Goal: Task Accomplishment & Management: Manage account settings

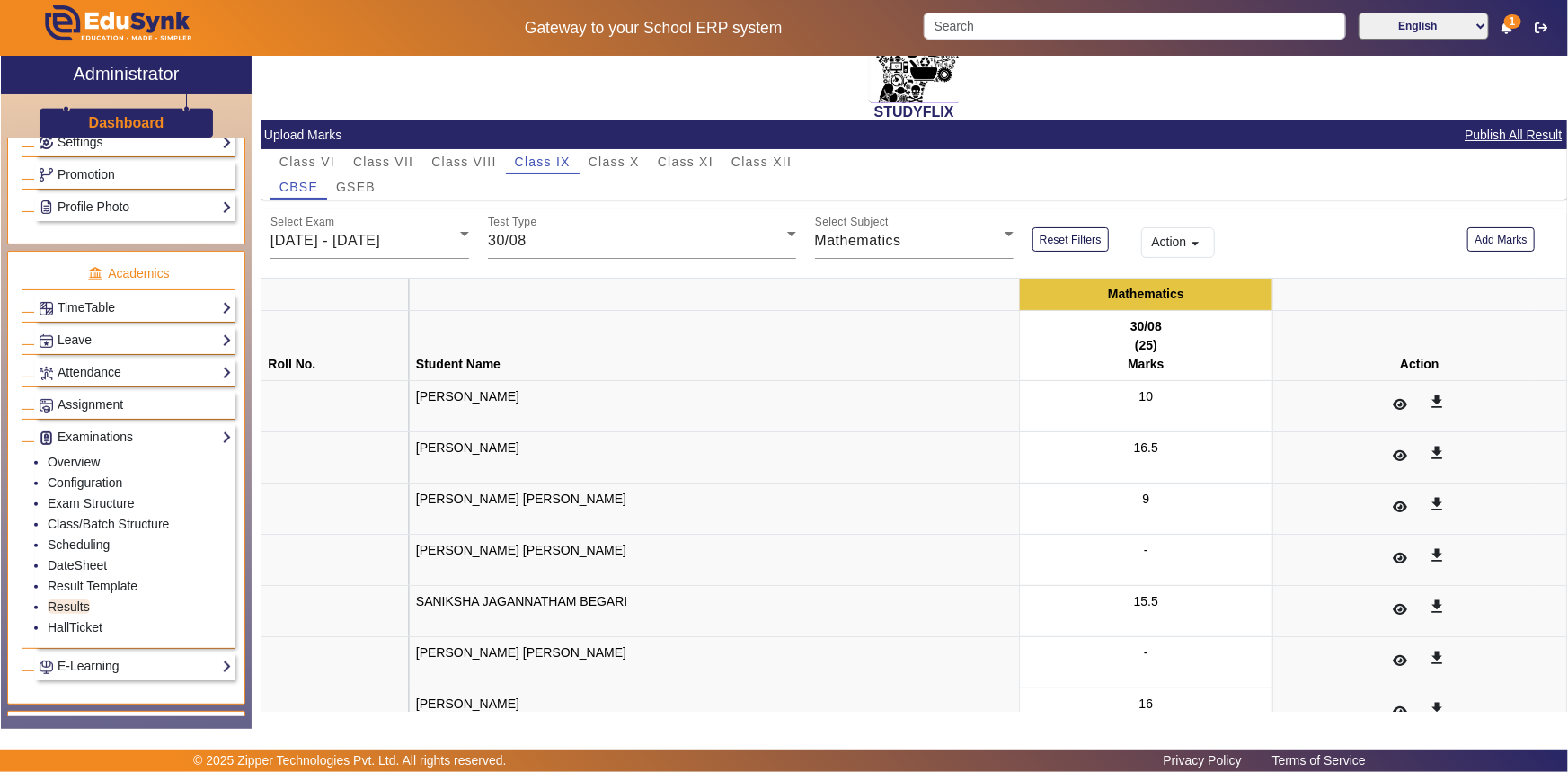
scroll to position [8, 0]
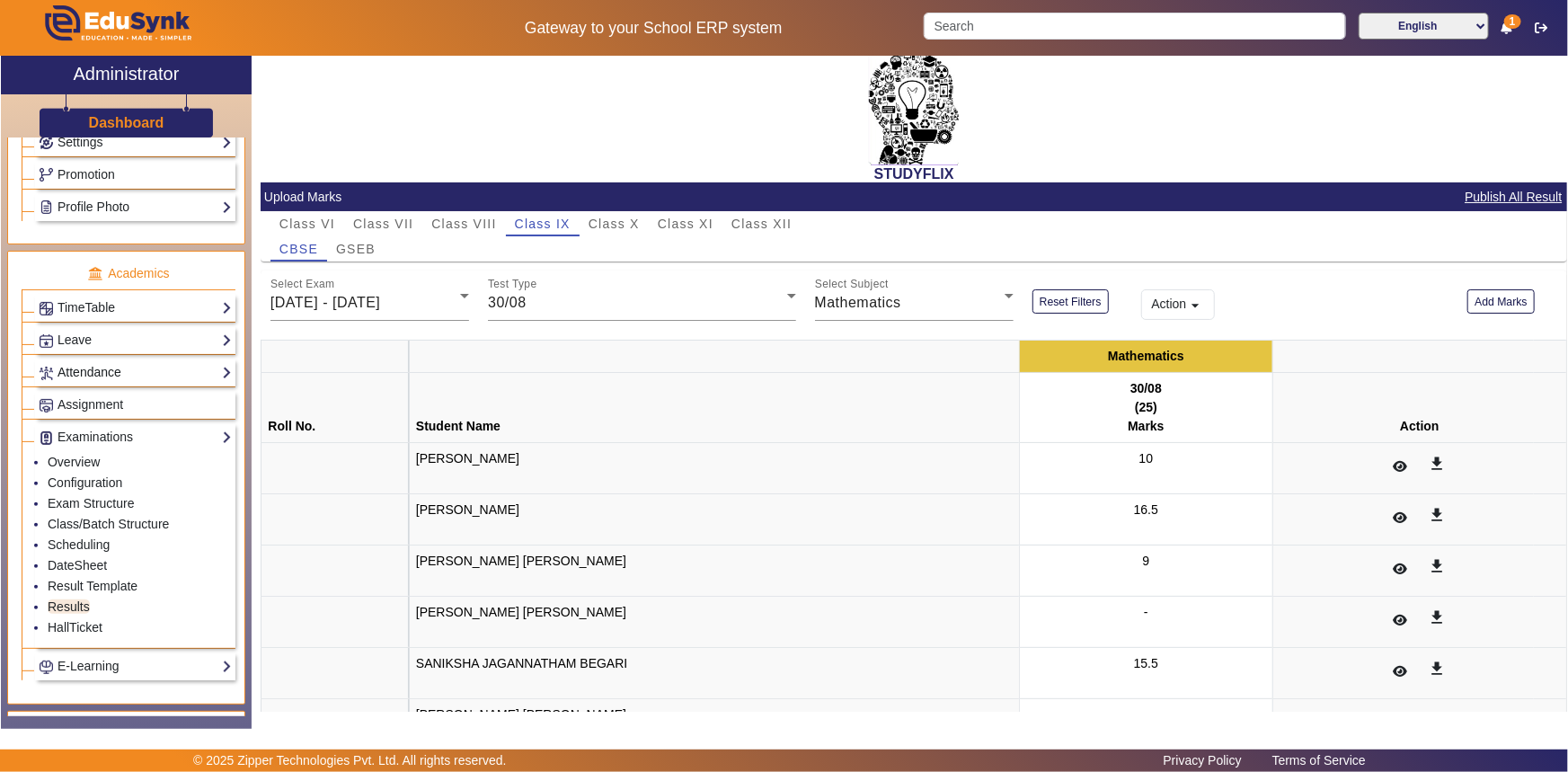
click at [71, 370] on link "Attendance" at bounding box center [136, 372] width 194 height 21
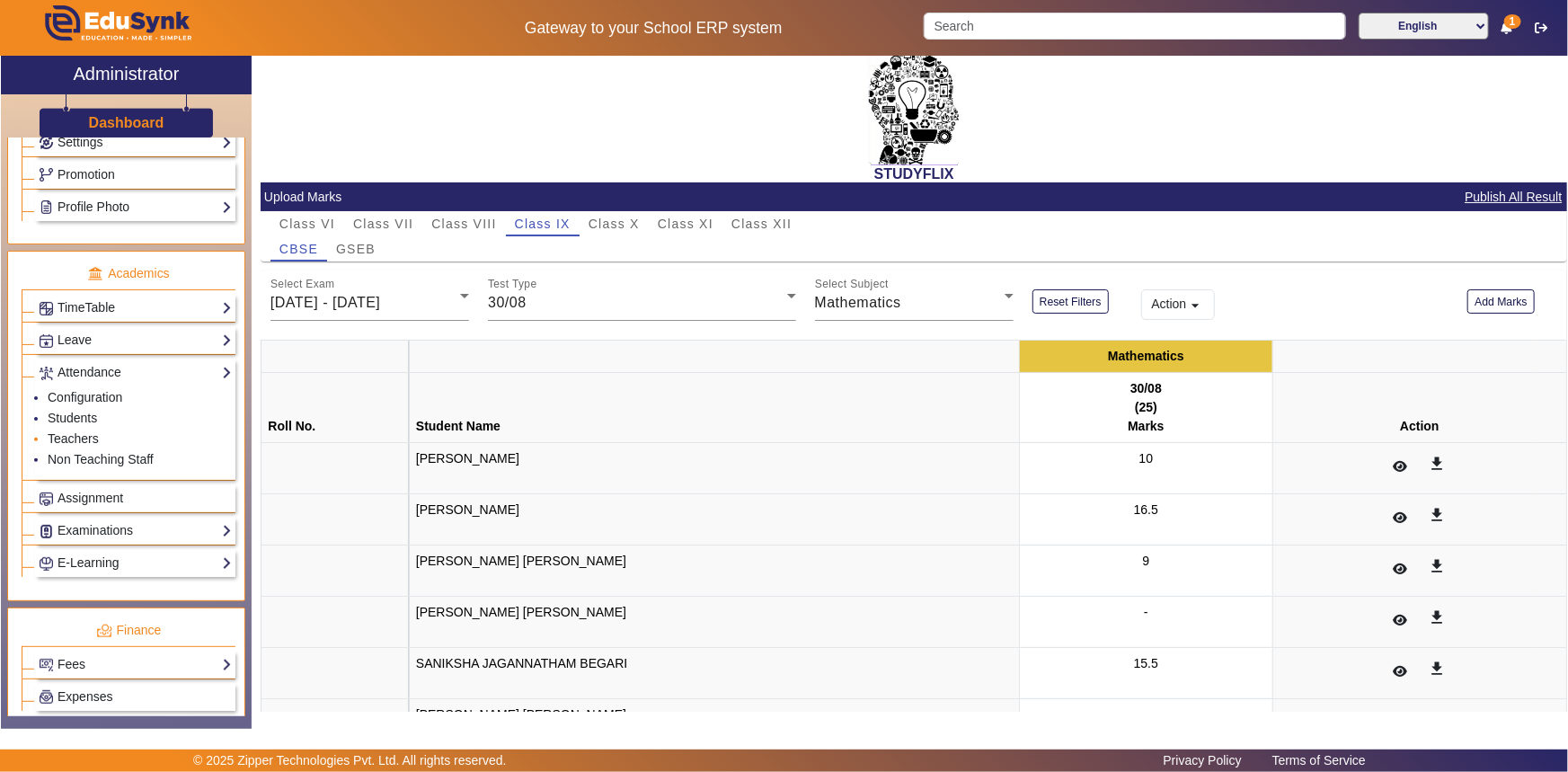
click at [67, 432] on li "Teachers" at bounding box center [140, 440] width 185 height 21
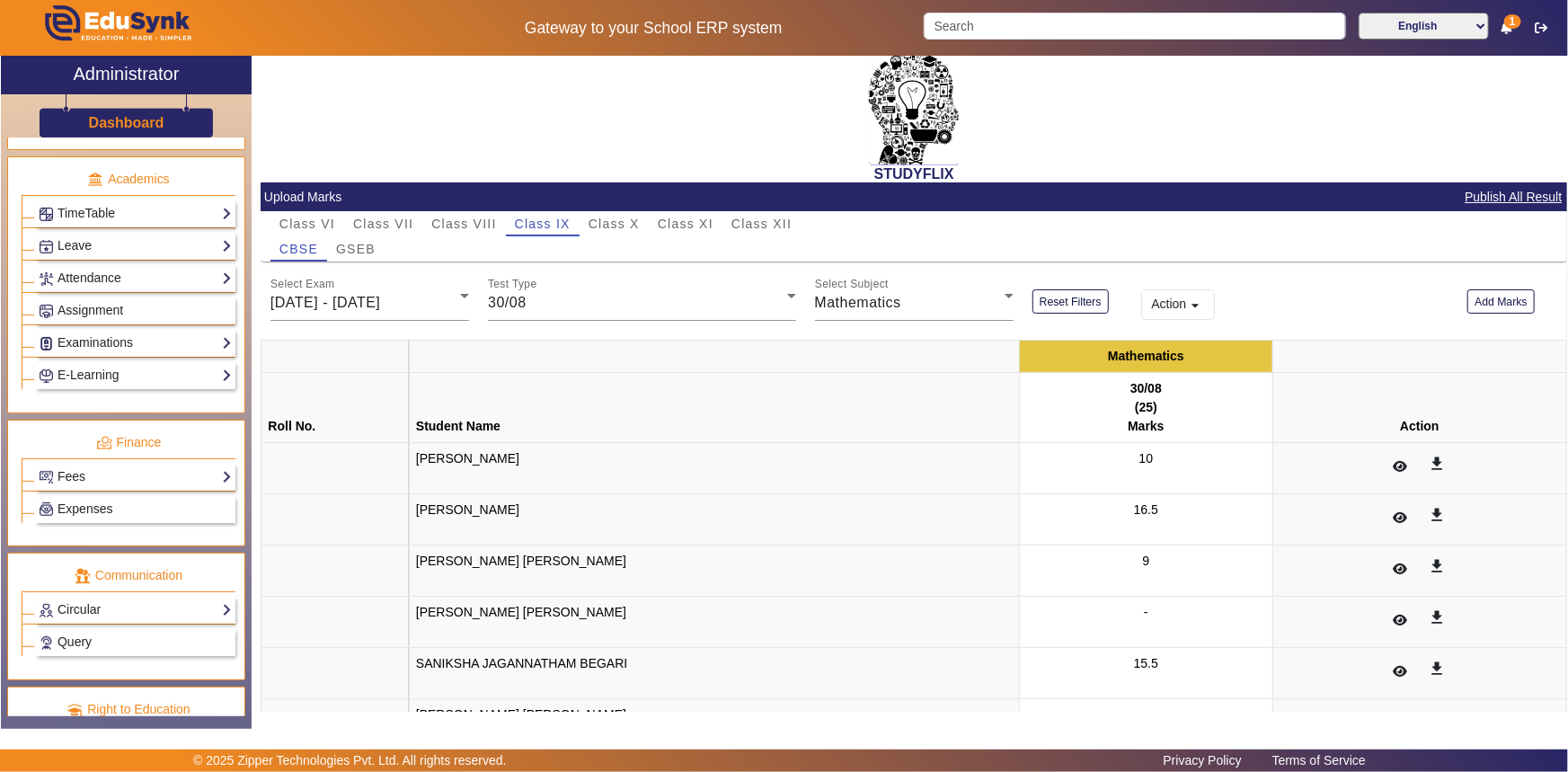
scroll to position [650, 0]
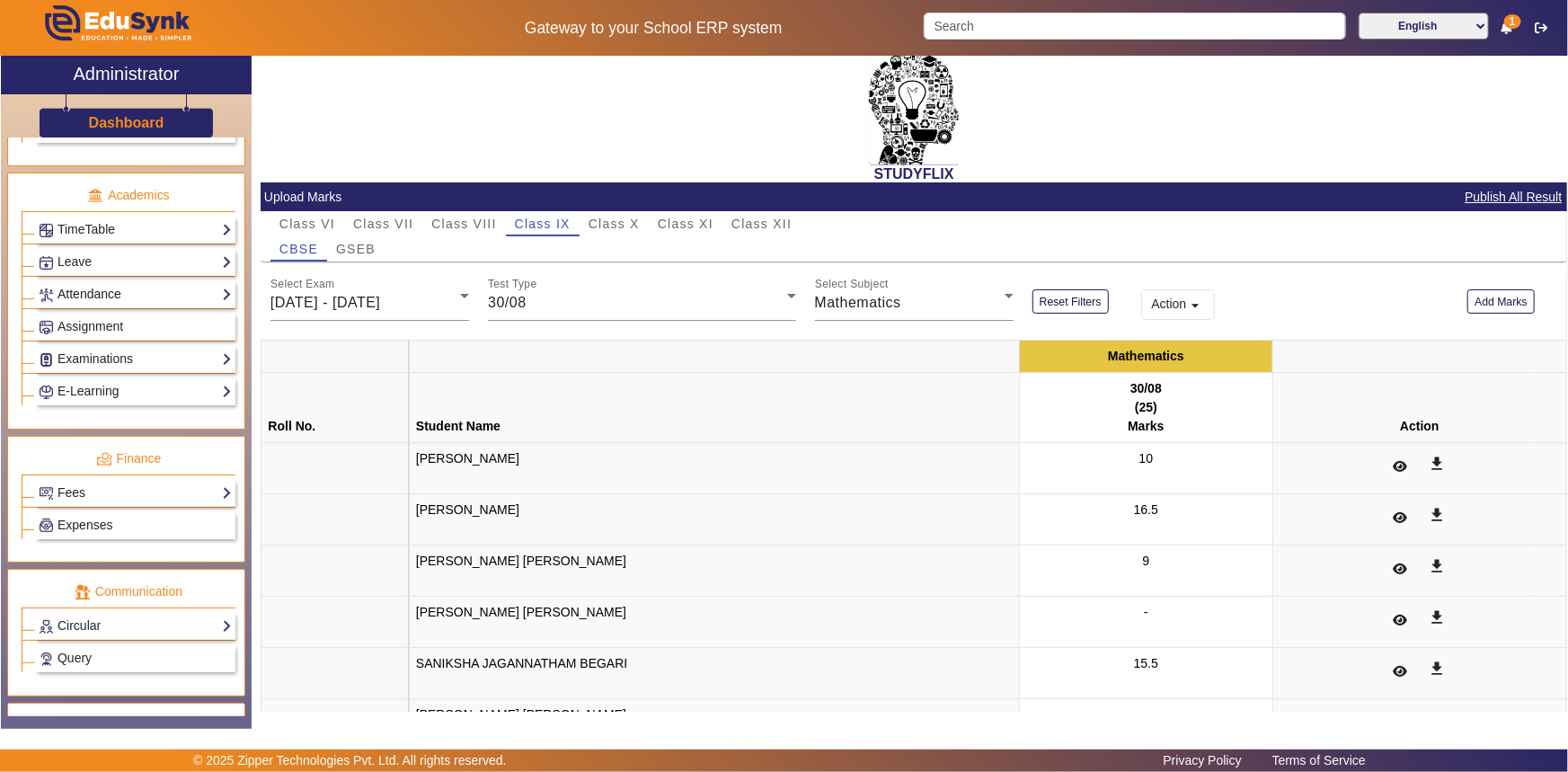
click at [117, 296] on link "Attendance" at bounding box center [136, 294] width 194 height 21
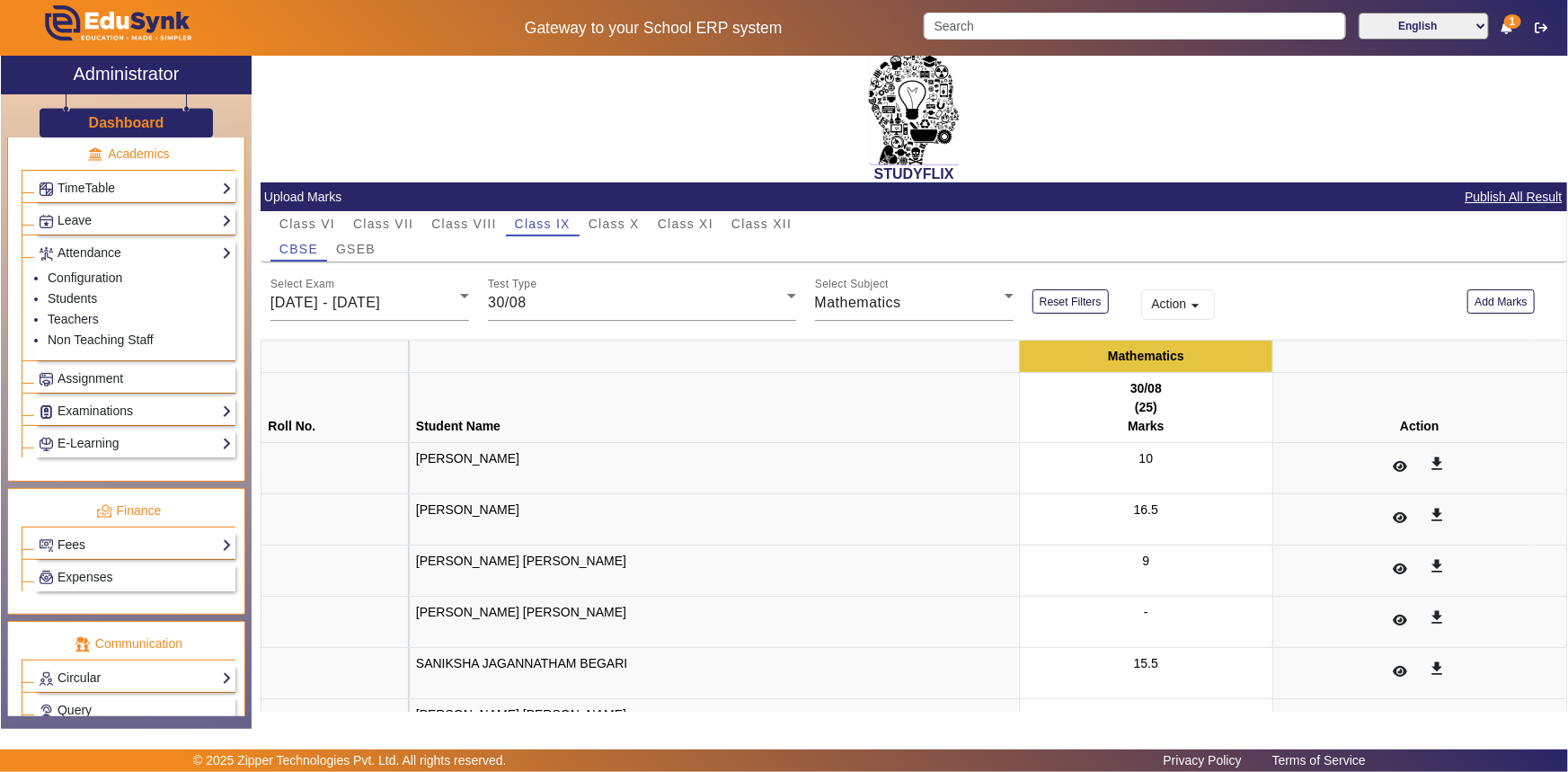
scroll to position [662, 0]
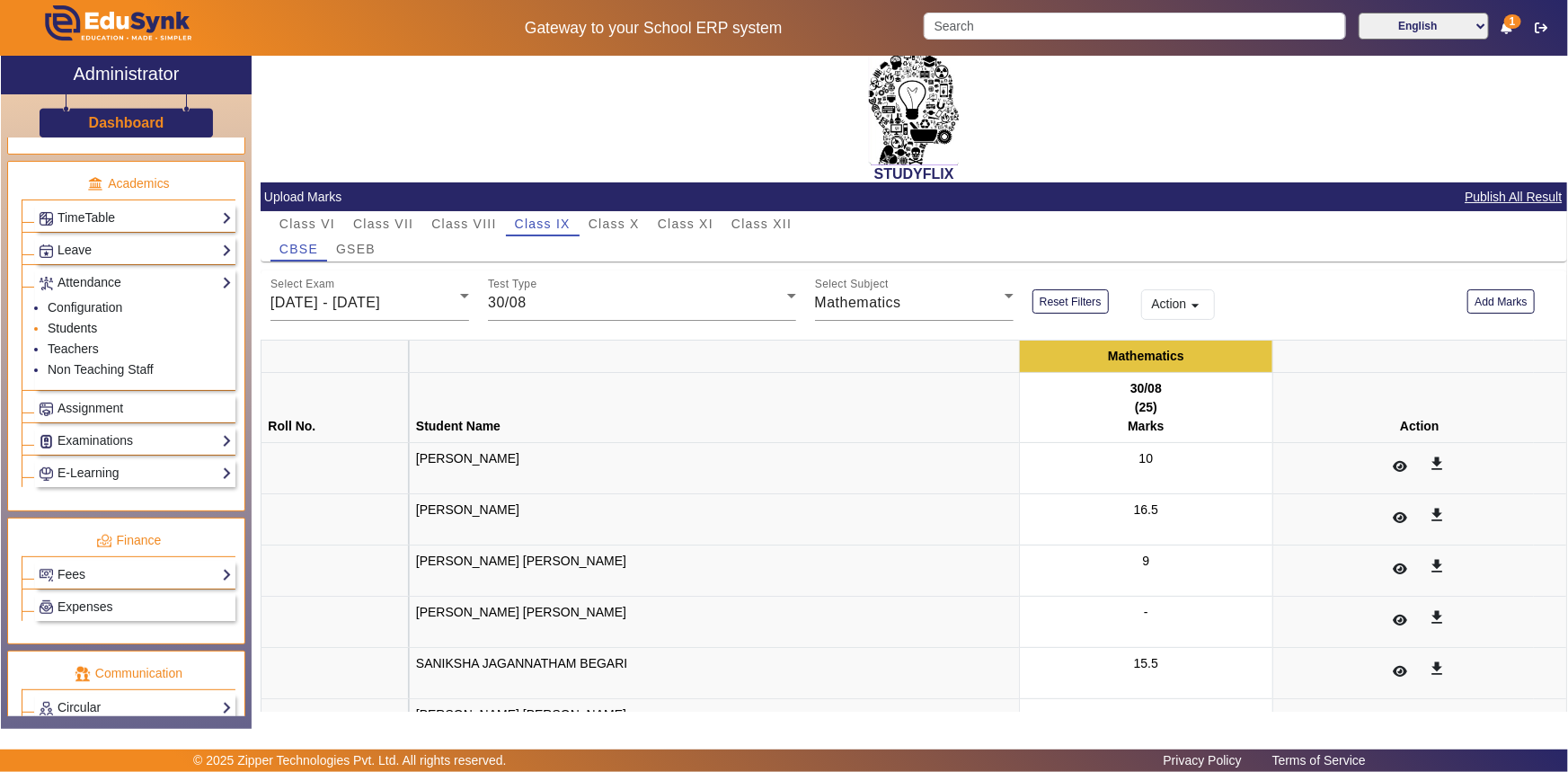
click at [80, 326] on link "Students" at bounding box center [72, 329] width 50 height 14
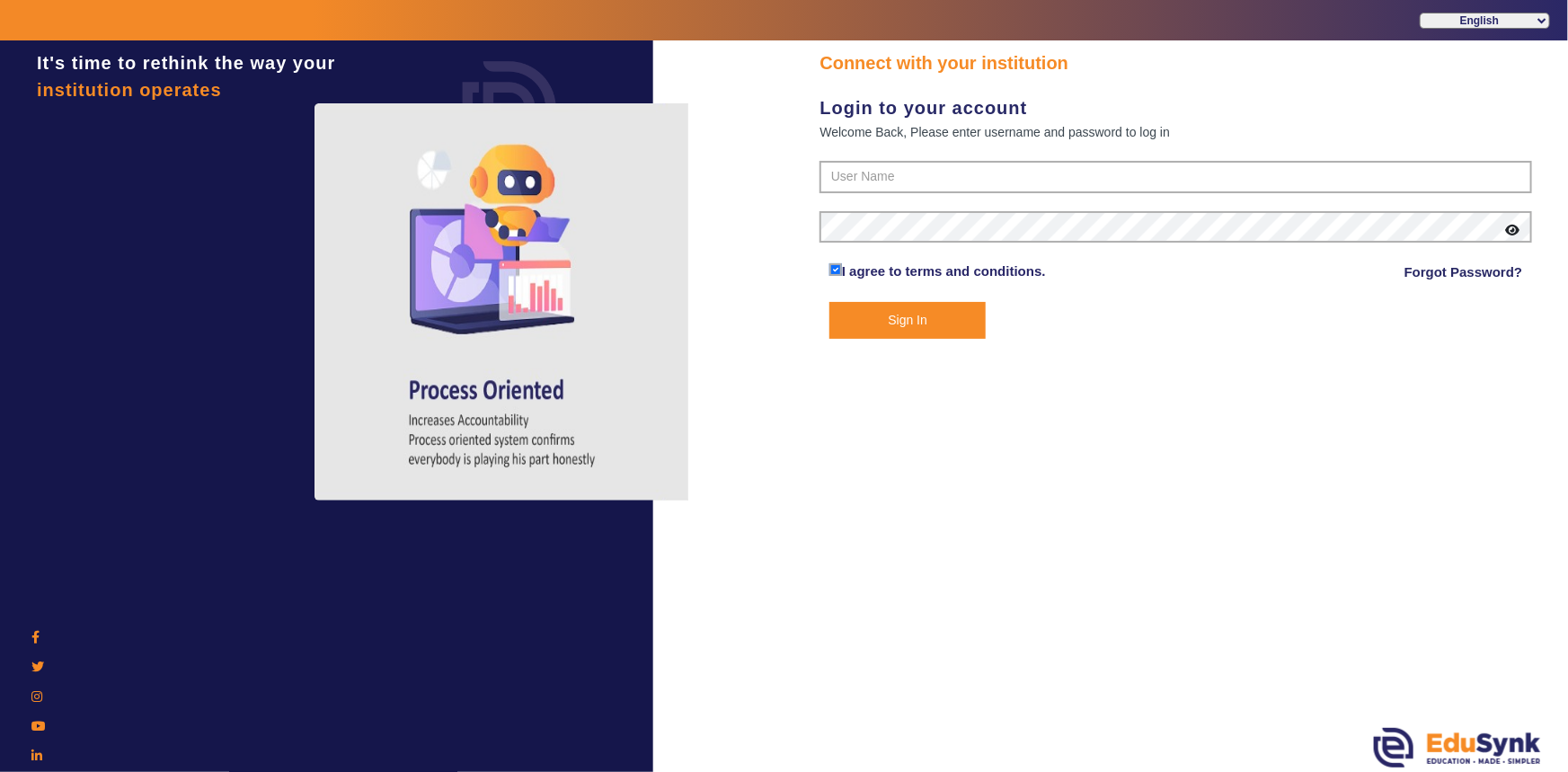
type input "6354922771"
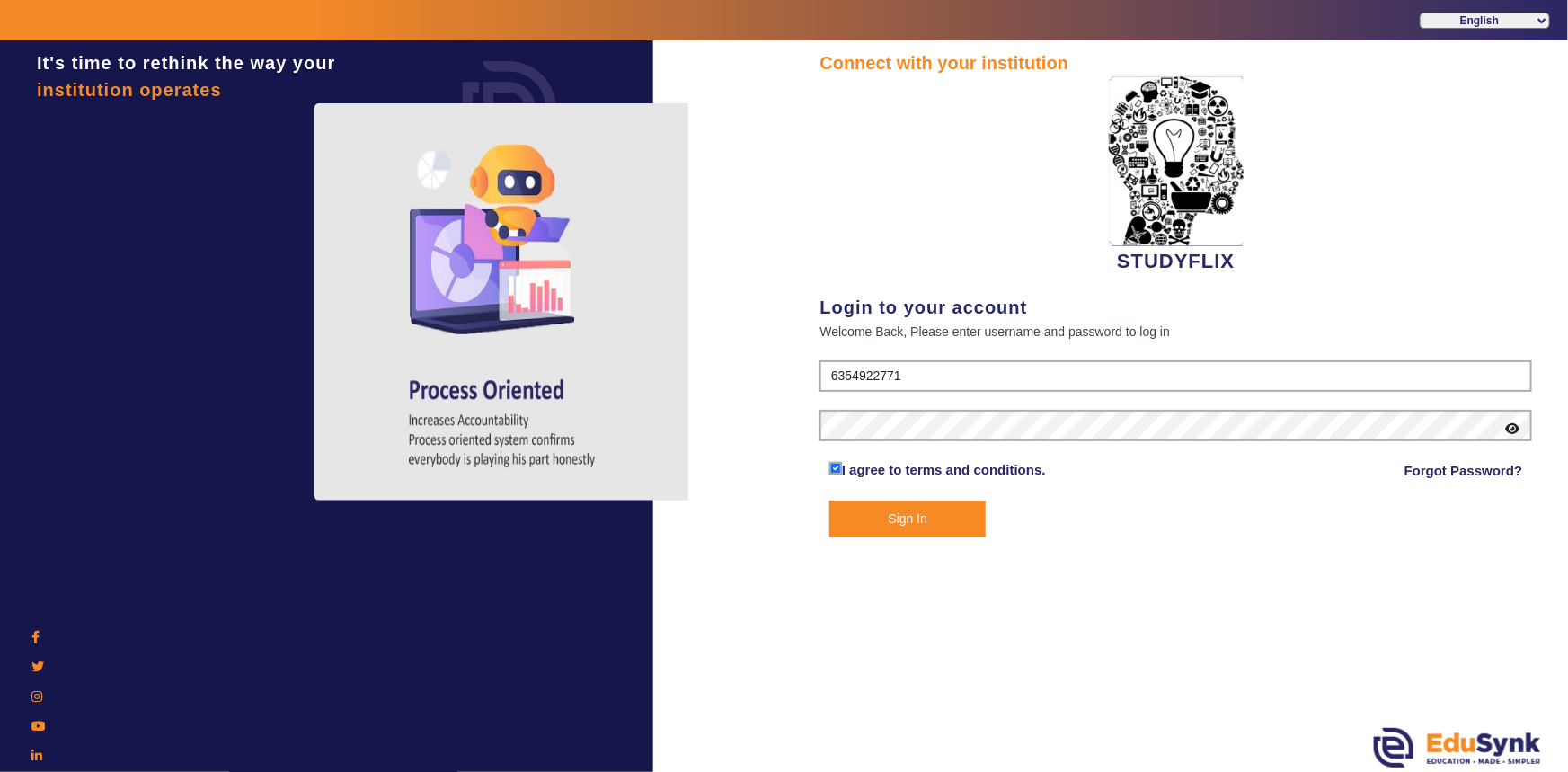
click at [879, 513] on button "Sign In" at bounding box center [908, 519] width 157 height 37
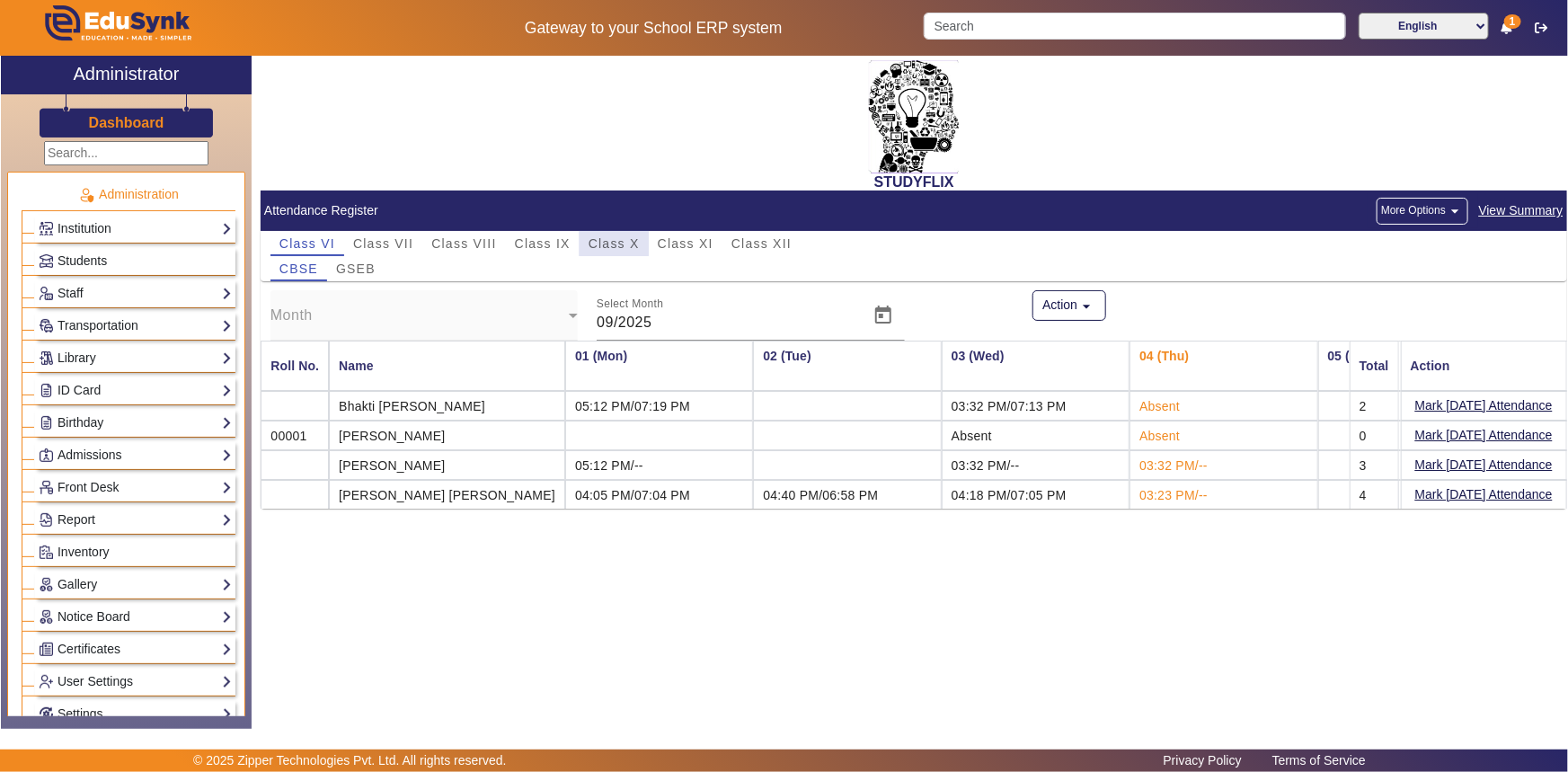
click at [620, 234] on span "Class X" at bounding box center [614, 243] width 52 height 25
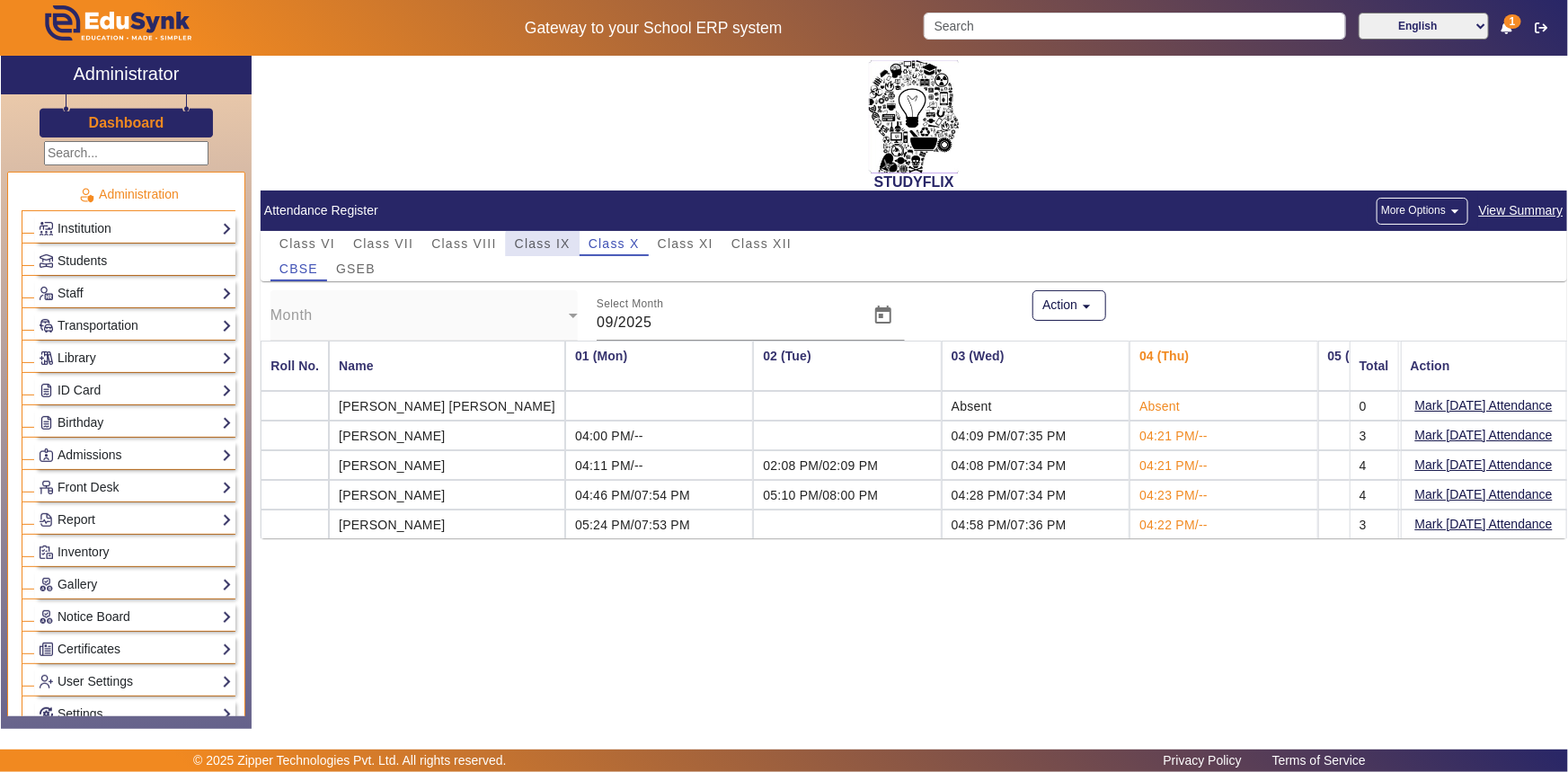
click at [554, 247] on span "Class IX" at bounding box center [543, 243] width 56 height 13
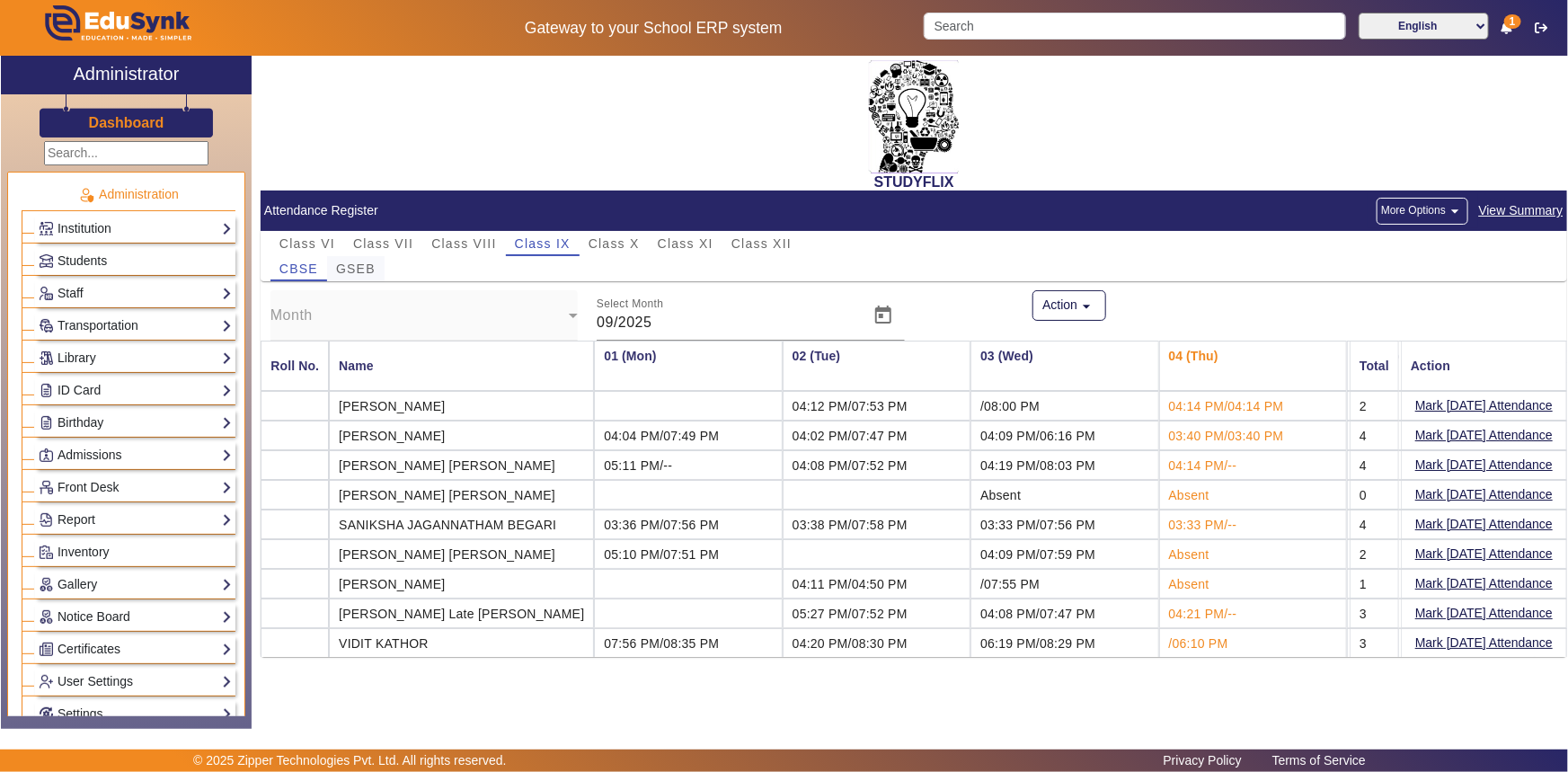
click at [345, 270] on span "GSEB" at bounding box center [356, 269] width 40 height 13
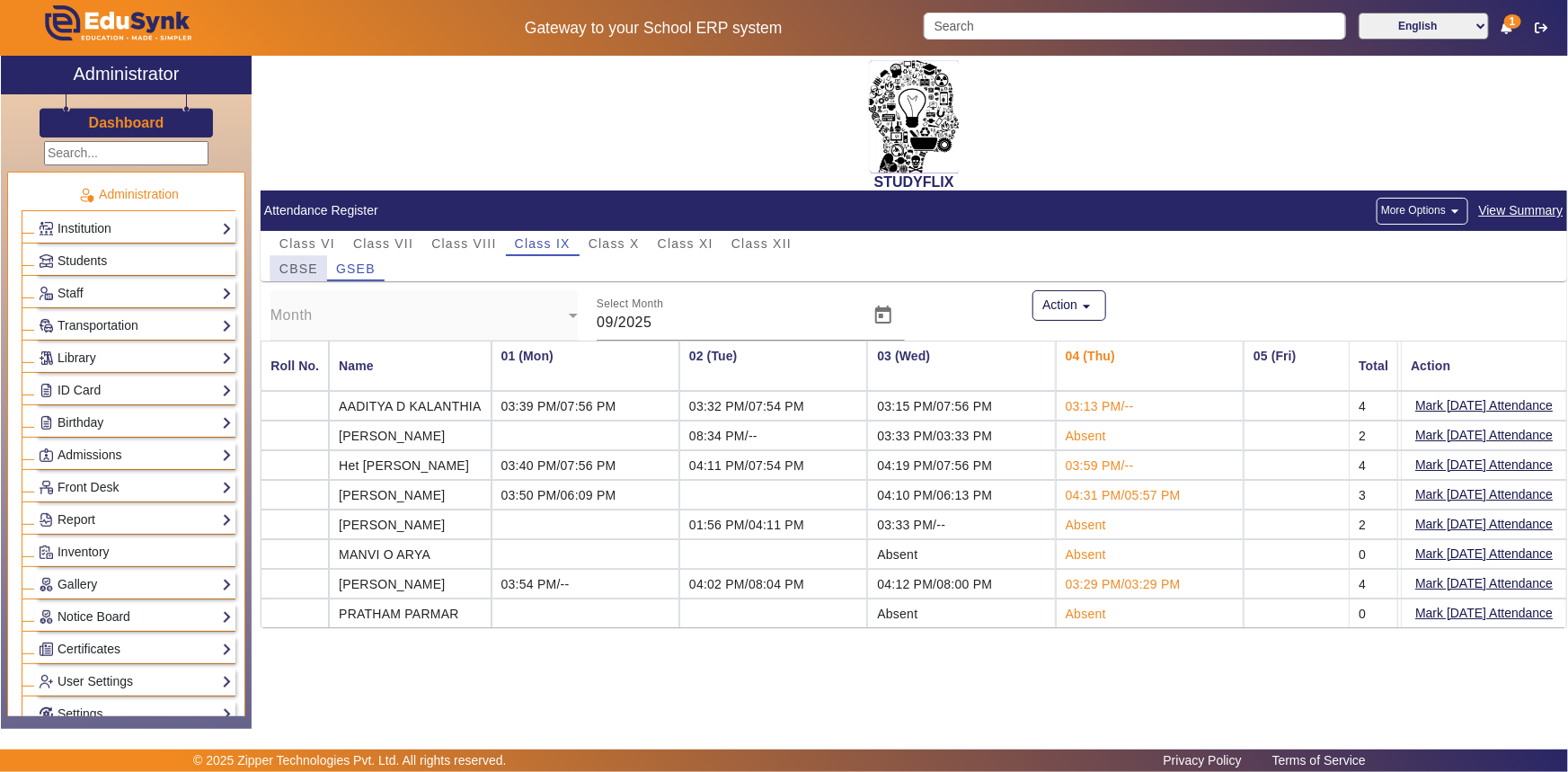
click at [311, 263] on span "CBSE" at bounding box center [299, 269] width 39 height 13
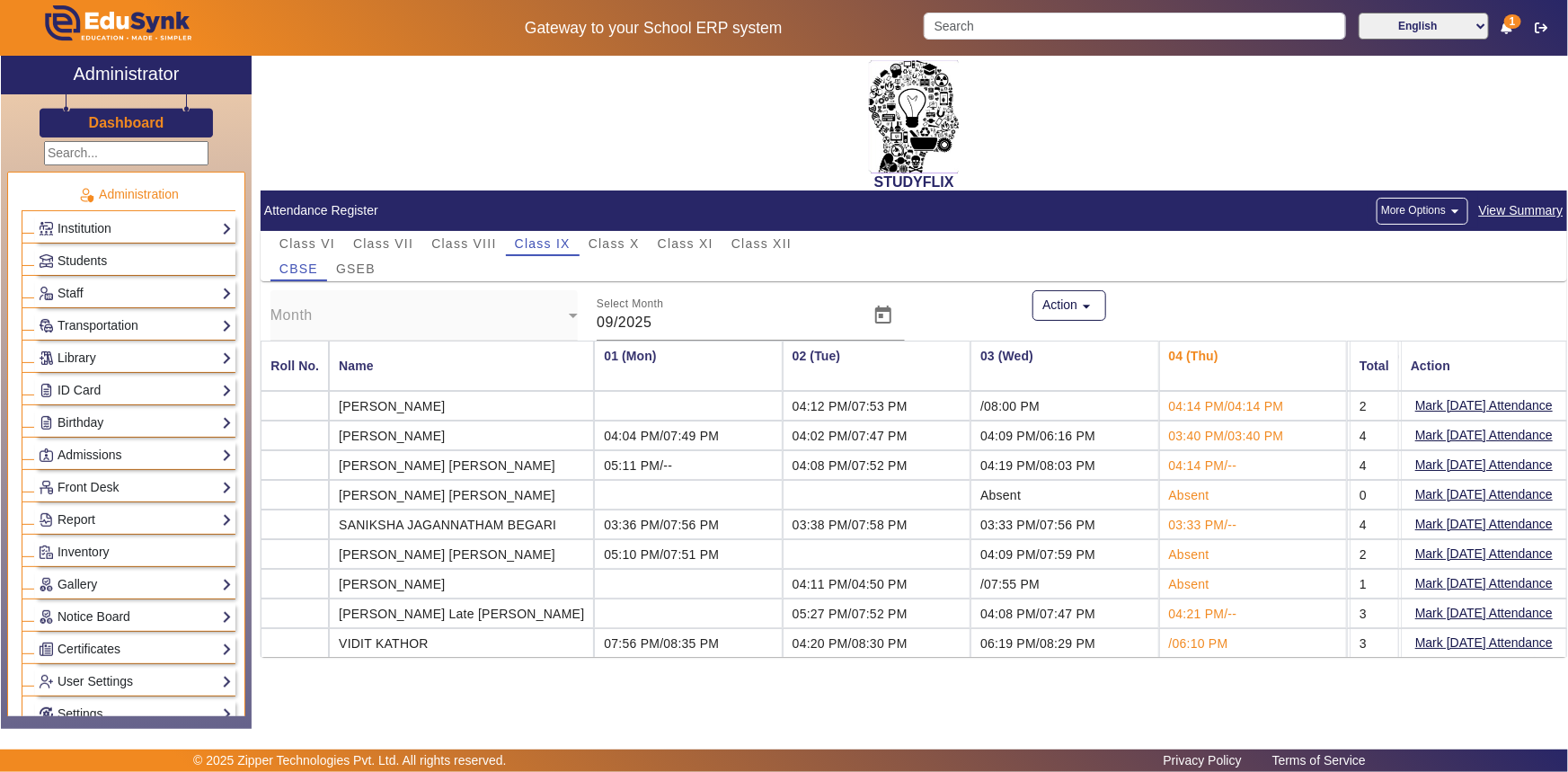
click at [493, 431] on mat-cell "[PERSON_NAME]" at bounding box center [461, 435] width 265 height 30
click at [485, 434] on mat-cell "[PERSON_NAME]" at bounding box center [461, 435] width 265 height 30
drag, startPoint x: 1035, startPoint y: 435, endPoint x: 1106, endPoint y: 434, distance: 71.0
click at [1106, 434] on td "04:09 PM/06:16 PM" at bounding box center [1065, 435] width 188 height 30
drag, startPoint x: 1204, startPoint y: 429, endPoint x: 1247, endPoint y: 429, distance: 43.0
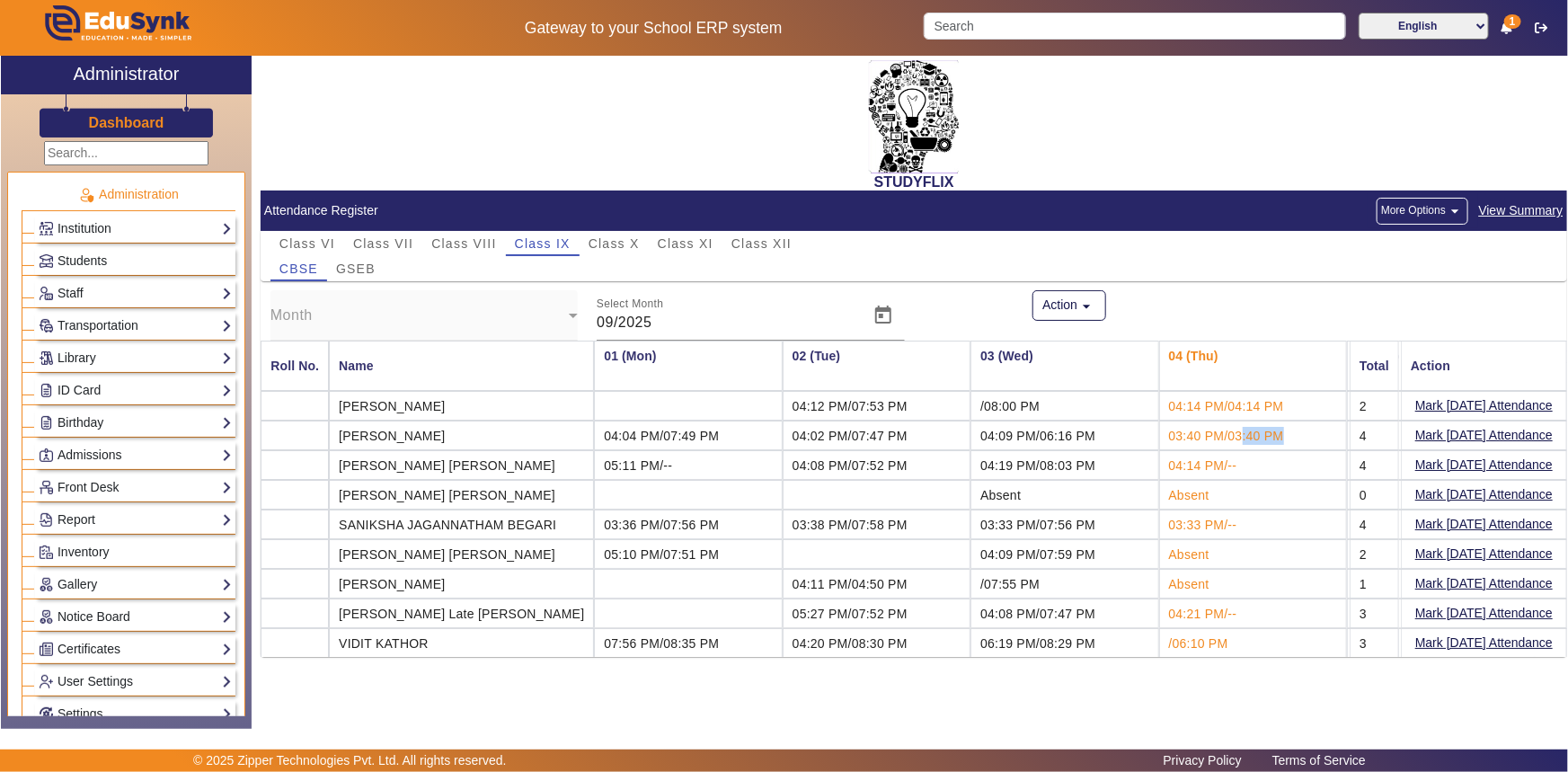
click at [1247, 429] on td "03:40 PM/03:40 PM" at bounding box center [1253, 435] width 188 height 30
click at [1364, 431] on mat-cell "4" at bounding box center [1374, 435] width 50 height 30
click at [1347, 357] on th "05 (Fri)" at bounding box center [1441, 366] width 188 height 51
drag, startPoint x: 338, startPoint y: 434, endPoint x: 490, endPoint y: 447, distance: 152.6
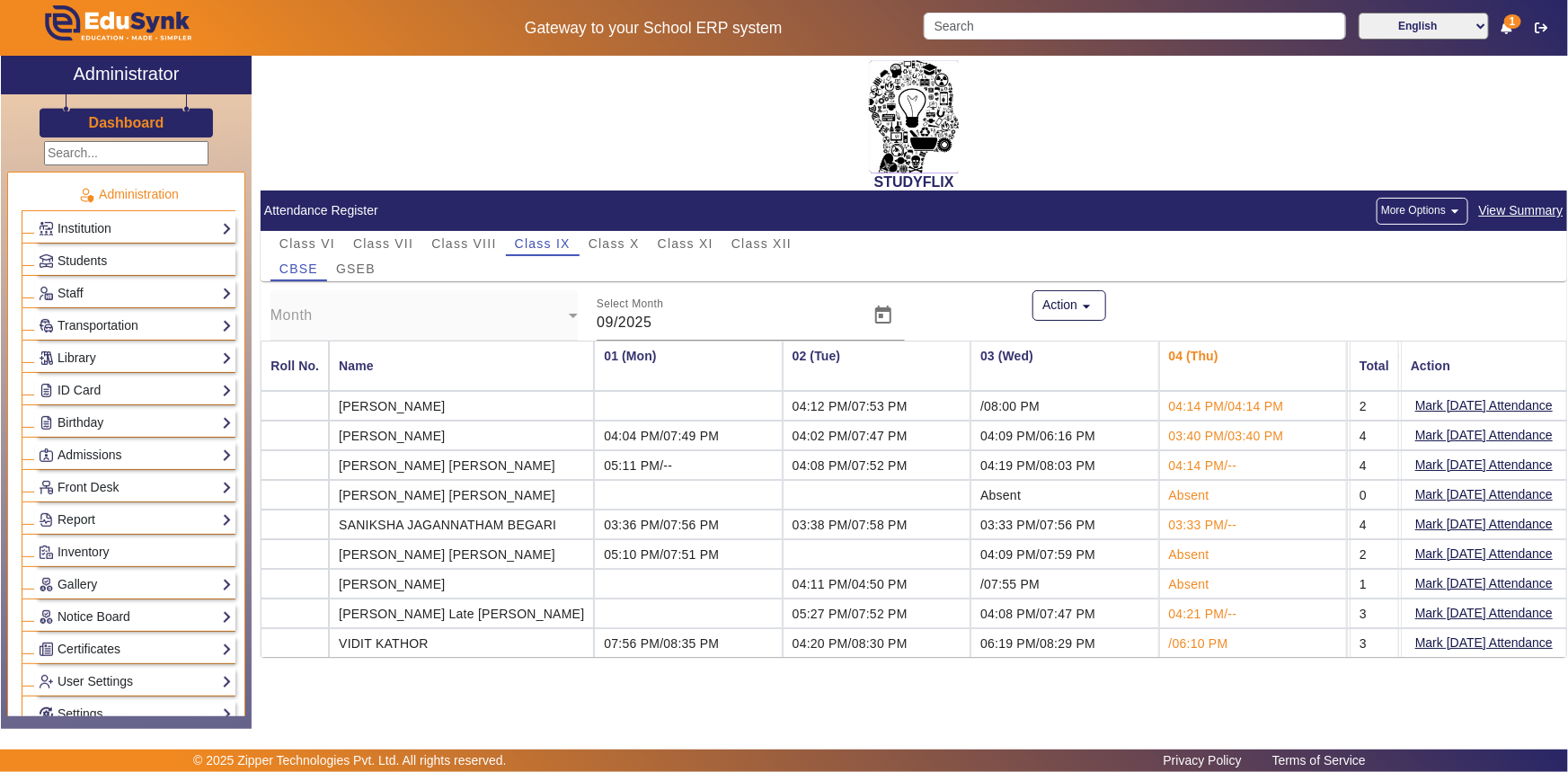
click at [490, 447] on mat-cell "[PERSON_NAME]" at bounding box center [461, 435] width 265 height 30
drag, startPoint x: 579, startPoint y: 434, endPoint x: 705, endPoint y: 436, distance: 126.0
click at [705, 436] on td "04:04 PM/07:49 PM" at bounding box center [688, 435] width 188 height 30
click at [531, 443] on mat-cell "[PERSON_NAME]" at bounding box center [461, 435] width 265 height 30
drag, startPoint x: 458, startPoint y: 435, endPoint x: 337, endPoint y: 437, distance: 121.0
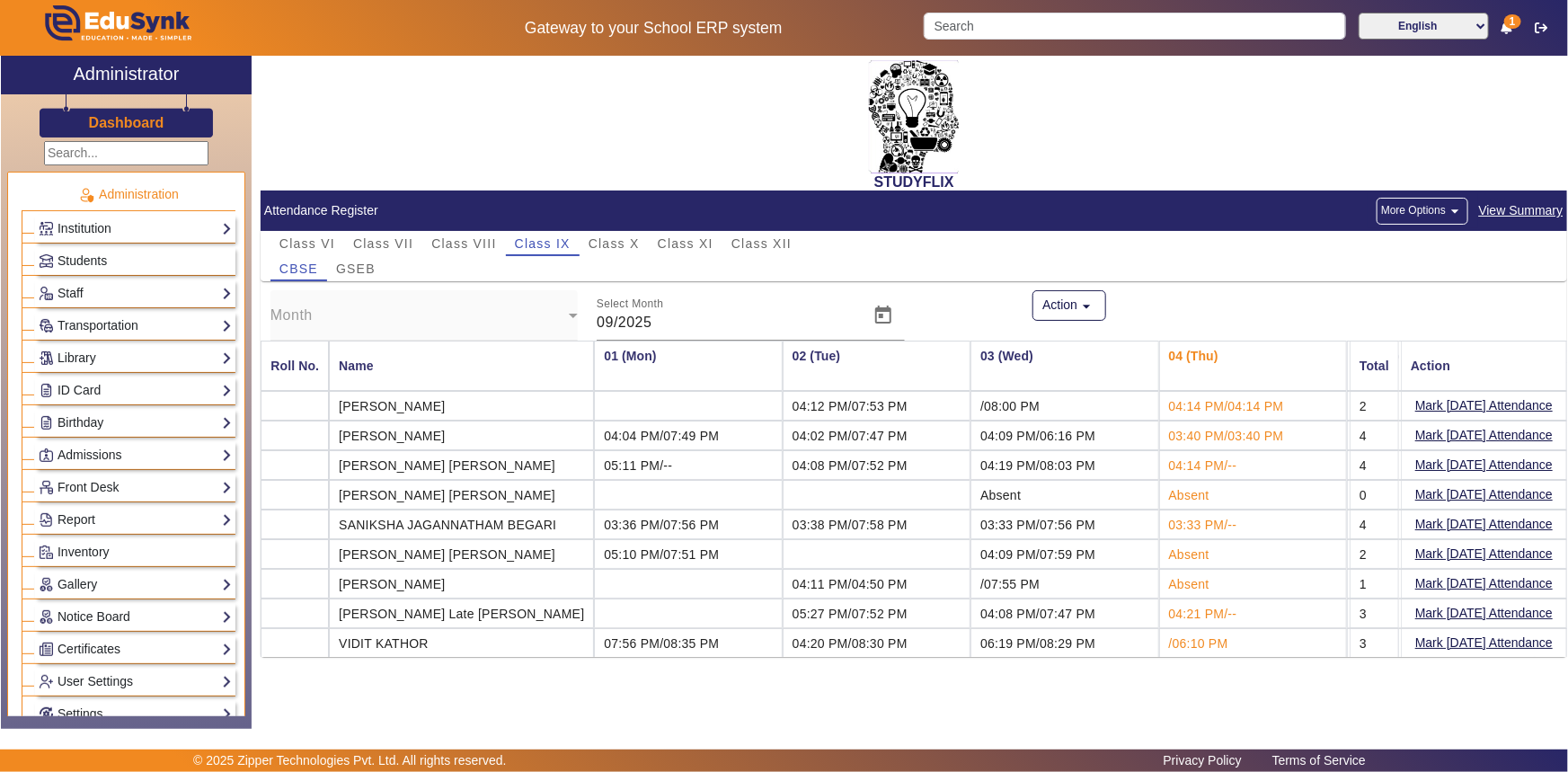
click at [337, 437] on mat-cell "[PERSON_NAME]" at bounding box center [461, 435] width 265 height 30
click at [359, 435] on mat-cell "[PERSON_NAME]" at bounding box center [461, 435] width 265 height 30
drag, startPoint x: 340, startPoint y: 435, endPoint x: 458, endPoint y: 431, distance: 118.1
click at [458, 431] on mat-cell "[PERSON_NAME]" at bounding box center [461, 435] width 265 height 30
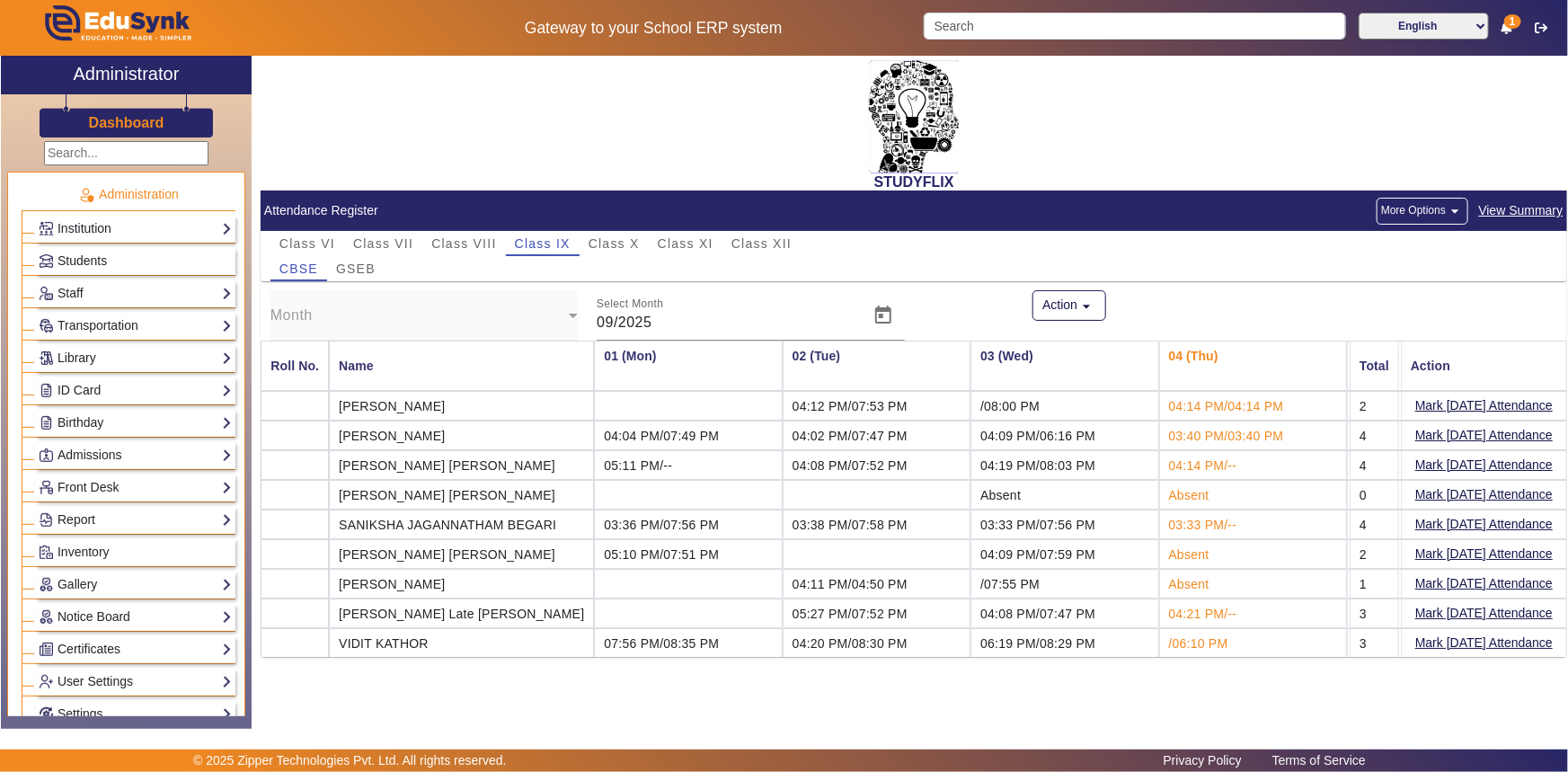
drag, startPoint x: 577, startPoint y: 437, endPoint x: 718, endPoint y: 433, distance: 141.1
click at [718, 433] on td "04:04 PM/07:49 PM" at bounding box center [688, 435] width 188 height 30
drag, startPoint x: 760, startPoint y: 434, endPoint x: 884, endPoint y: 436, distance: 124.0
click at [884, 436] on td "04:02 PM/07:47 PM" at bounding box center [877, 435] width 188 height 30
drag, startPoint x: 952, startPoint y: 436, endPoint x: 1069, endPoint y: 442, distance: 117.2
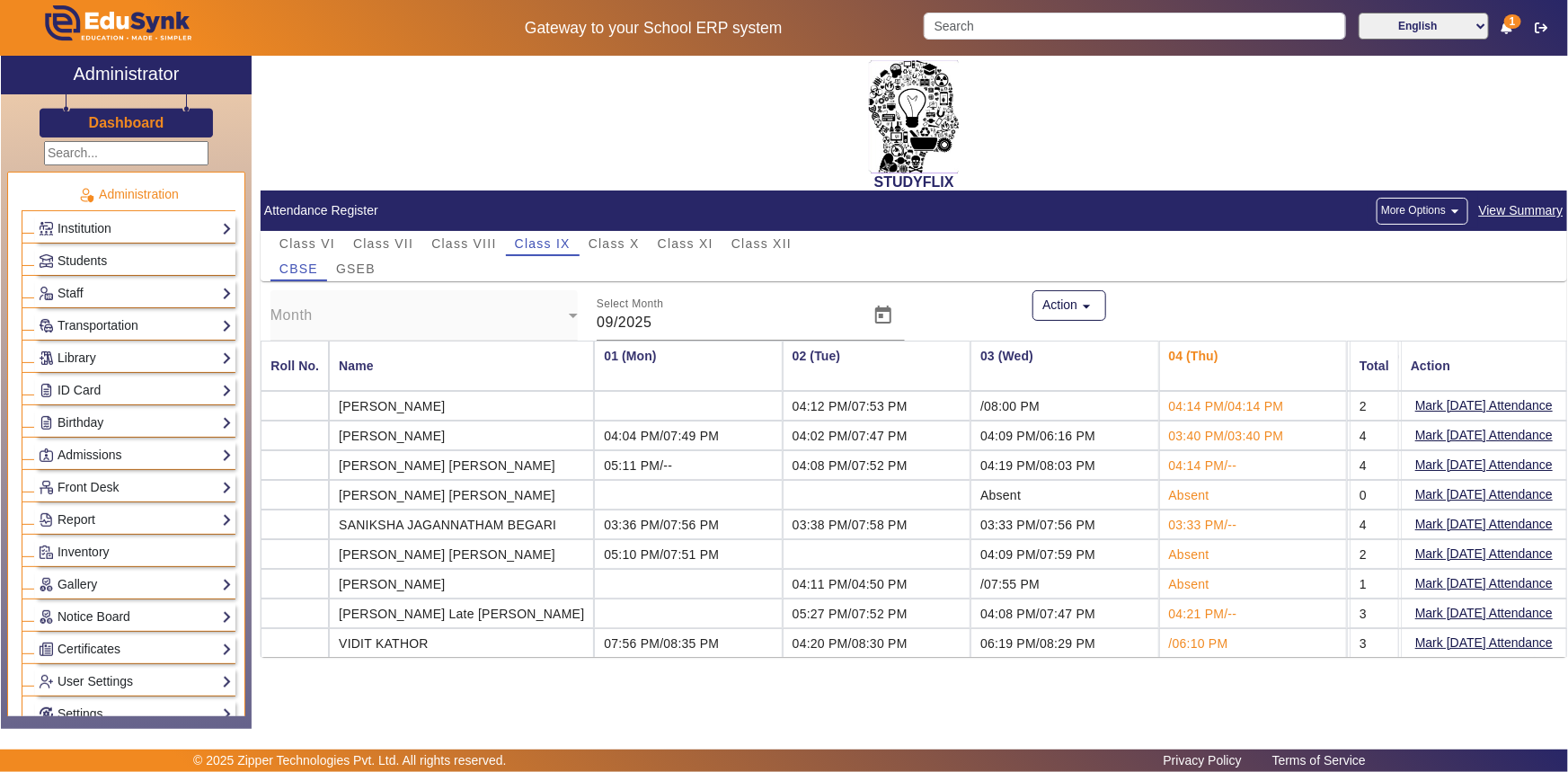
click at [1069, 442] on td "04:09 PM/06:16 PM" at bounding box center [1065, 435] width 188 height 30
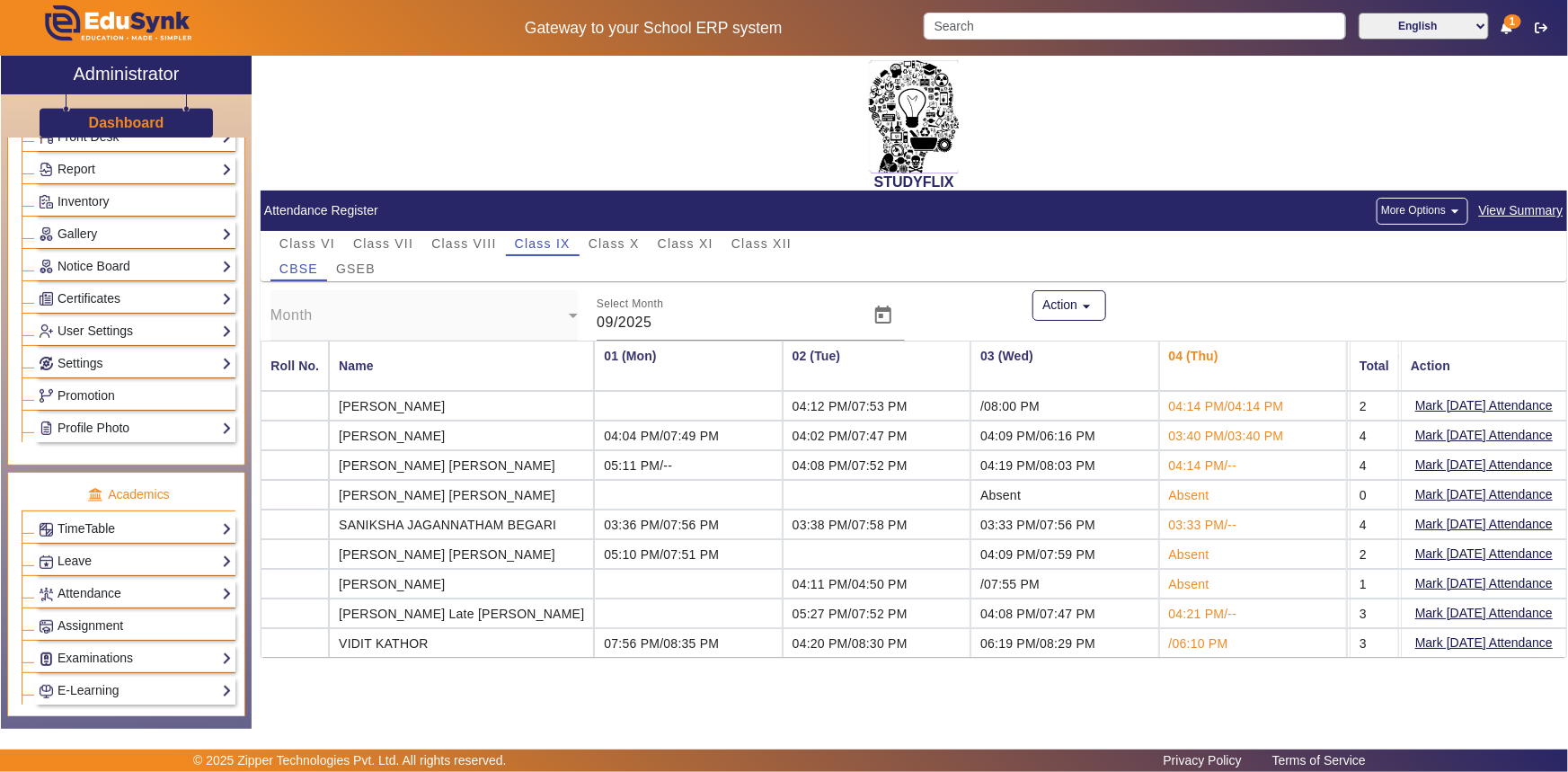
scroll to position [490, 0]
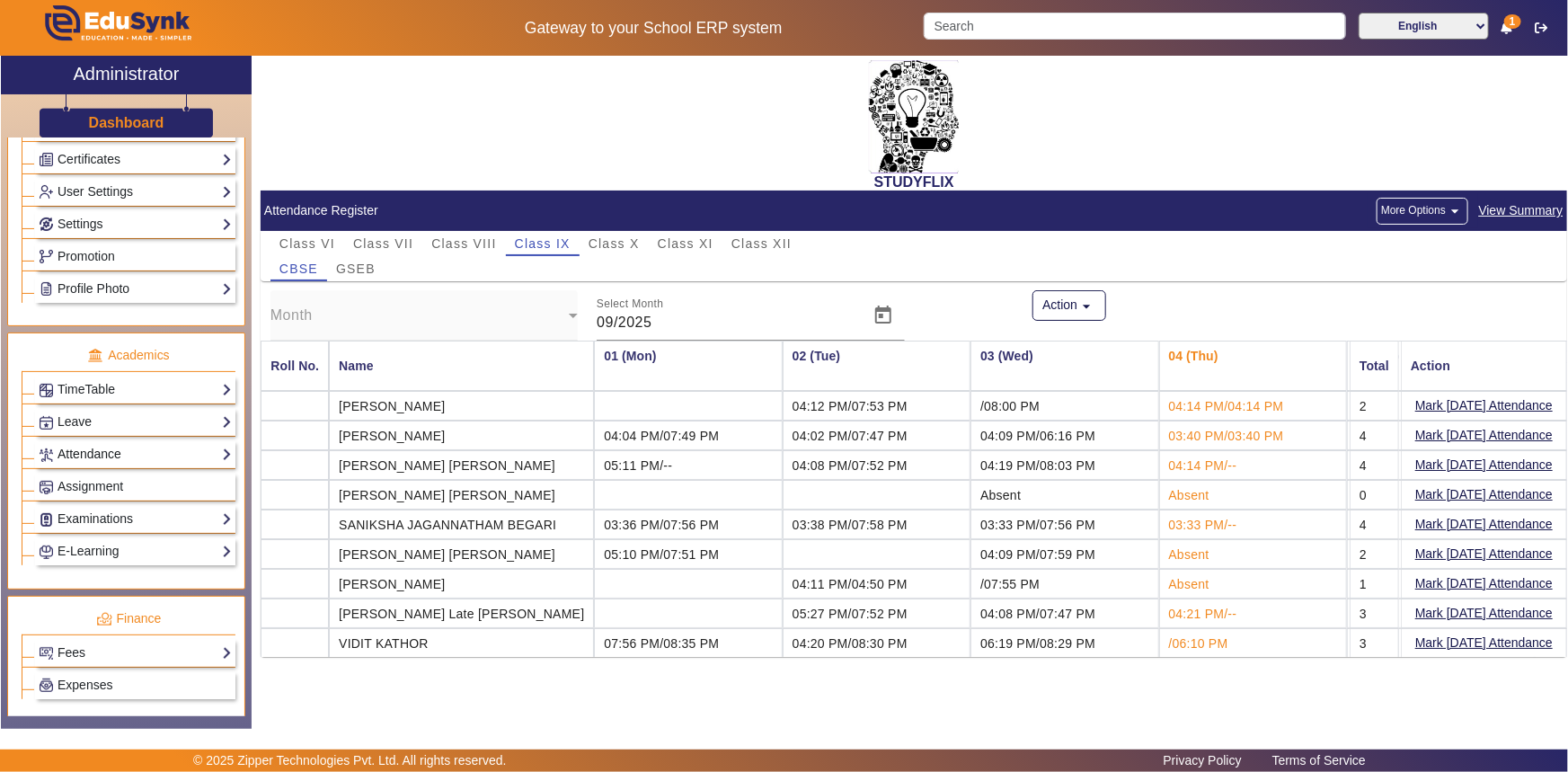
click at [97, 459] on link "Attendance" at bounding box center [136, 454] width 194 height 21
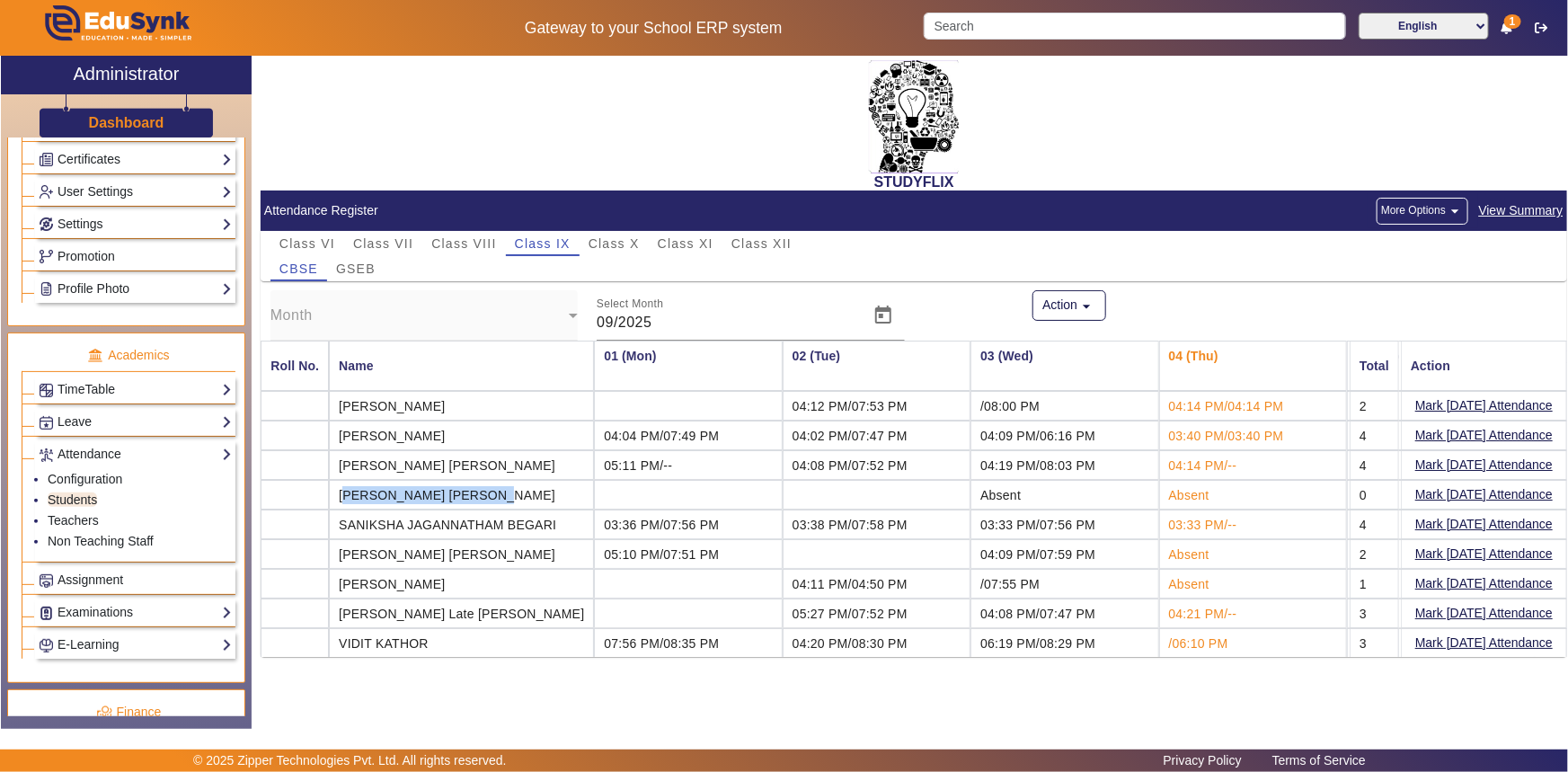
drag, startPoint x: 339, startPoint y: 494, endPoint x: 466, endPoint y: 494, distance: 127.0
click at [466, 494] on mat-cell "[PERSON_NAME] [PERSON_NAME]" at bounding box center [461, 494] width 265 height 30
click at [383, 474] on mat-cell "[PERSON_NAME] [PERSON_NAME]" at bounding box center [461, 465] width 265 height 30
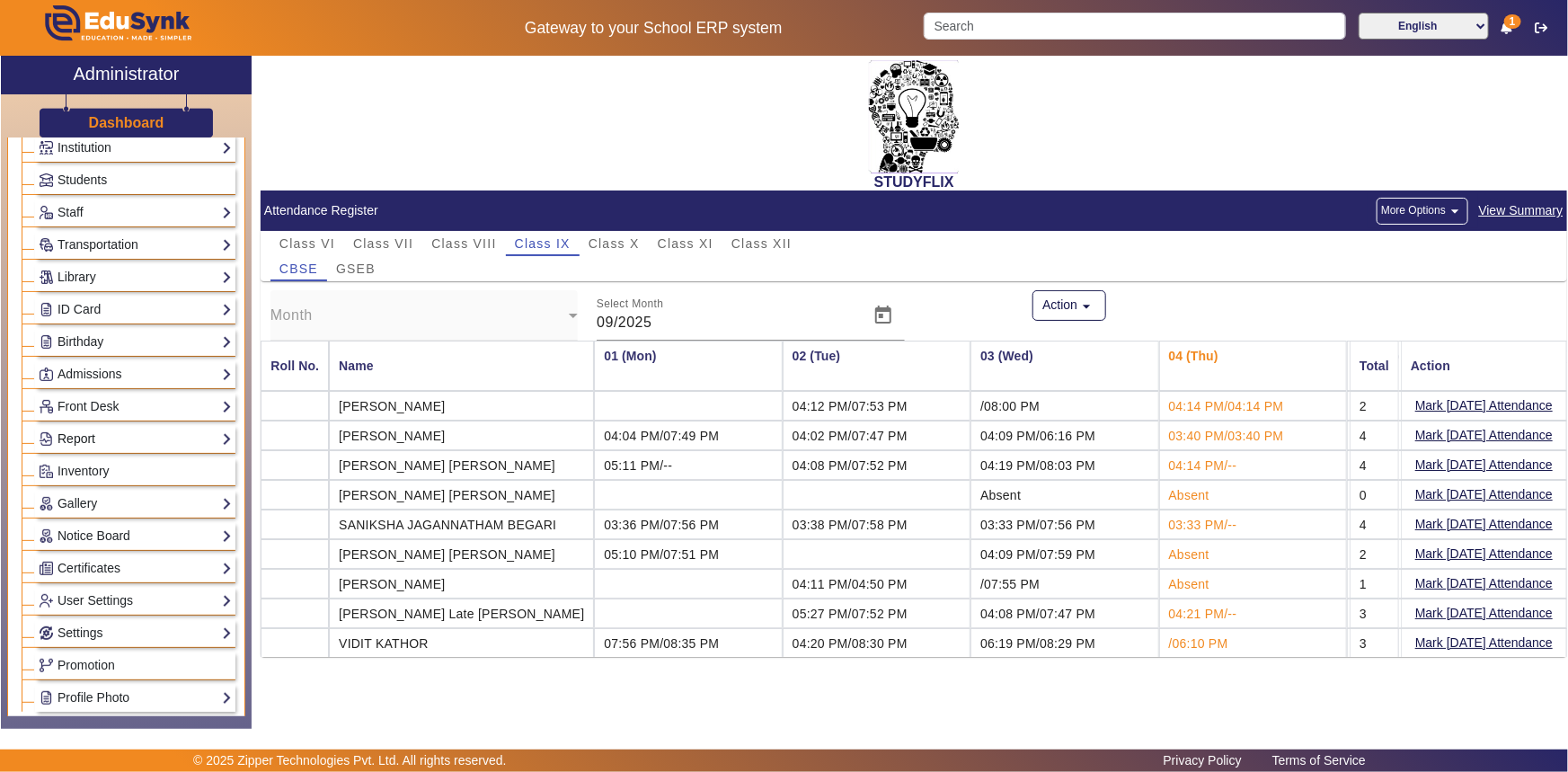
scroll to position [0, 0]
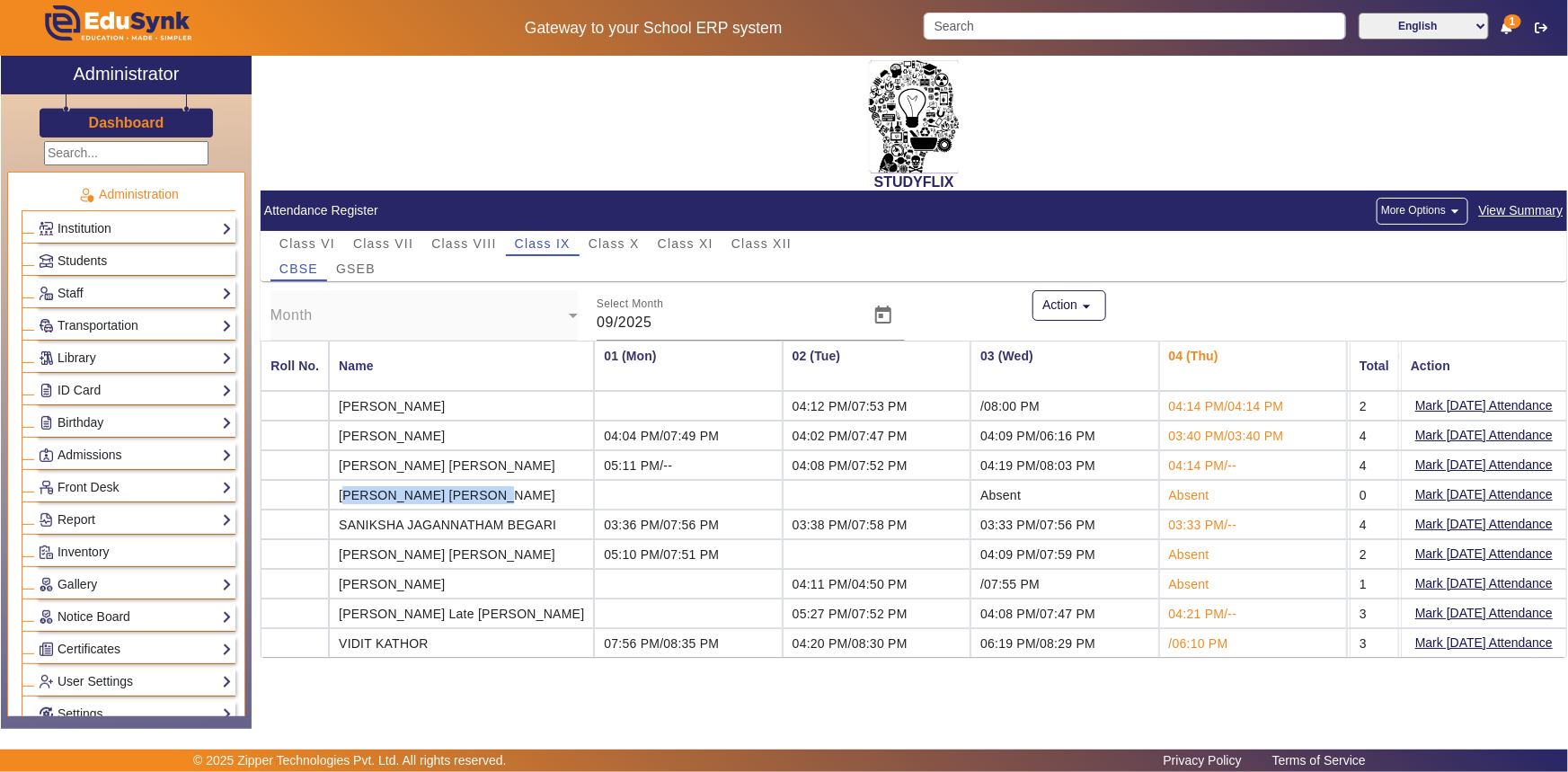
drag, startPoint x: 337, startPoint y: 491, endPoint x: 468, endPoint y: 496, distance: 131.1
click at [468, 496] on mat-cell "[PERSON_NAME] [PERSON_NAME]" at bounding box center [461, 494] width 265 height 30
drag, startPoint x: 108, startPoint y: 346, endPoint x: 104, endPoint y: 324, distance: 22.4
click at [106, 331] on li "Administration Institution Institution Details Session Configuration Classes/Ba…" at bounding box center [128, 482] width 214 height 620
click at [104, 324] on link "Transportation" at bounding box center [136, 326] width 194 height 21
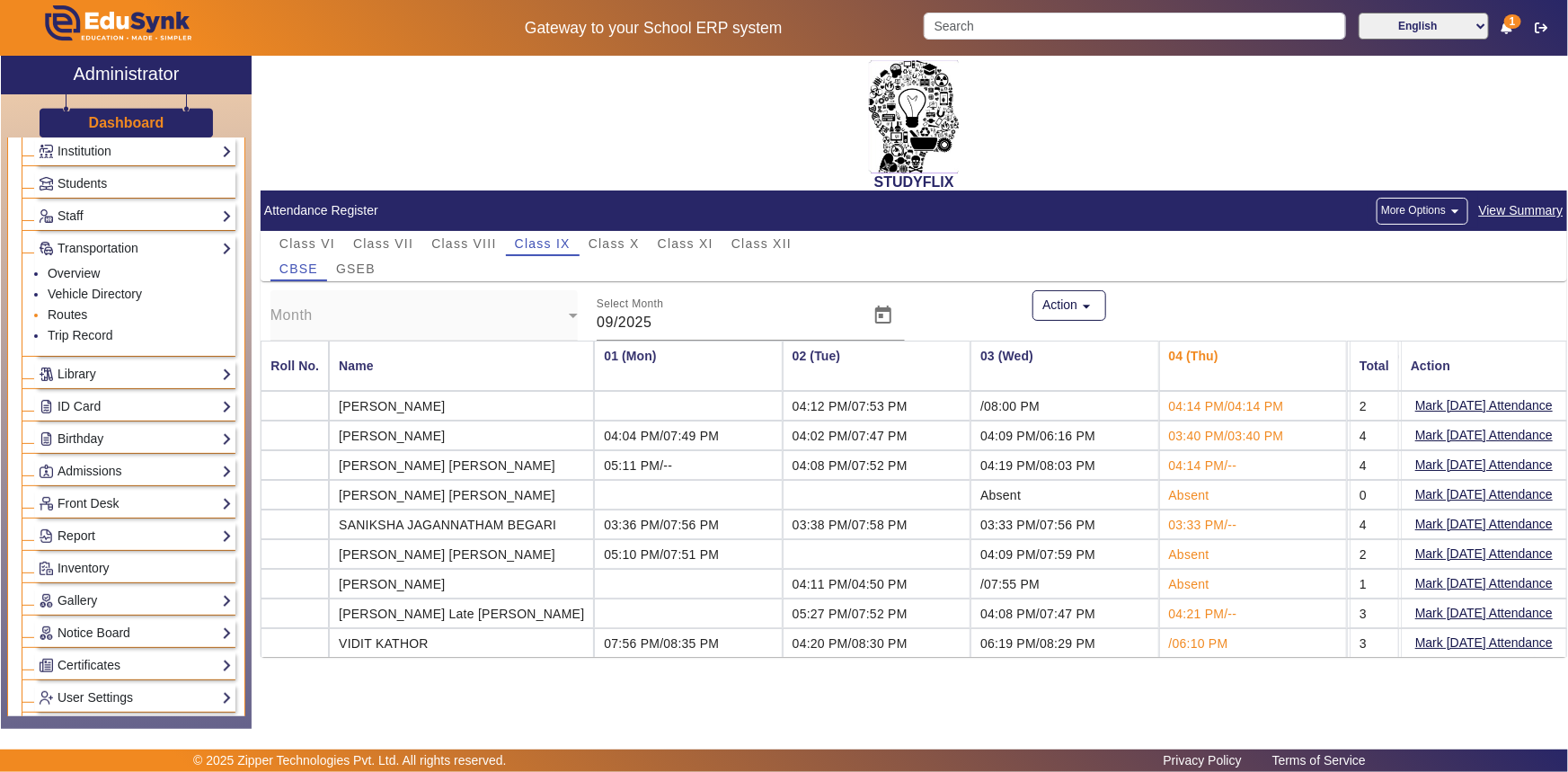
scroll to position [244, 0]
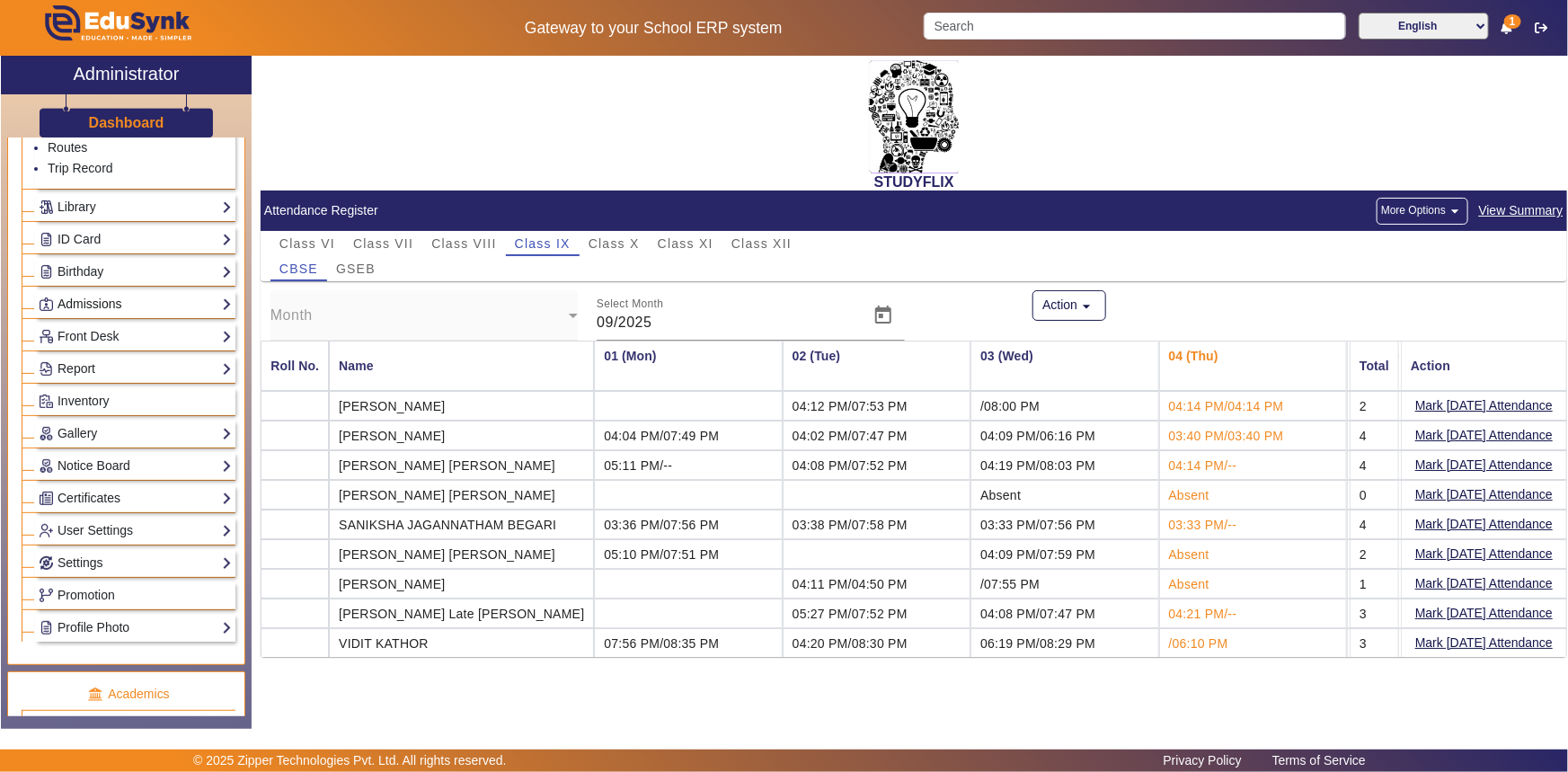
click at [86, 304] on link "Admissions" at bounding box center [136, 304] width 194 height 21
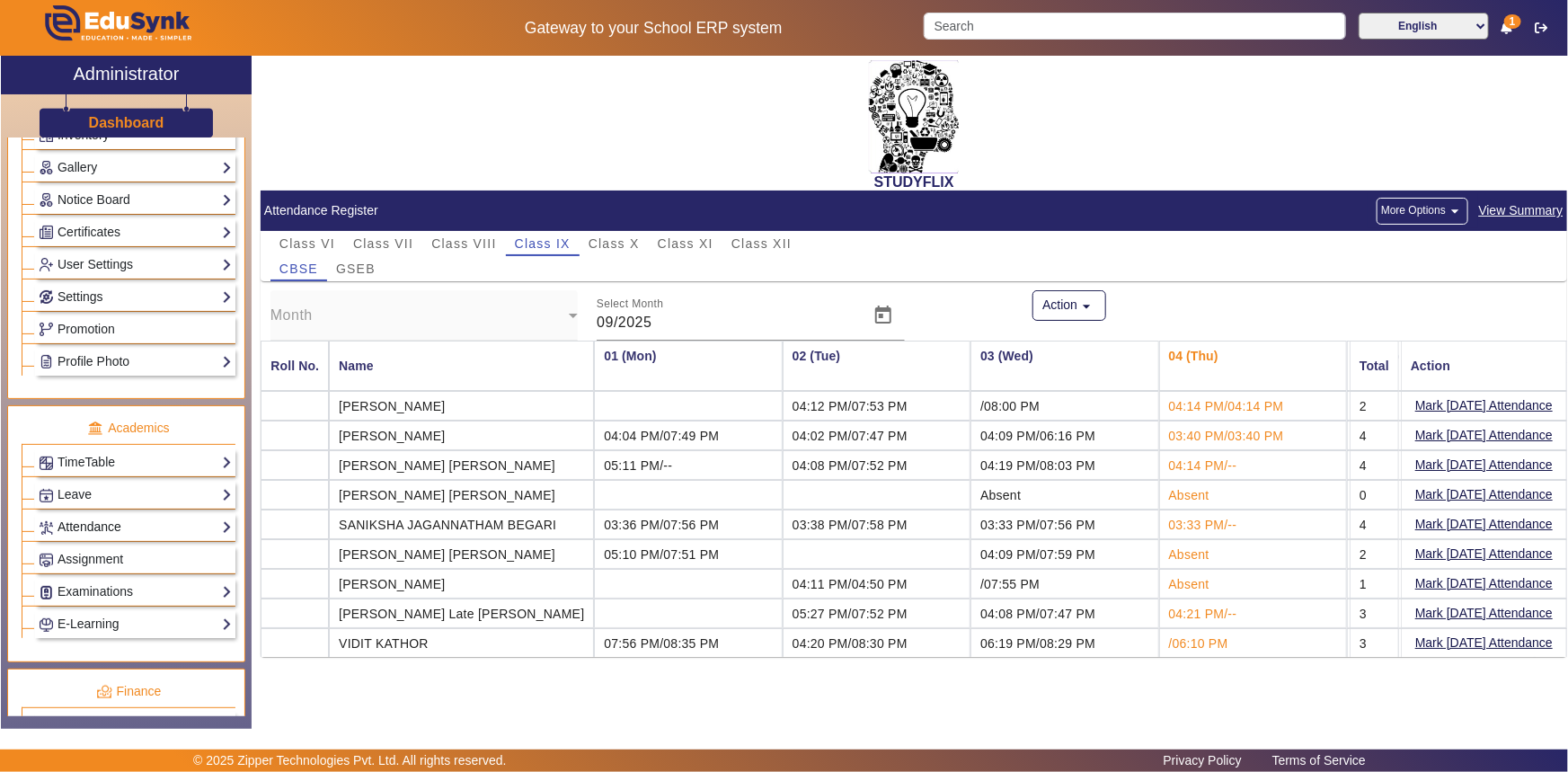
click at [69, 529] on link "Attendance" at bounding box center [136, 527] width 194 height 21
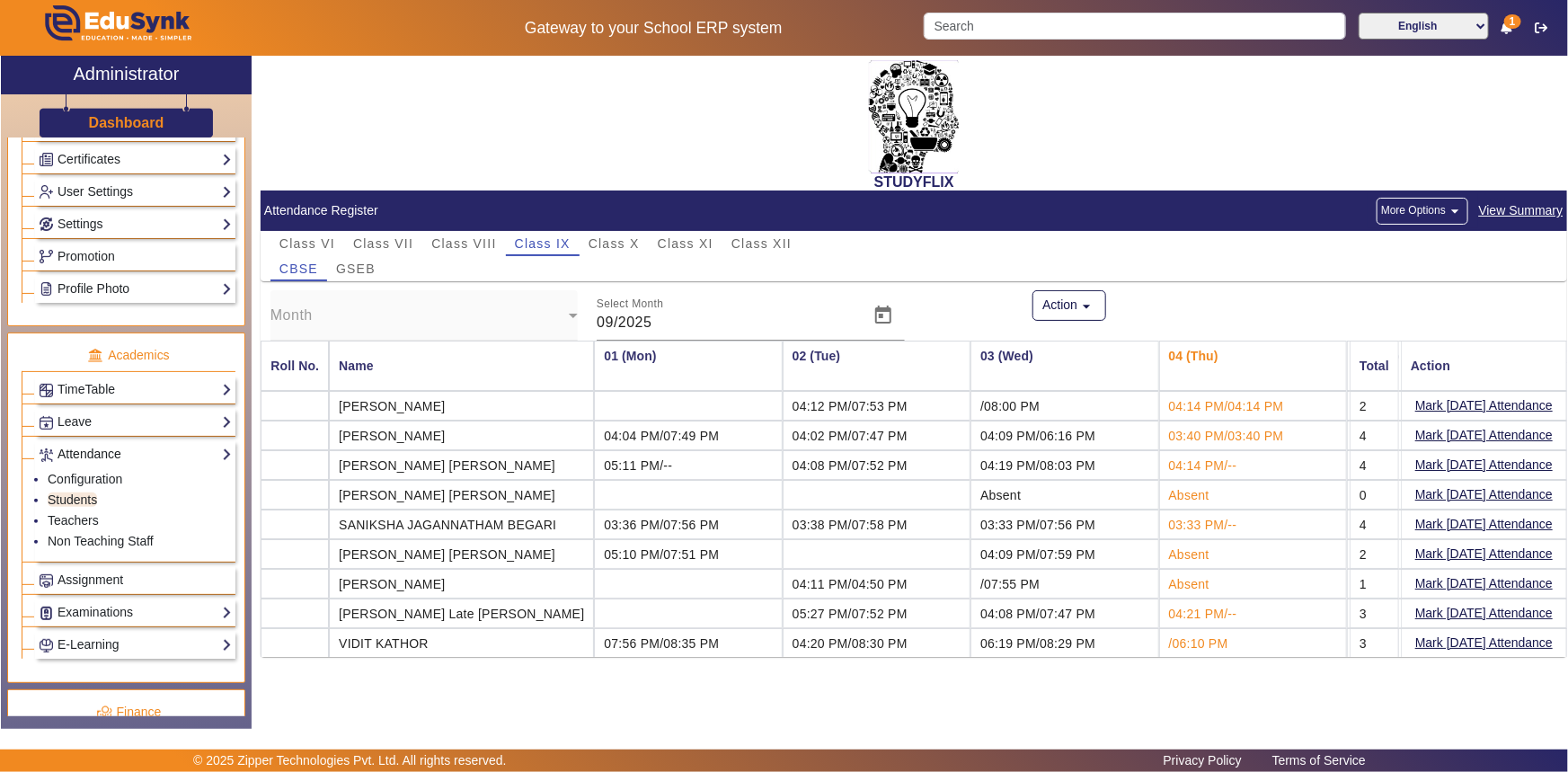
scroll to position [417, 0]
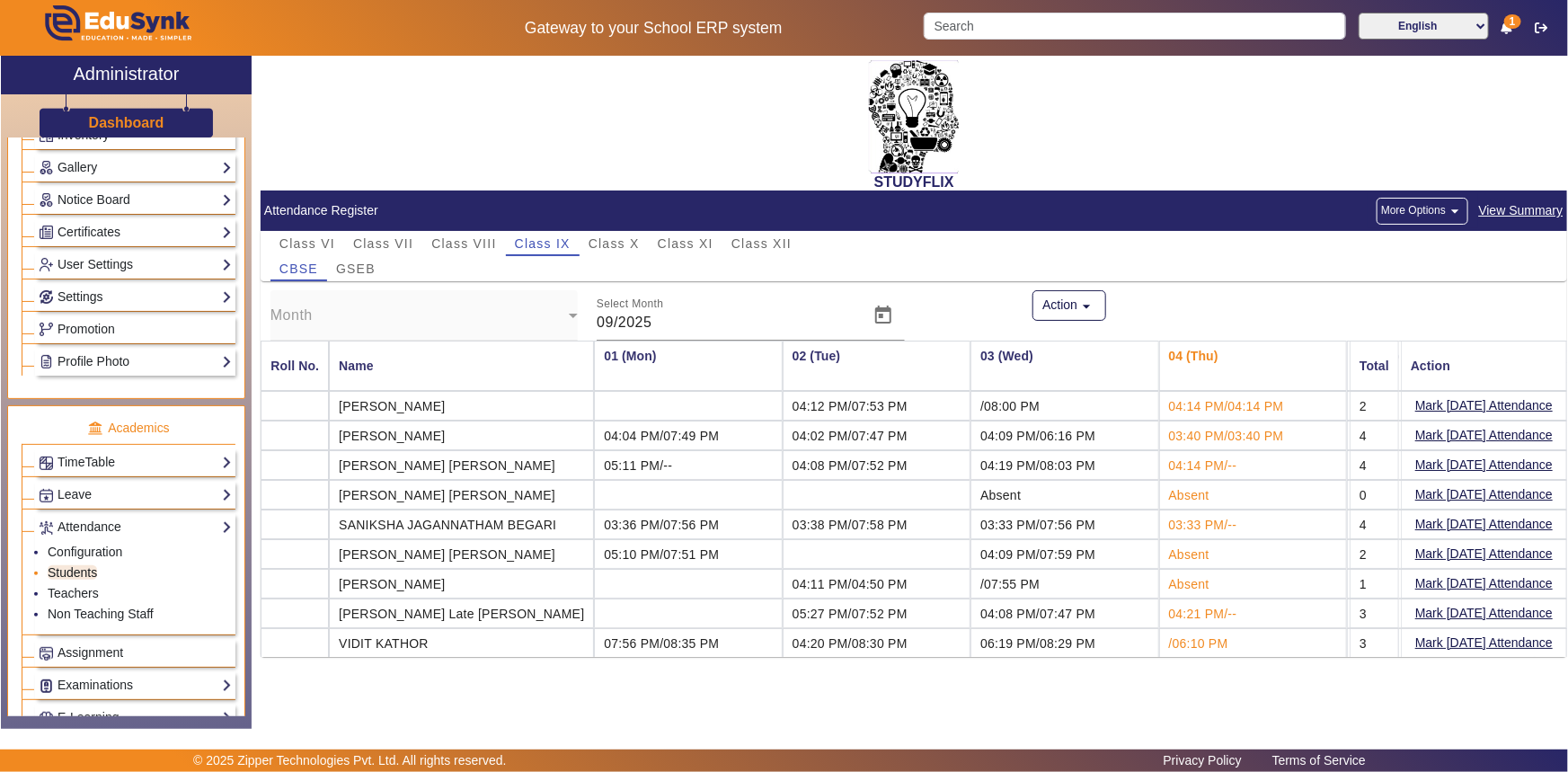
click at [67, 574] on link "Students" at bounding box center [72, 573] width 50 height 14
click at [65, 591] on link "Teachers" at bounding box center [73, 594] width 52 height 14
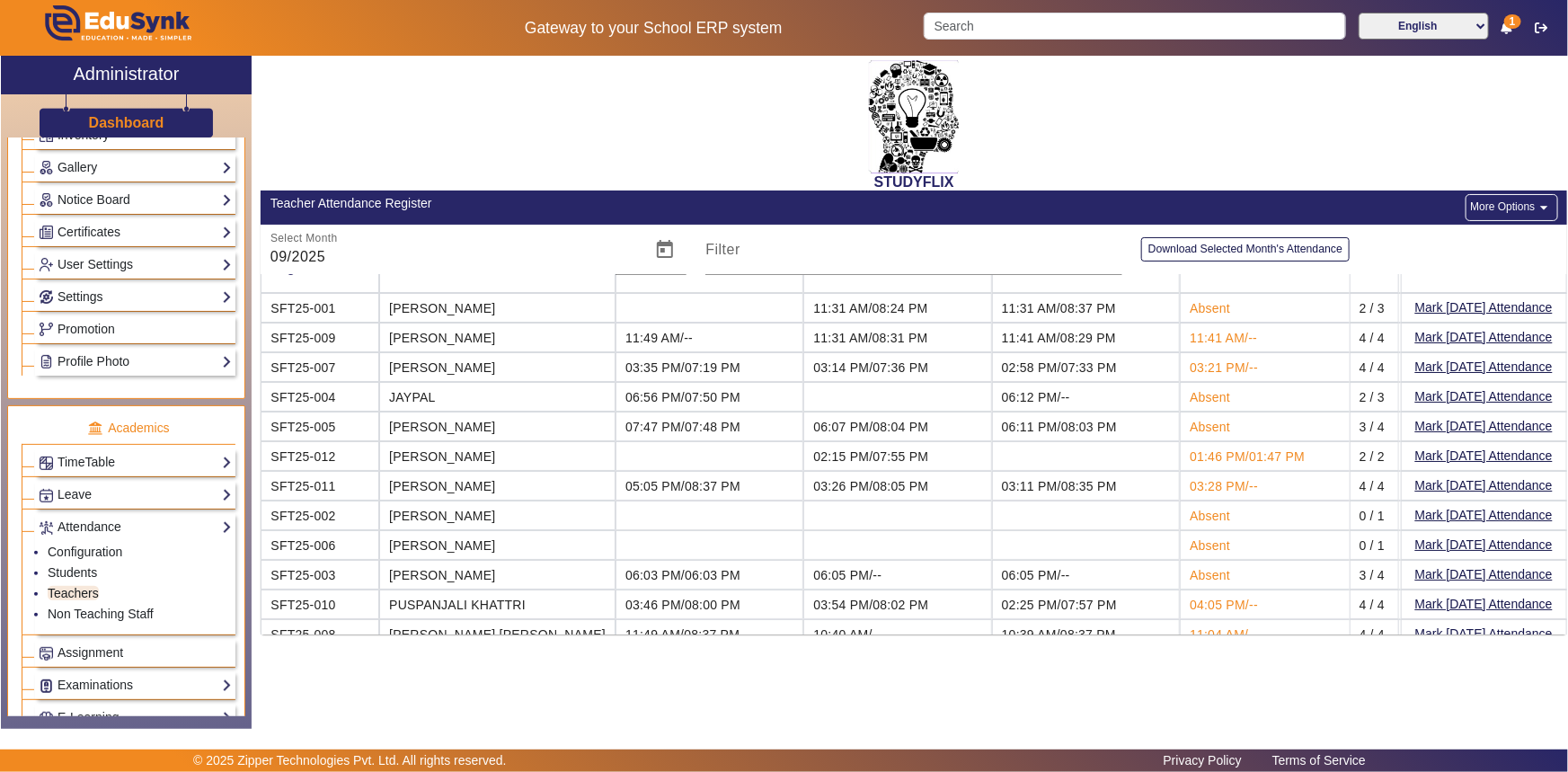
scroll to position [50, 0]
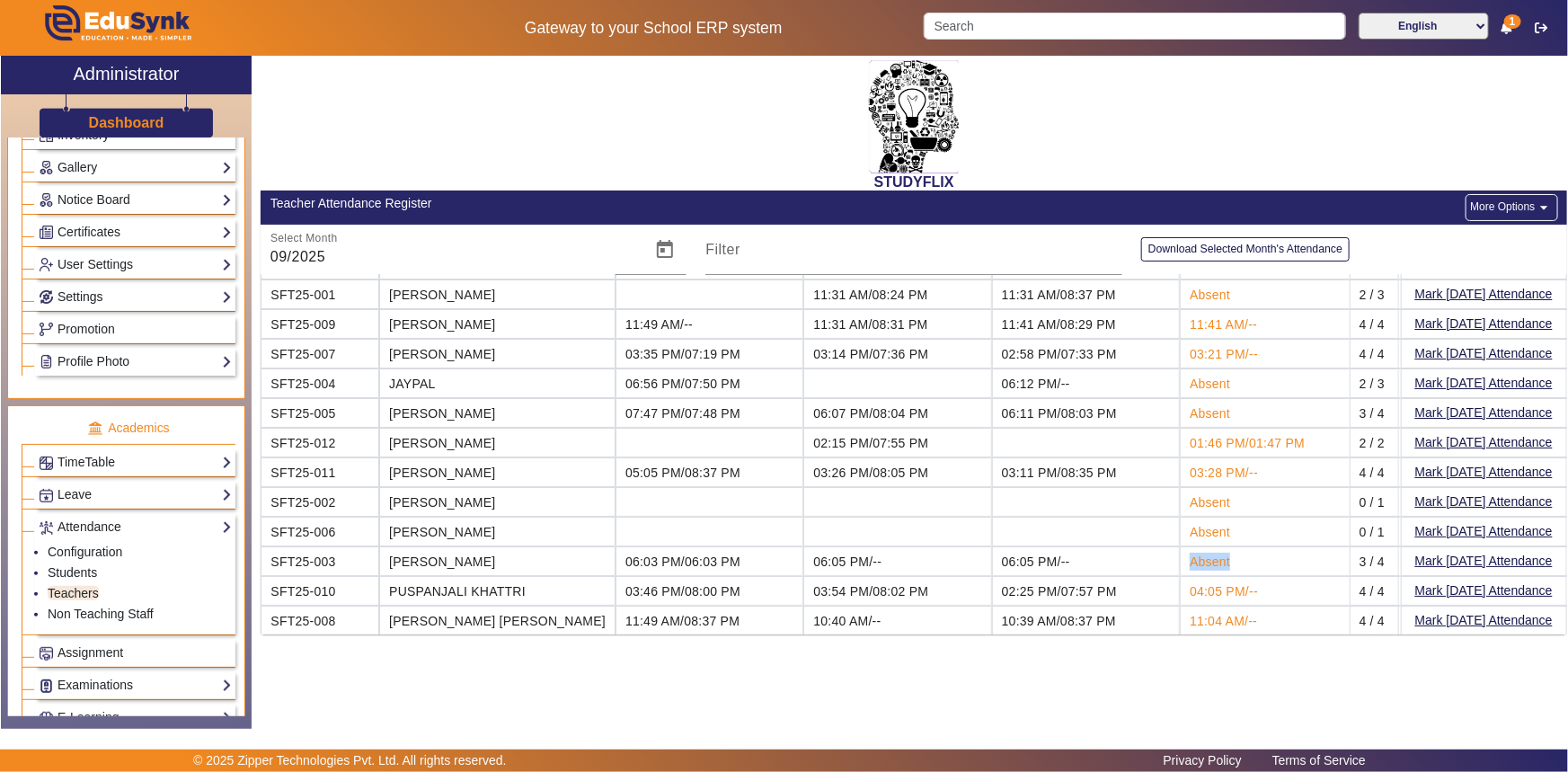
drag, startPoint x: 1165, startPoint y: 559, endPoint x: 1105, endPoint y: 558, distance: 60.0
click at [1180, 558] on td "Absent" at bounding box center [1274, 561] width 188 height 30
click at [1504, 202] on button "More Options arrow_drop_down" at bounding box center [1511, 208] width 91 height 27
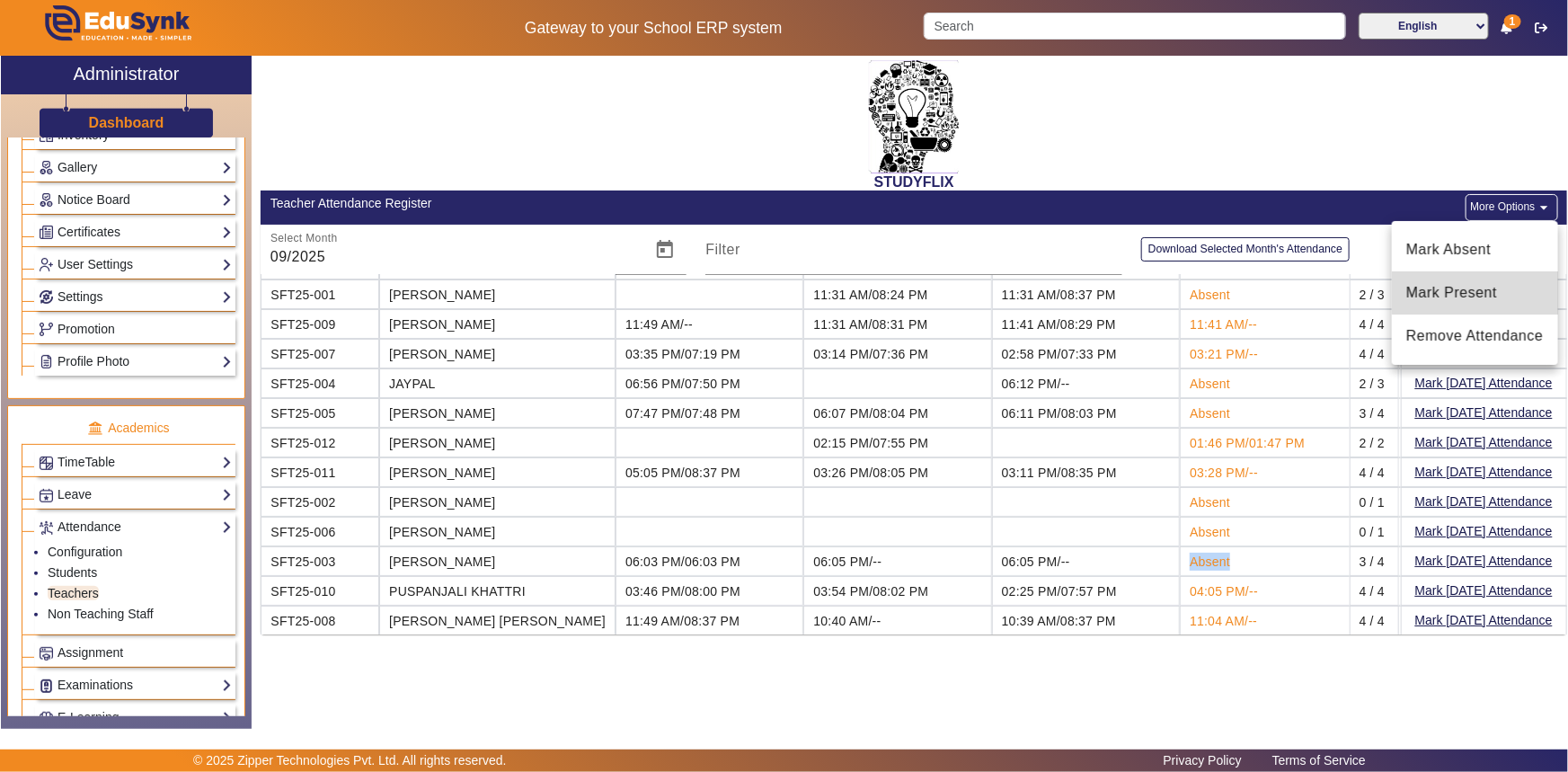
click at [1483, 286] on span "Mark Present" at bounding box center [1475, 293] width 138 height 22
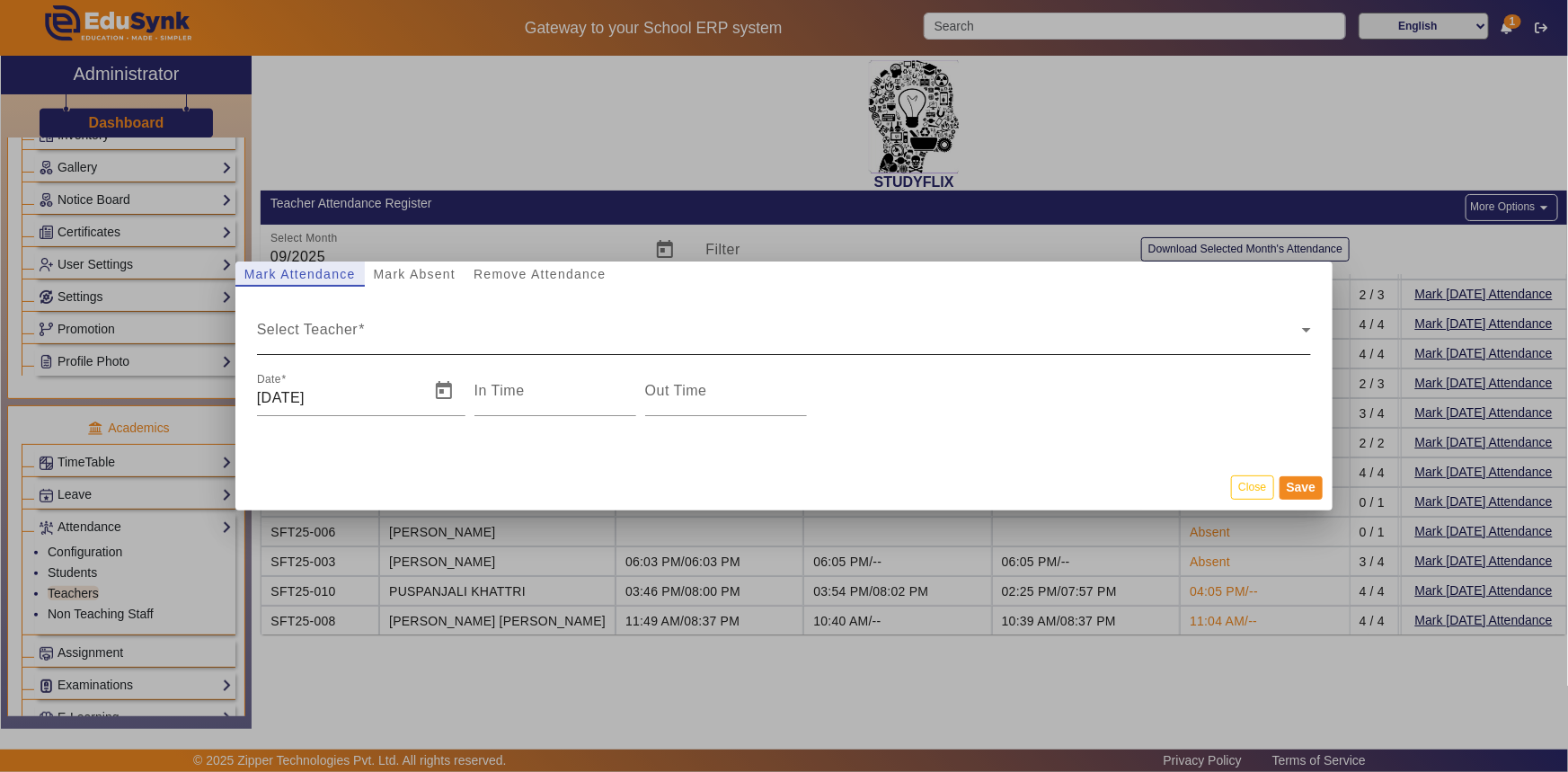
click at [318, 329] on span "Select Teacher" at bounding box center [780, 338] width 1046 height 22
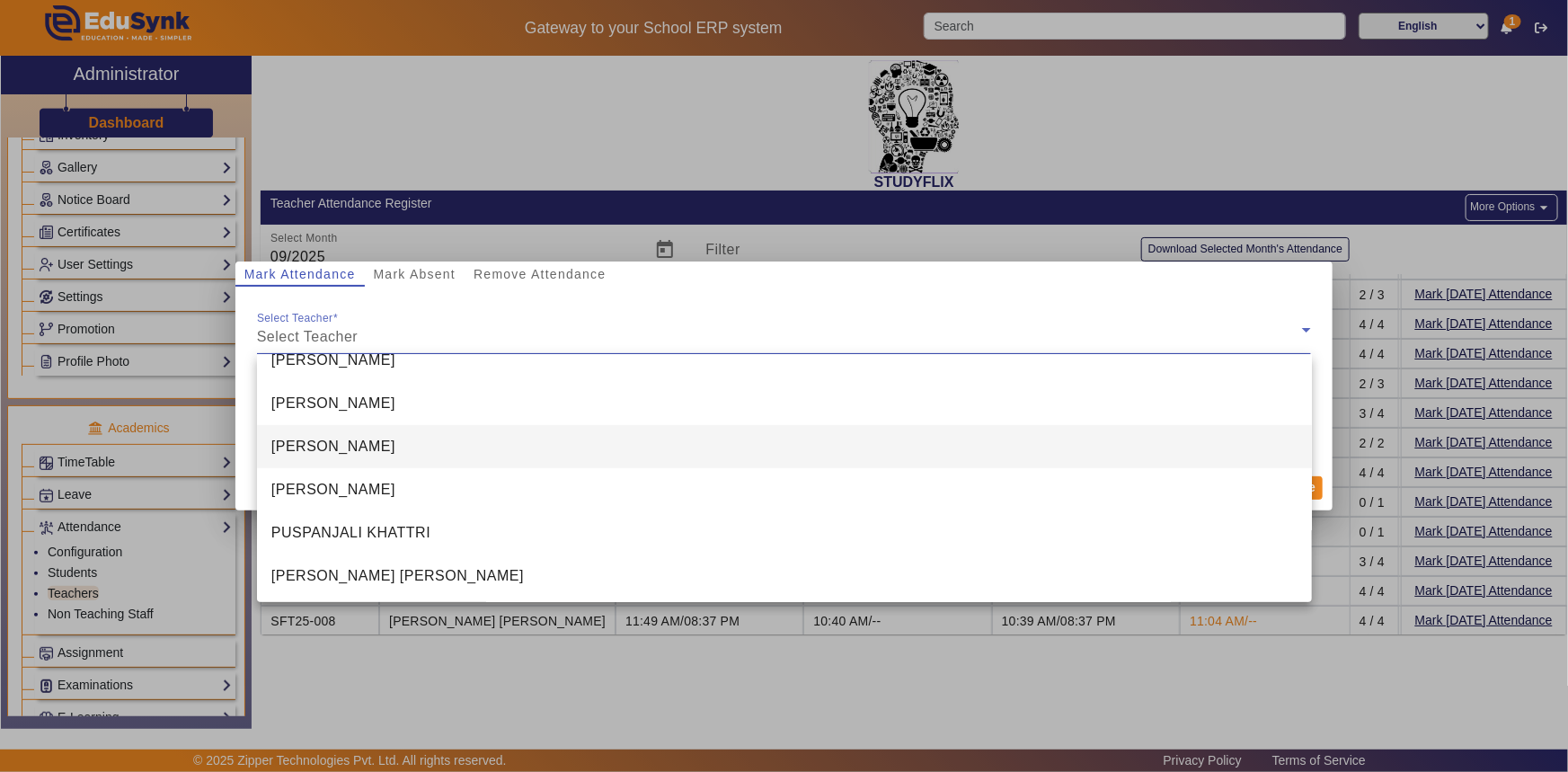
scroll to position [284, 0]
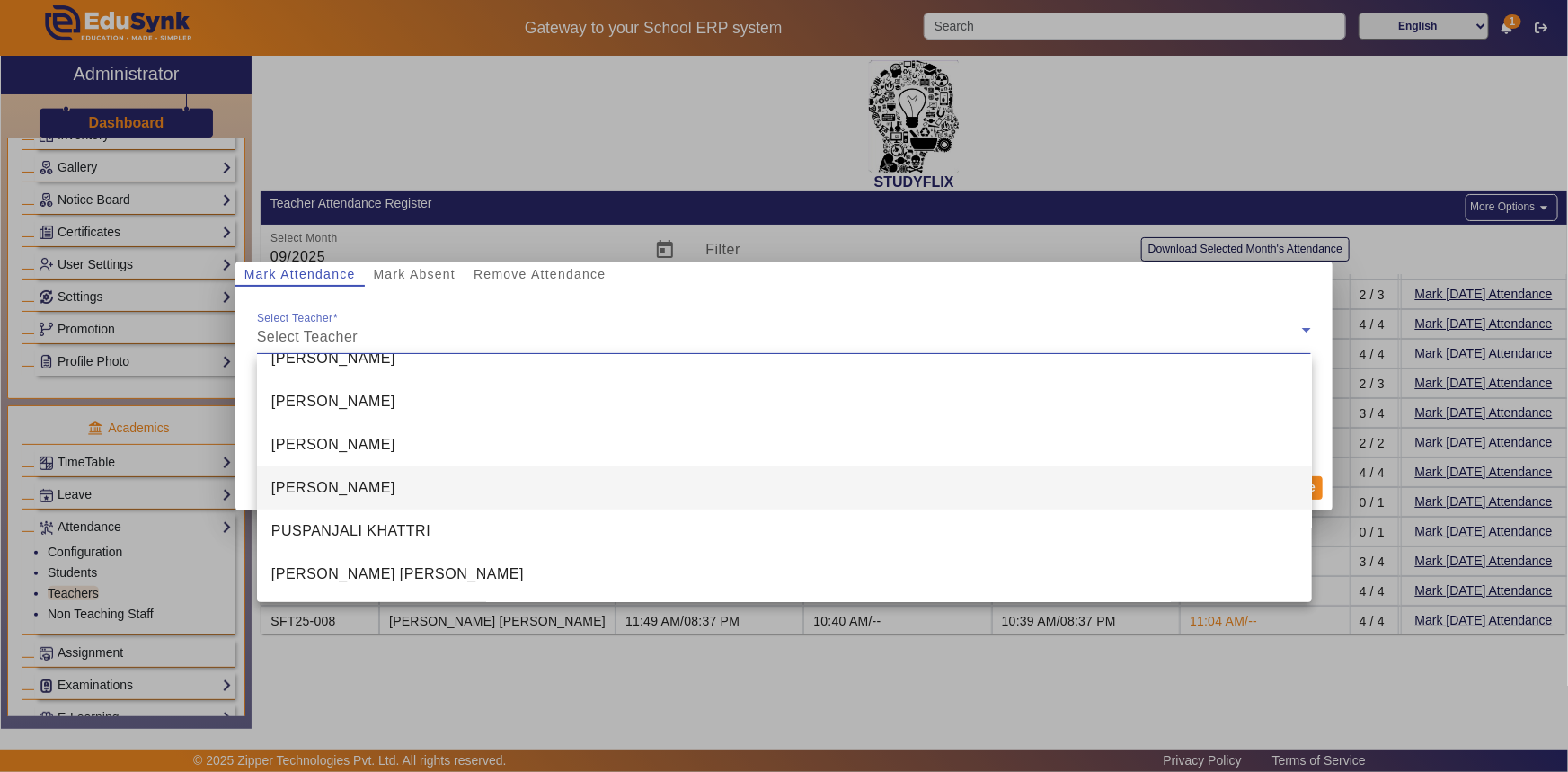
click at [336, 491] on span "[PERSON_NAME]" at bounding box center [333, 488] width 124 height 22
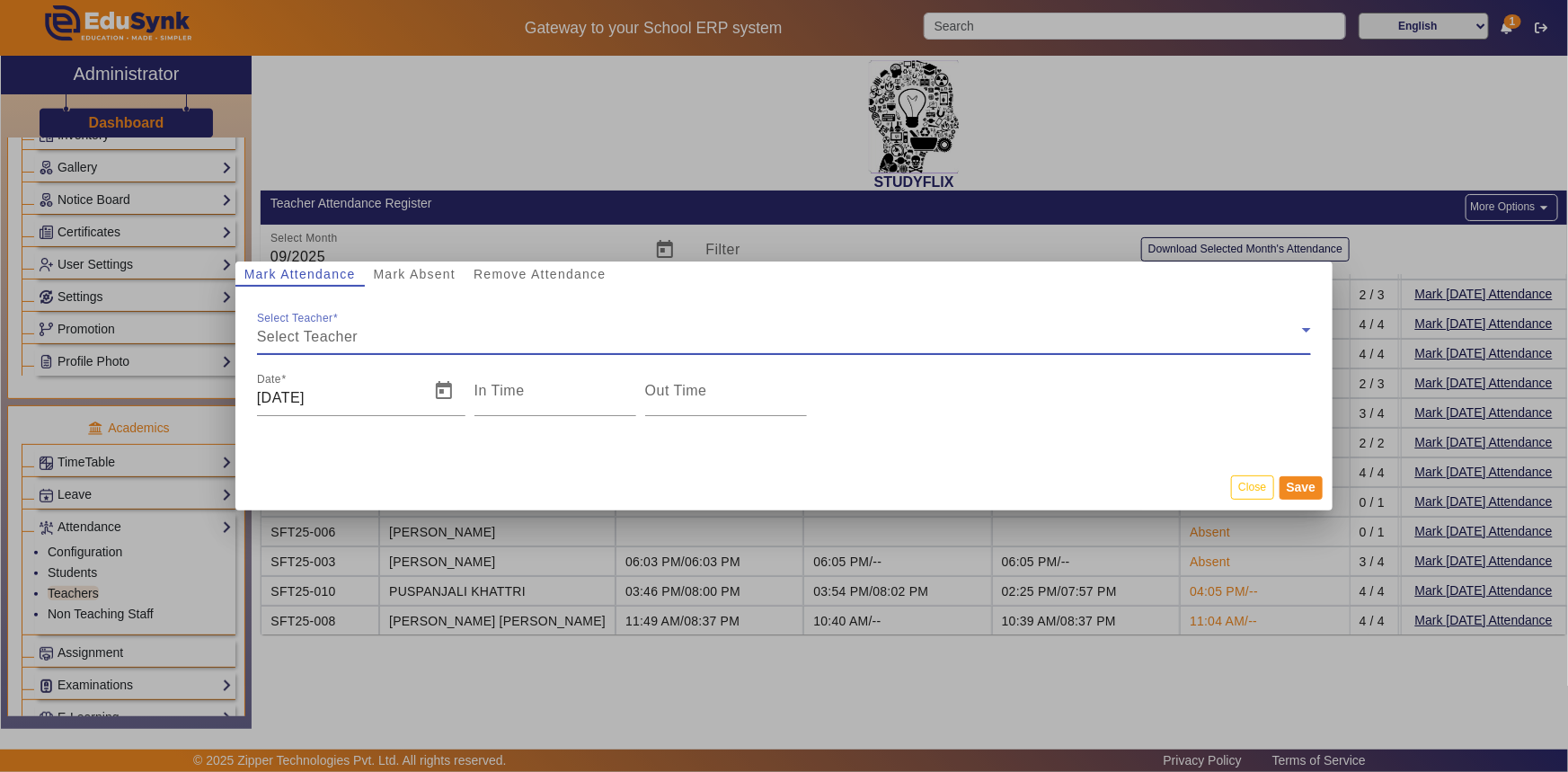
type input "6:35 pm"
click at [501, 400] on input "6:35 pm" at bounding box center [555, 398] width 162 height 22
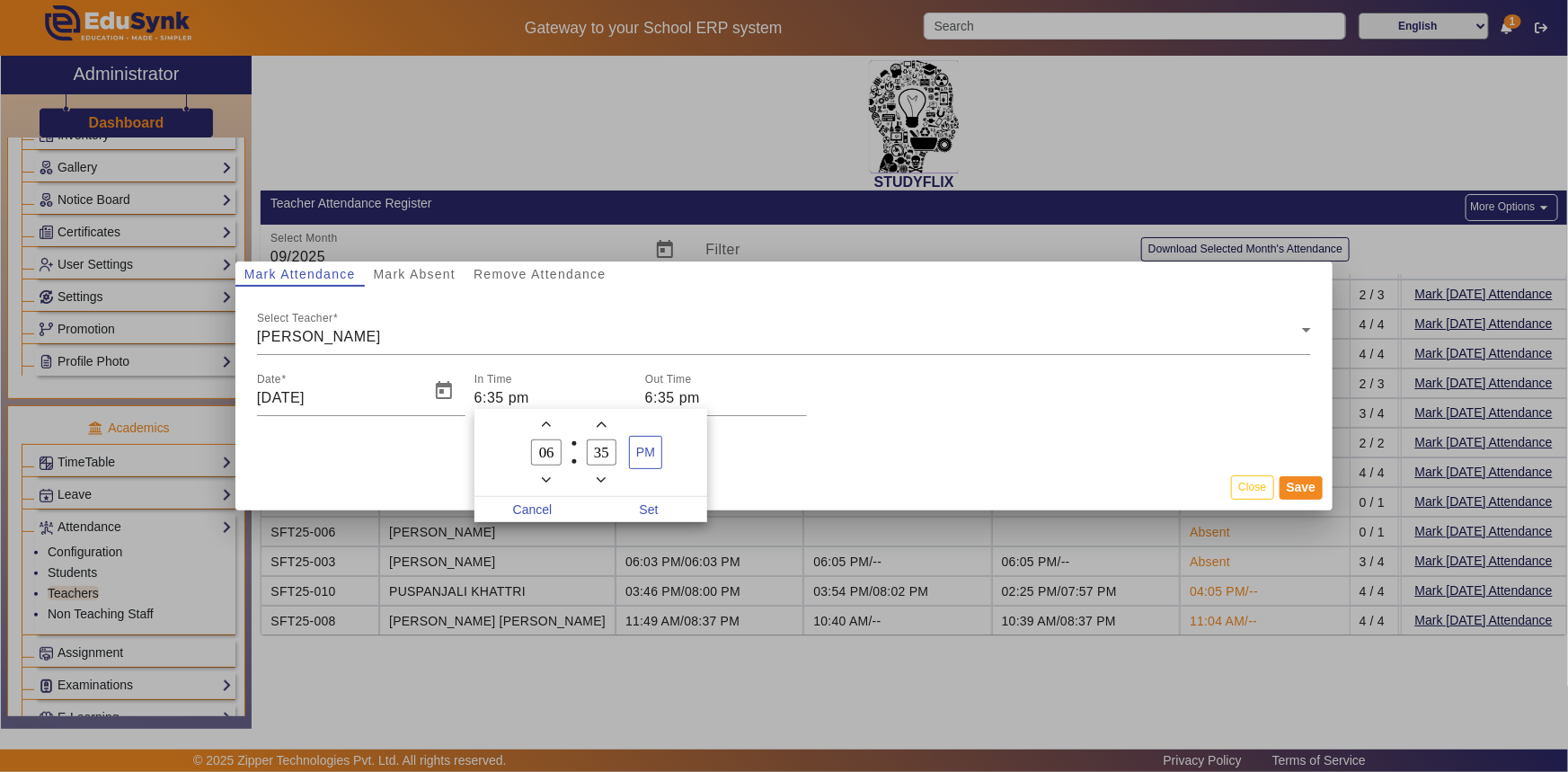
click at [601, 430] on span "Add a minute" at bounding box center [601, 424] width 19 height 19
click at [602, 429] on icon "Add a minute" at bounding box center [601, 424] width 10 height 10
click at [600, 481] on icon "Minus a minute" at bounding box center [601, 480] width 10 height 5
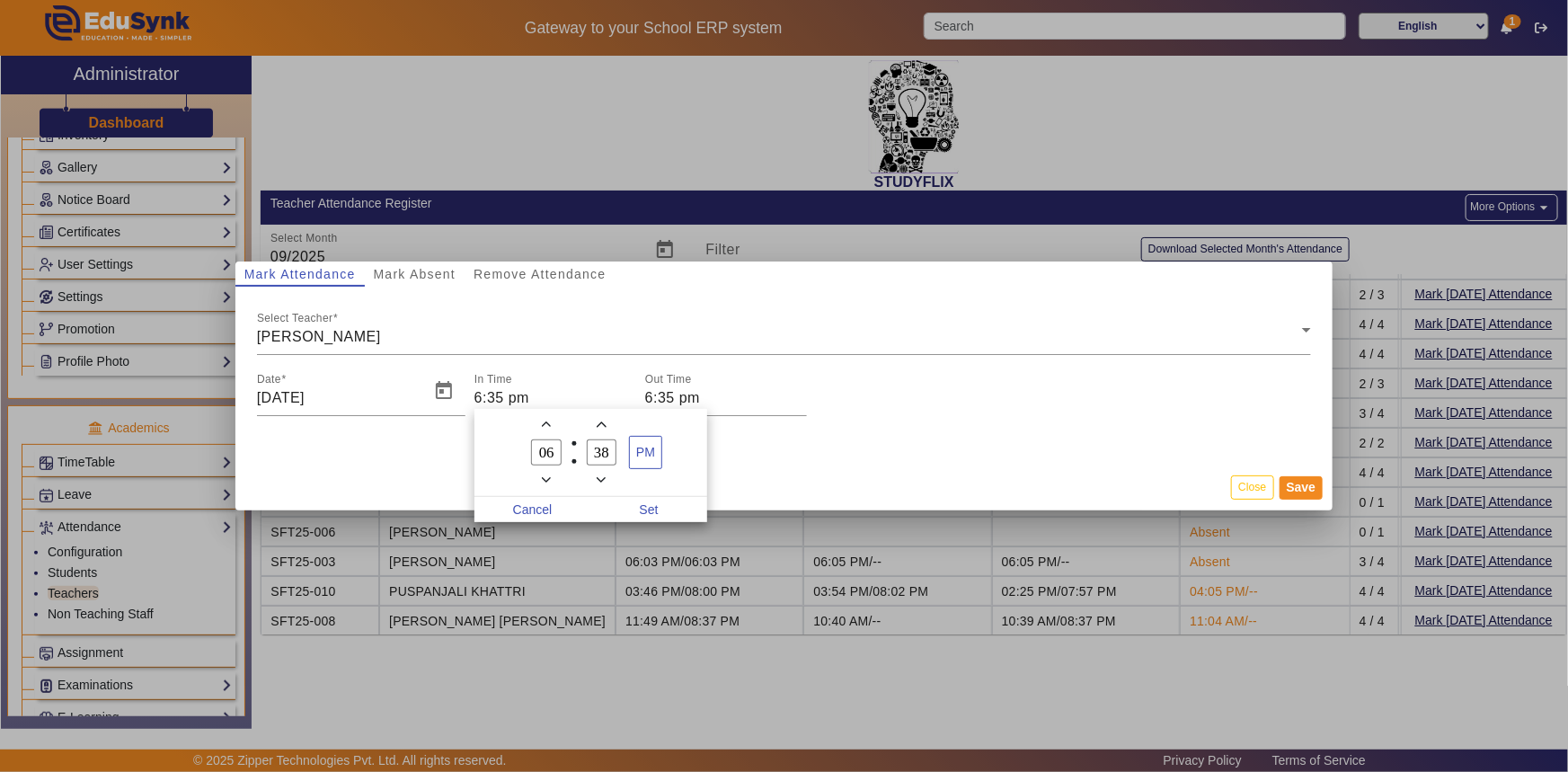
click at [600, 481] on icon "Minus a minute" at bounding box center [601, 480] width 10 height 5
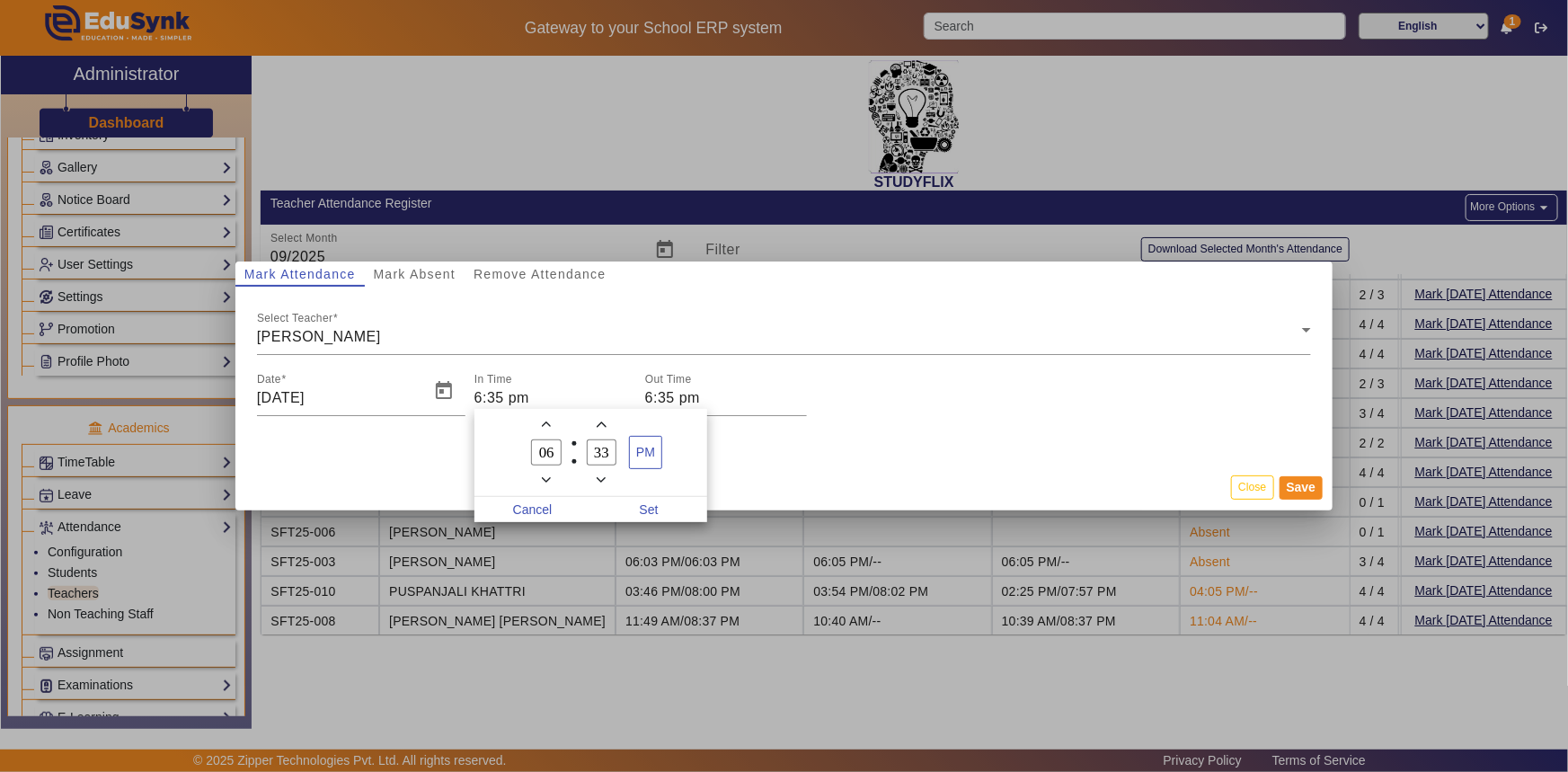
click at [600, 481] on icon "Minus a minute" at bounding box center [601, 480] width 10 height 5
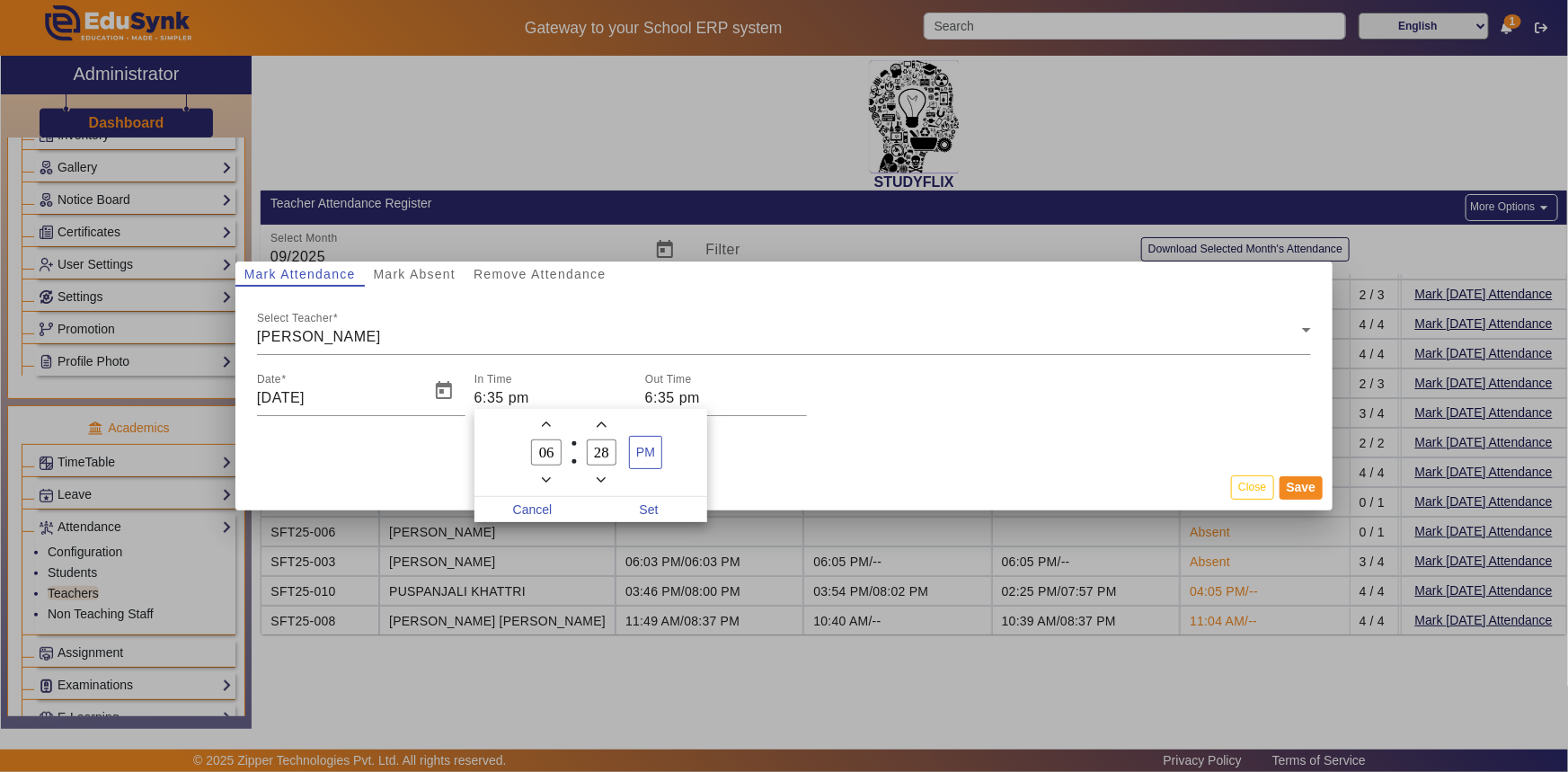
click at [600, 481] on icon "Minus a minute" at bounding box center [601, 480] width 10 height 5
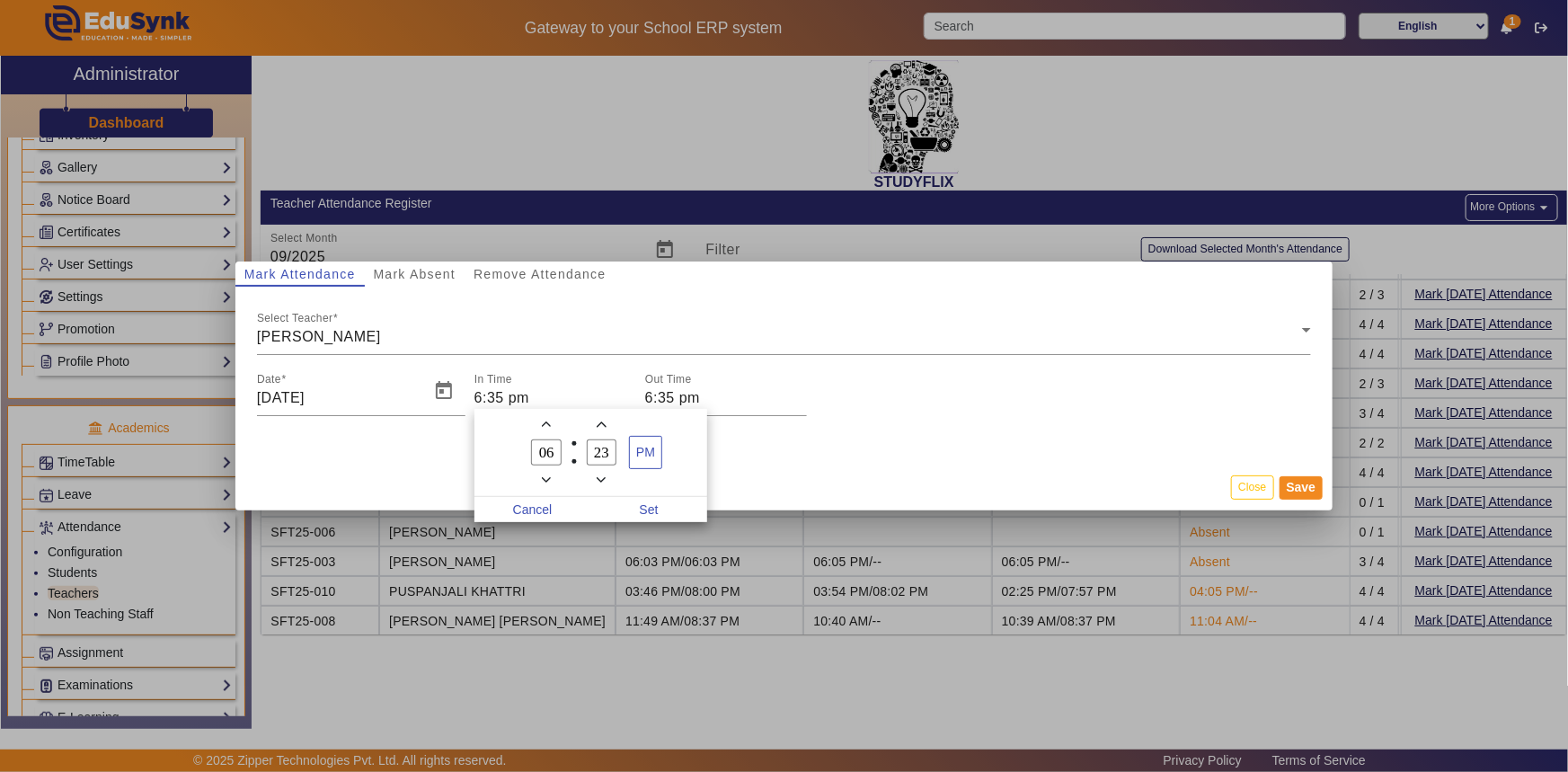
click at [600, 481] on icon "Minus a minute" at bounding box center [601, 480] width 10 height 5
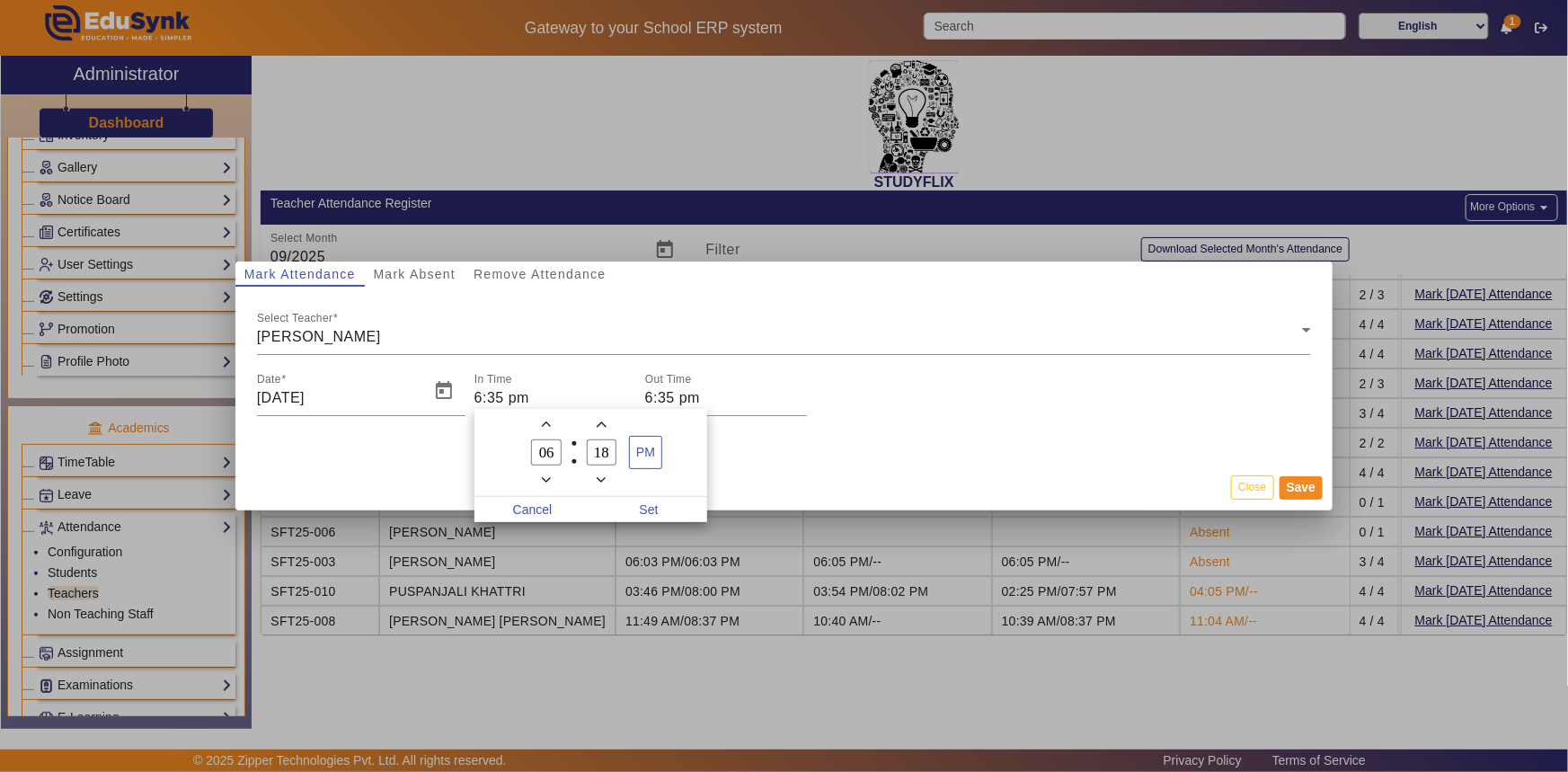
click at [600, 481] on icon "Minus a minute" at bounding box center [601, 480] width 10 height 5
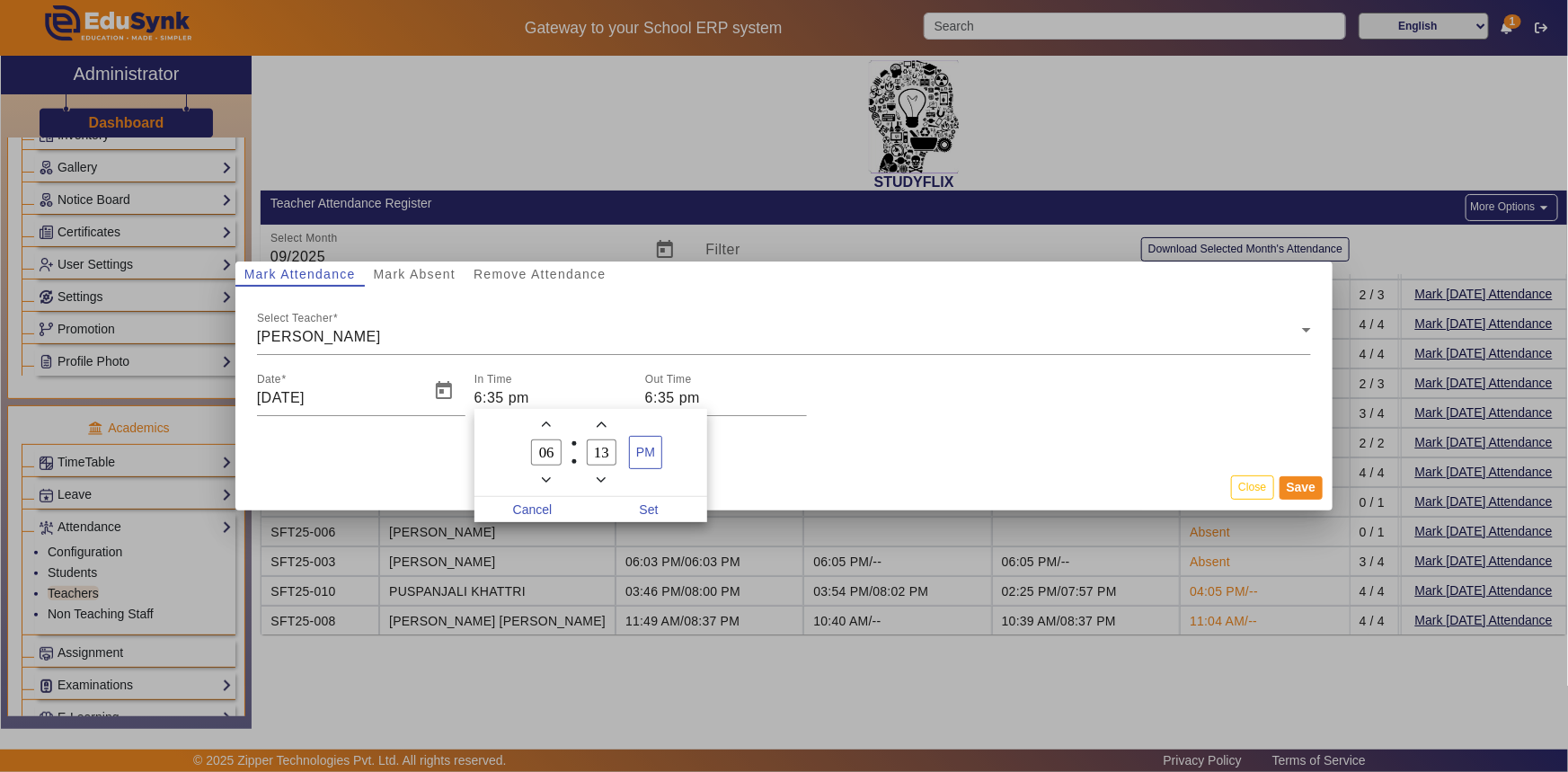
click at [600, 481] on icon "Minus a minute" at bounding box center [601, 480] width 10 height 5
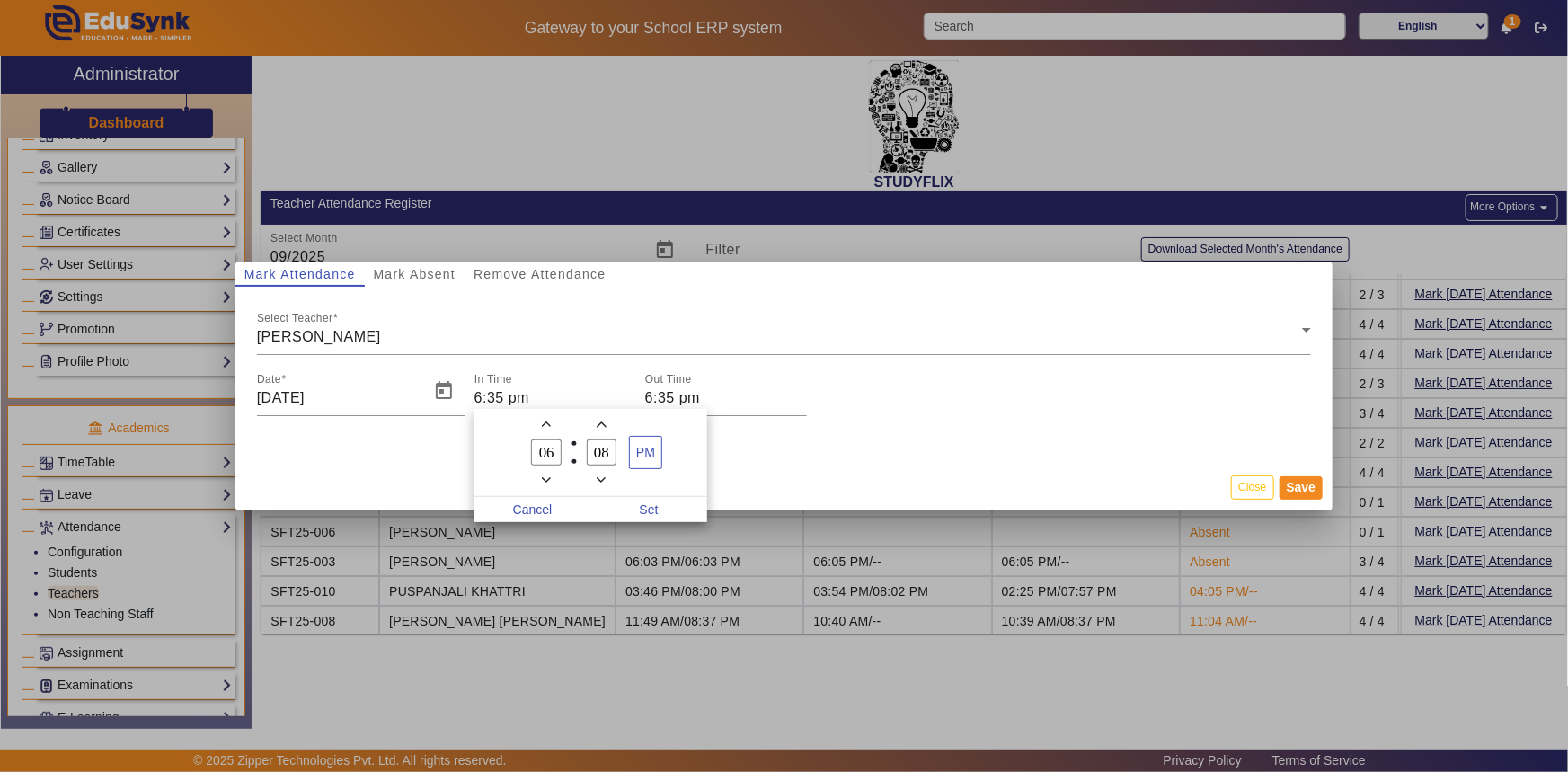
click at [600, 481] on icon "Minus a minute" at bounding box center [601, 480] width 10 height 5
click at [600, 481] on icon "Minus a minute" at bounding box center [601, 480] width 10 height 10
click at [603, 480] on icon "Minus a minute" at bounding box center [601, 480] width 10 height 5
type input "04"
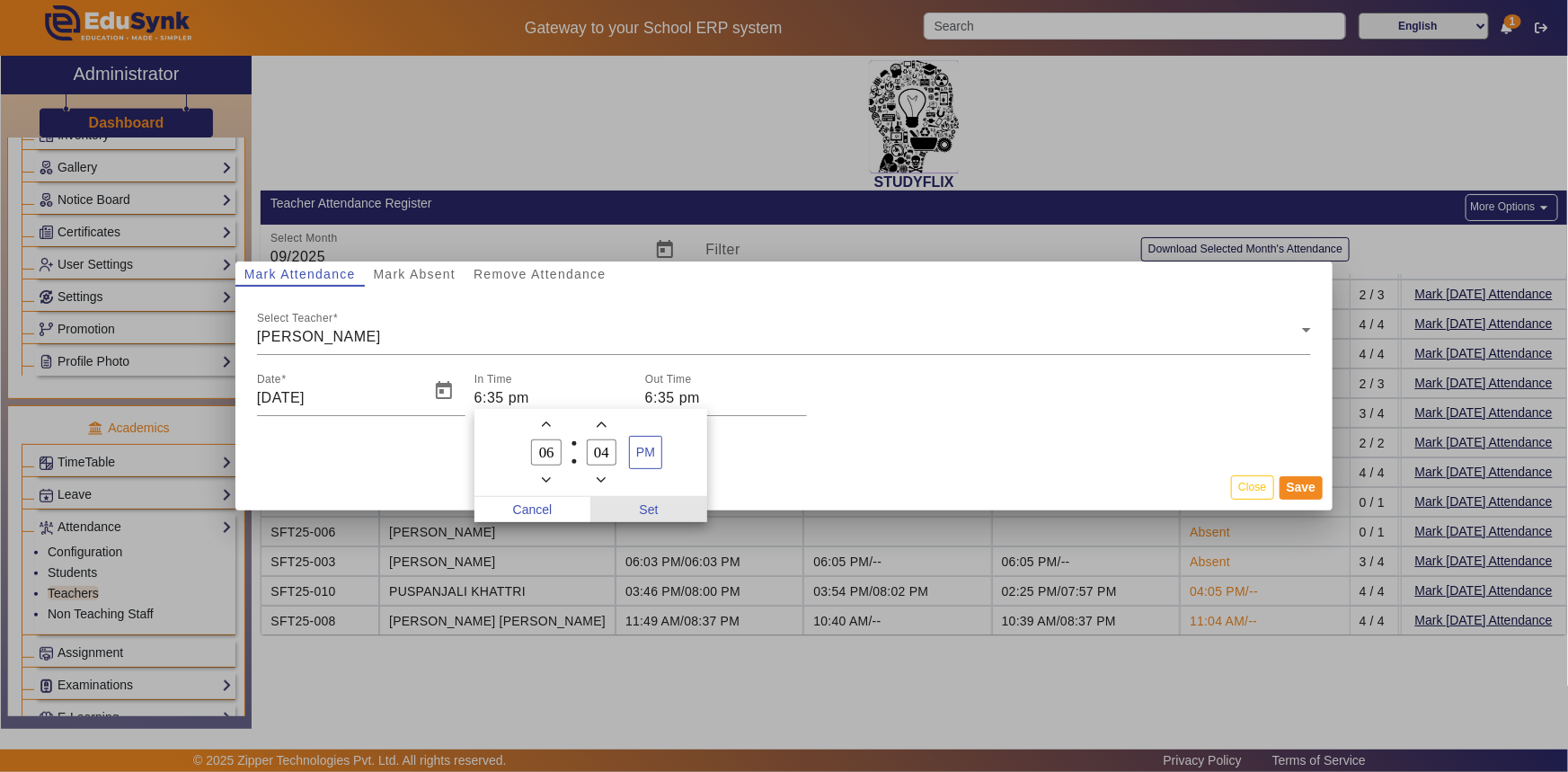
click at [646, 508] on span "Set" at bounding box center [648, 510] width 117 height 25
type input "6:04 pm"
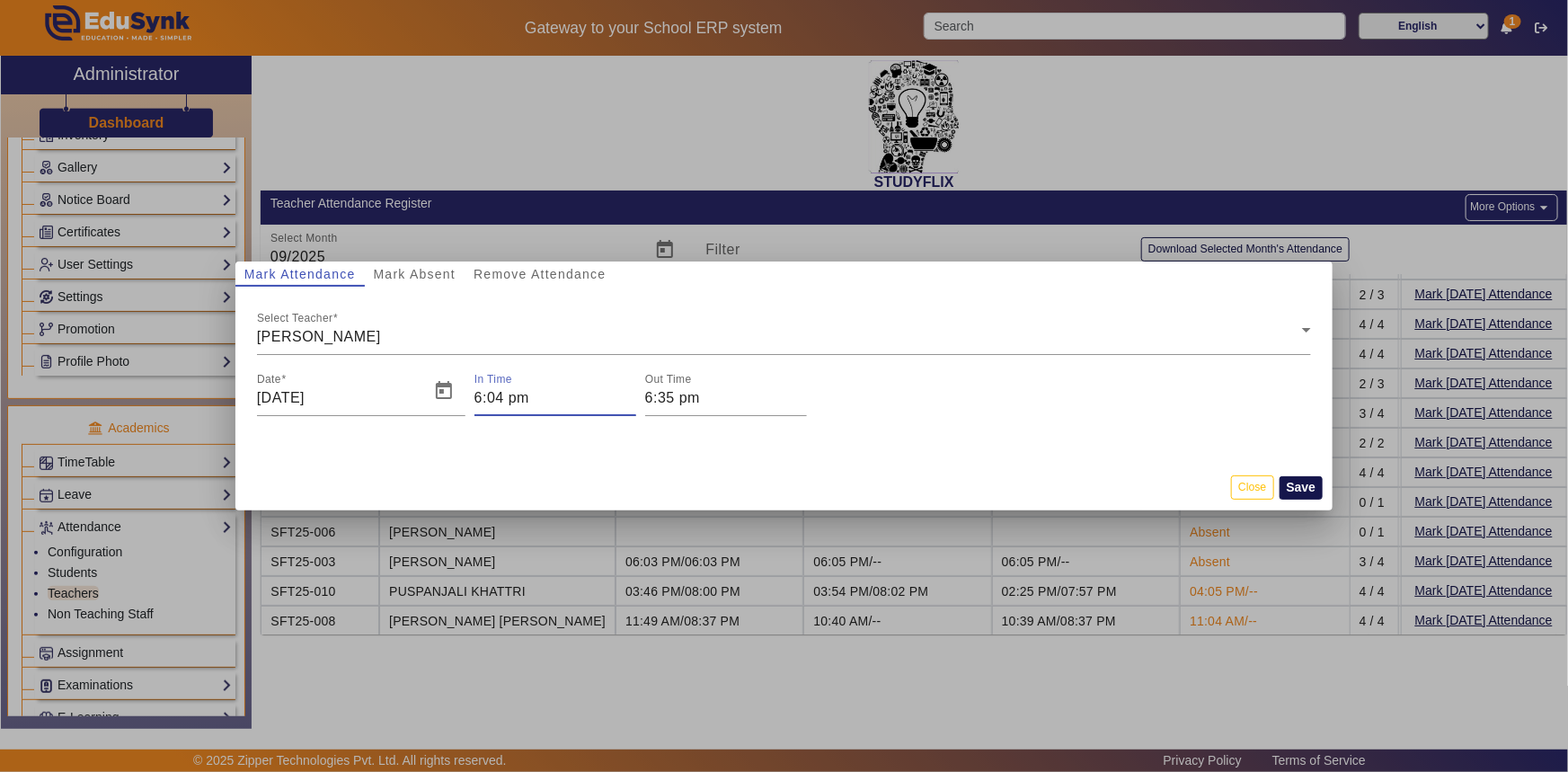
click at [1290, 489] on button "Save" at bounding box center [1301, 488] width 44 height 24
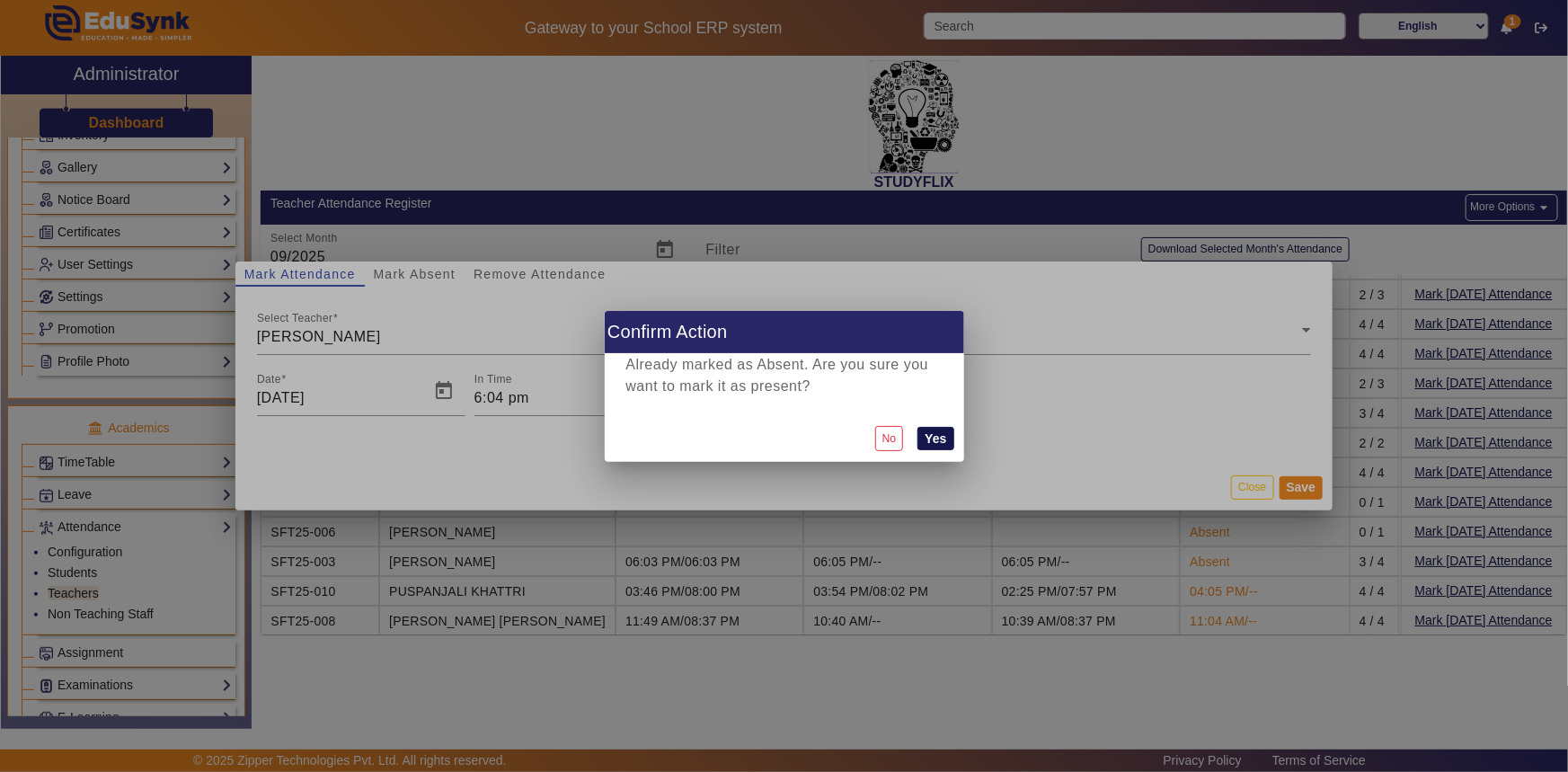
click at [941, 442] on button "Yes" at bounding box center [936, 439] width 36 height 24
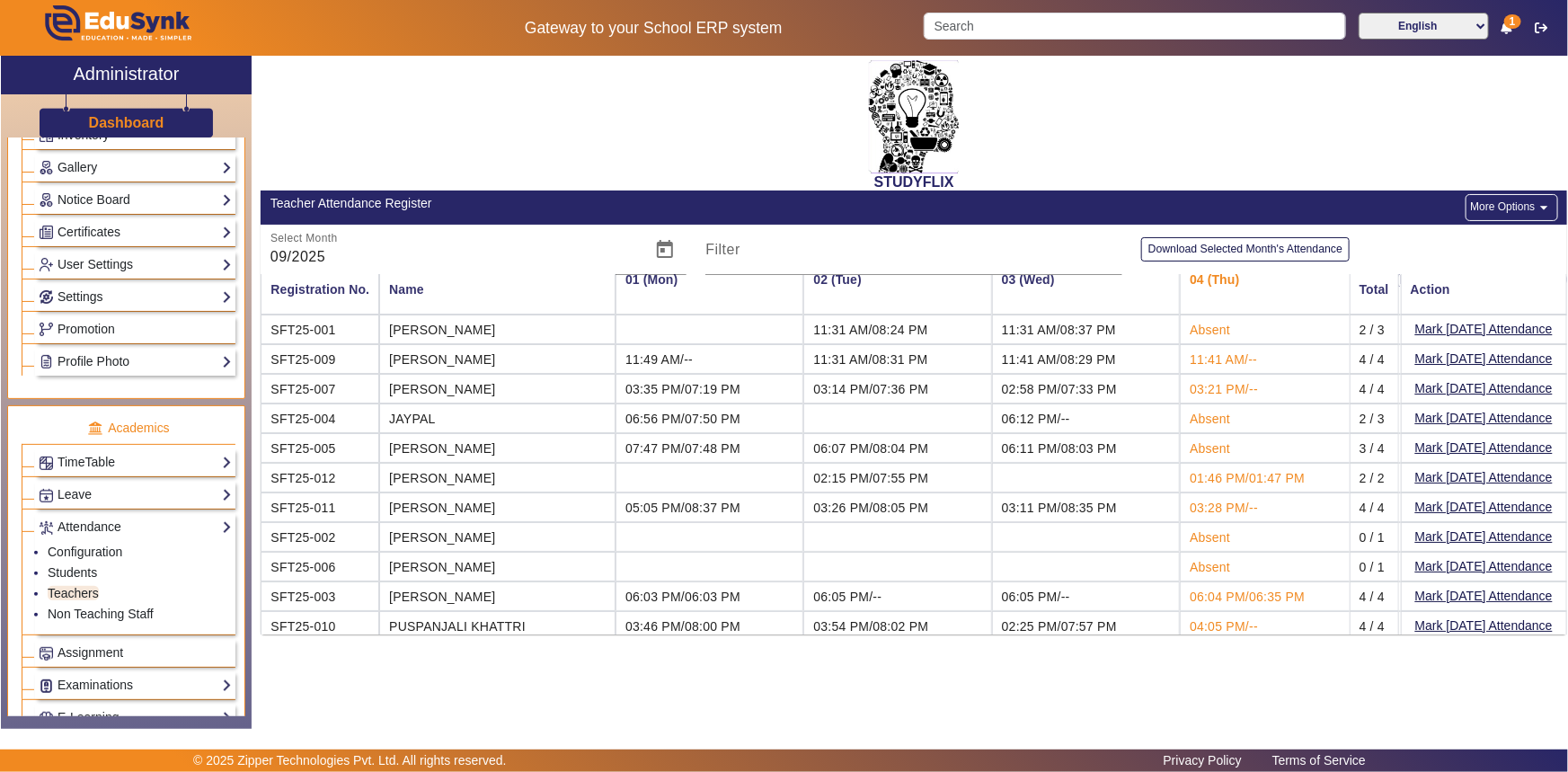
scroll to position [0, 0]
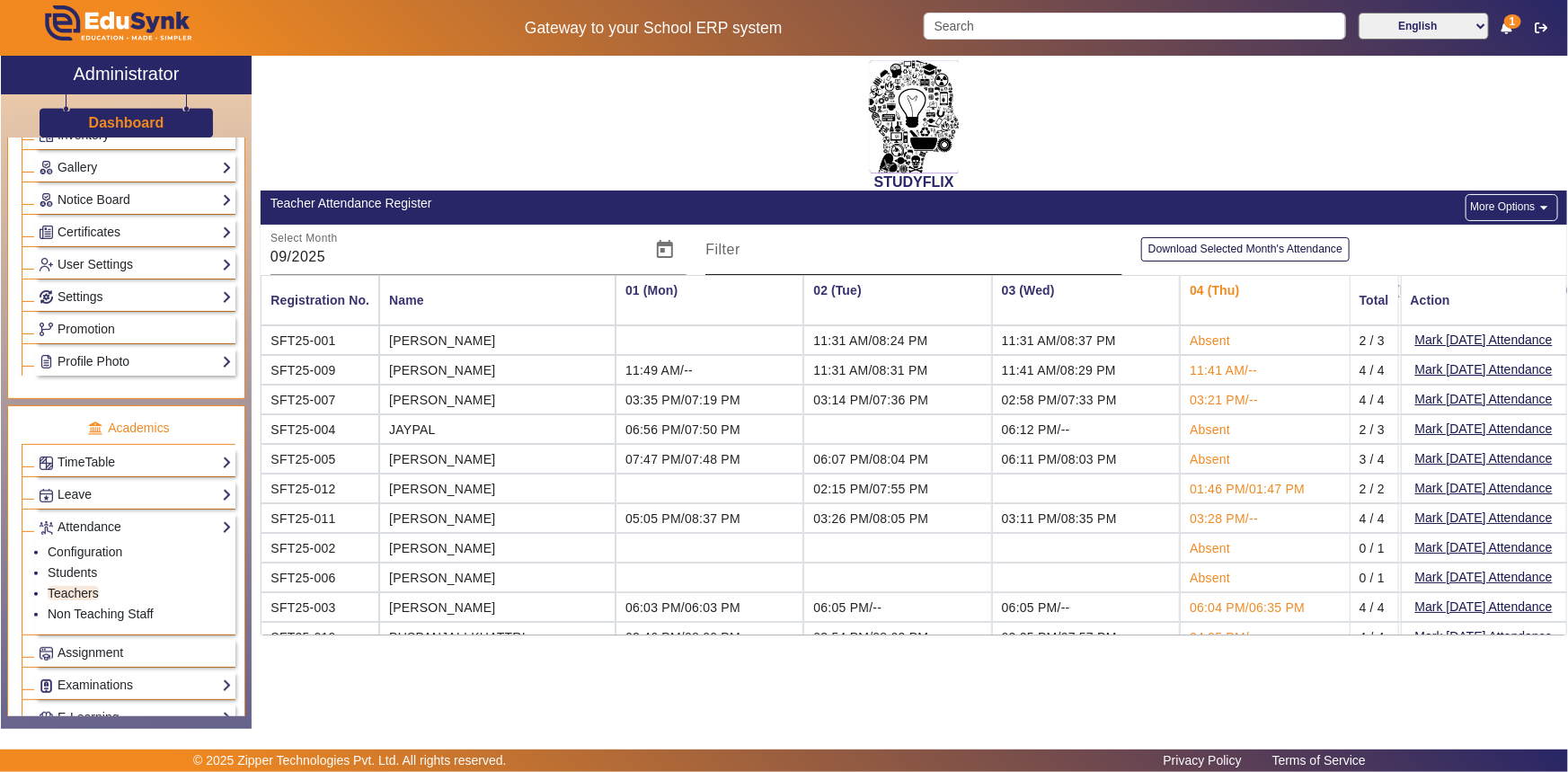
click at [804, 253] on input "Filter" at bounding box center [914, 257] width 417 height 22
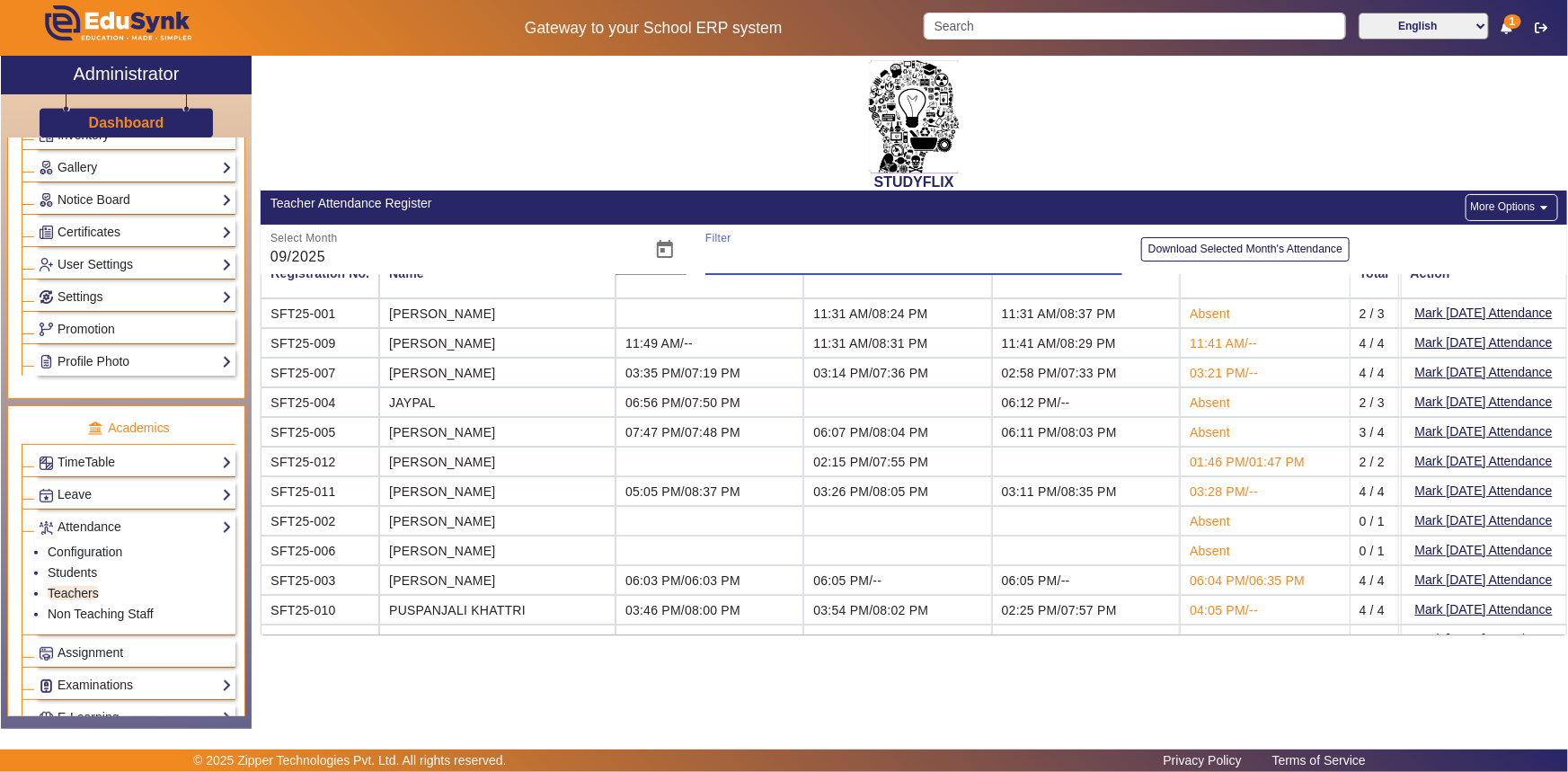
scroll to position [50, 0]
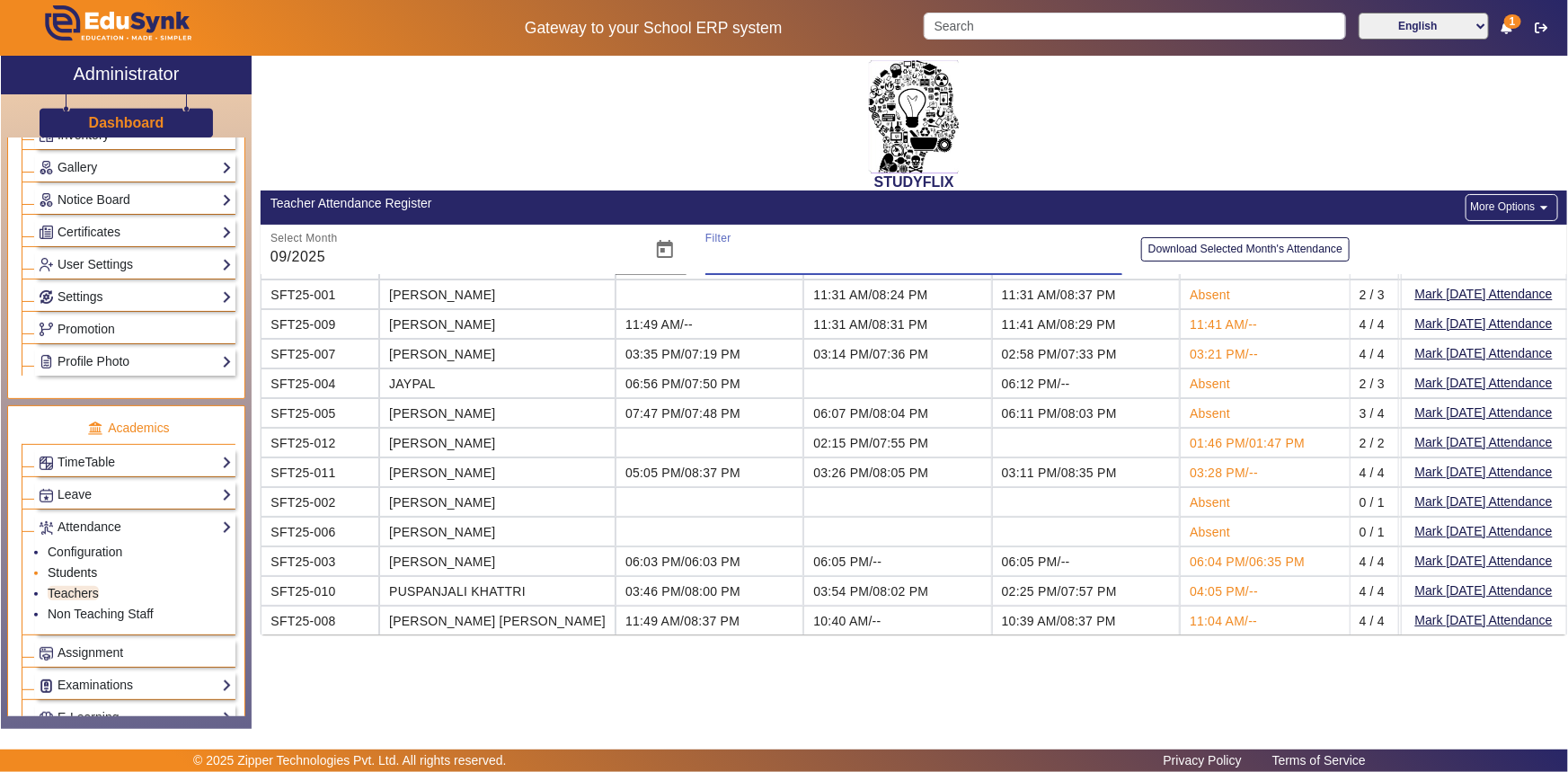
click at [71, 570] on link "Students" at bounding box center [72, 573] width 50 height 14
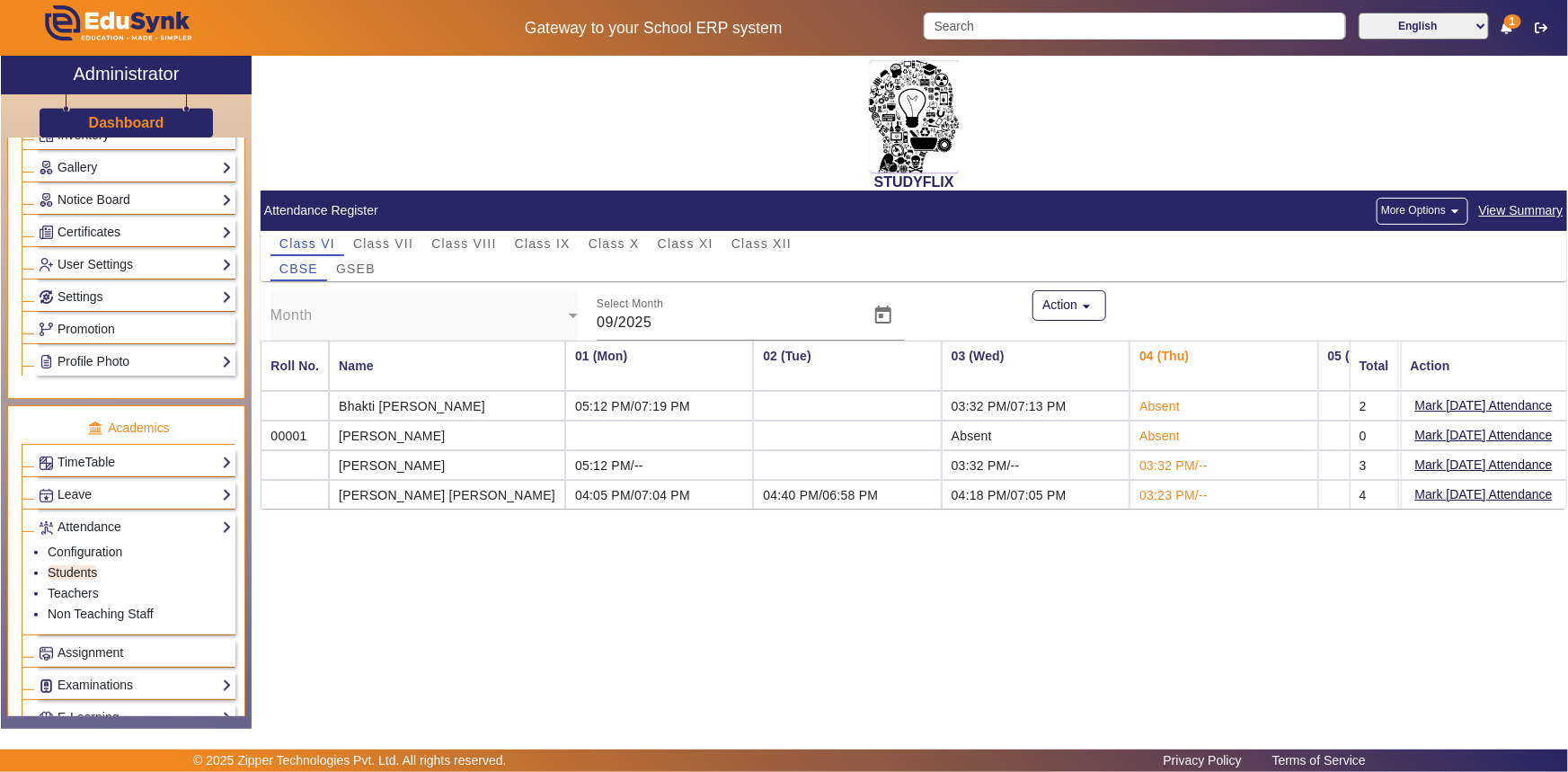
click at [1492, 208] on span "View Summary" at bounding box center [1521, 210] width 86 height 21
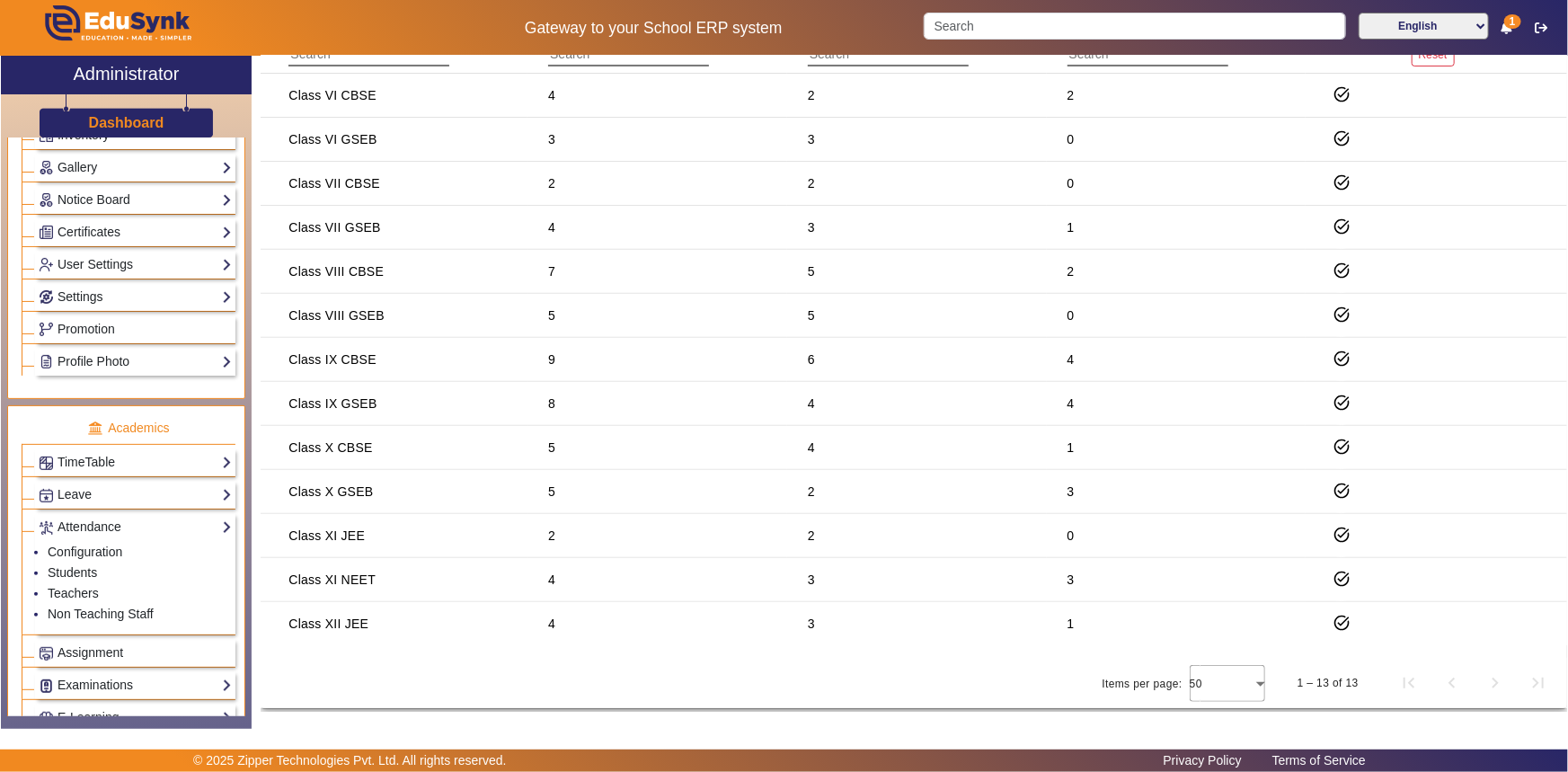
scroll to position [264, 0]
click at [1250, 681] on div at bounding box center [1227, 680] width 75 height 43
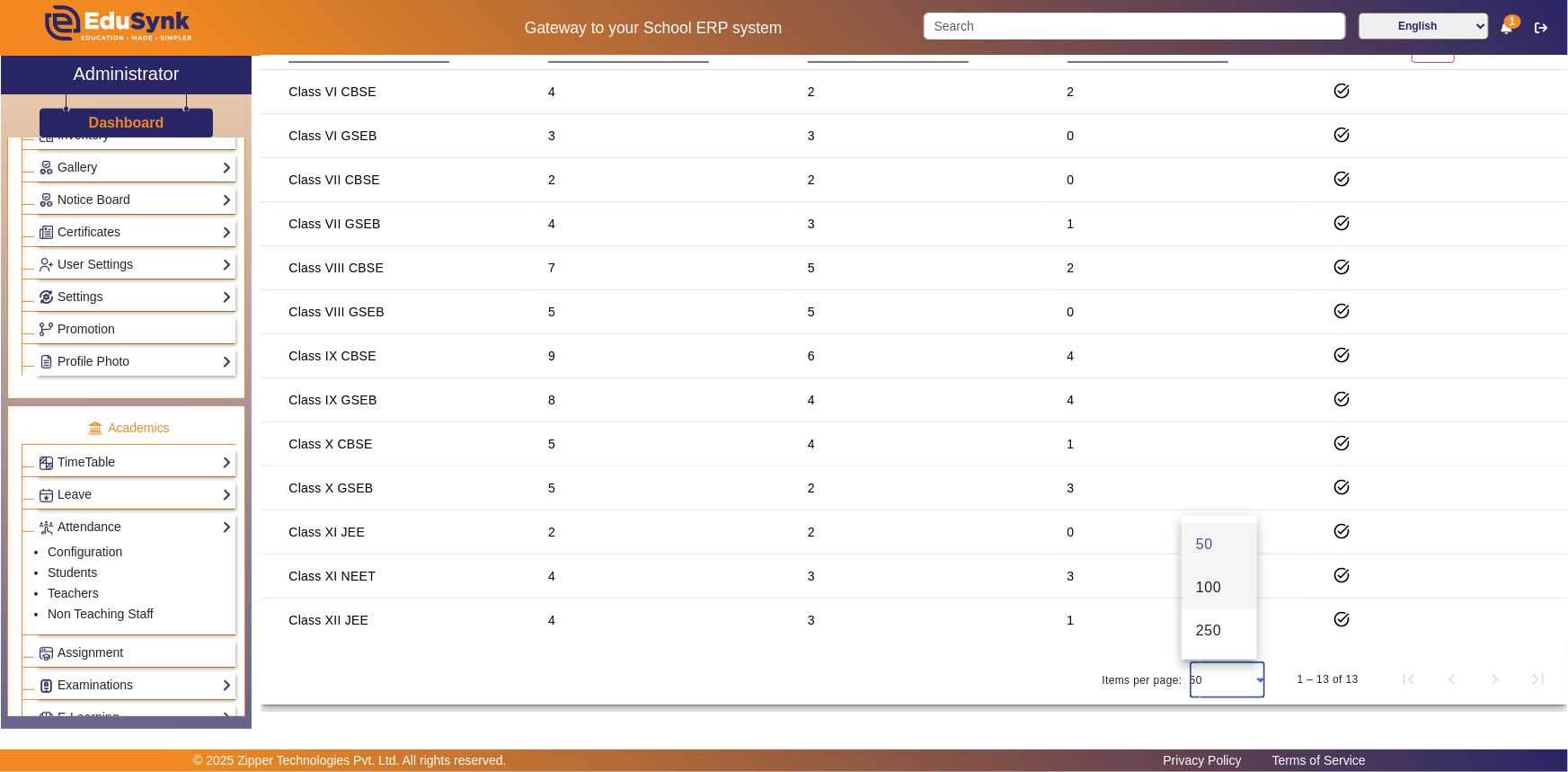
click at [1228, 597] on mat-option "100" at bounding box center [1219, 588] width 75 height 43
click at [1335, 615] on mat-icon "task_alt" at bounding box center [1342, 619] width 18 height 18
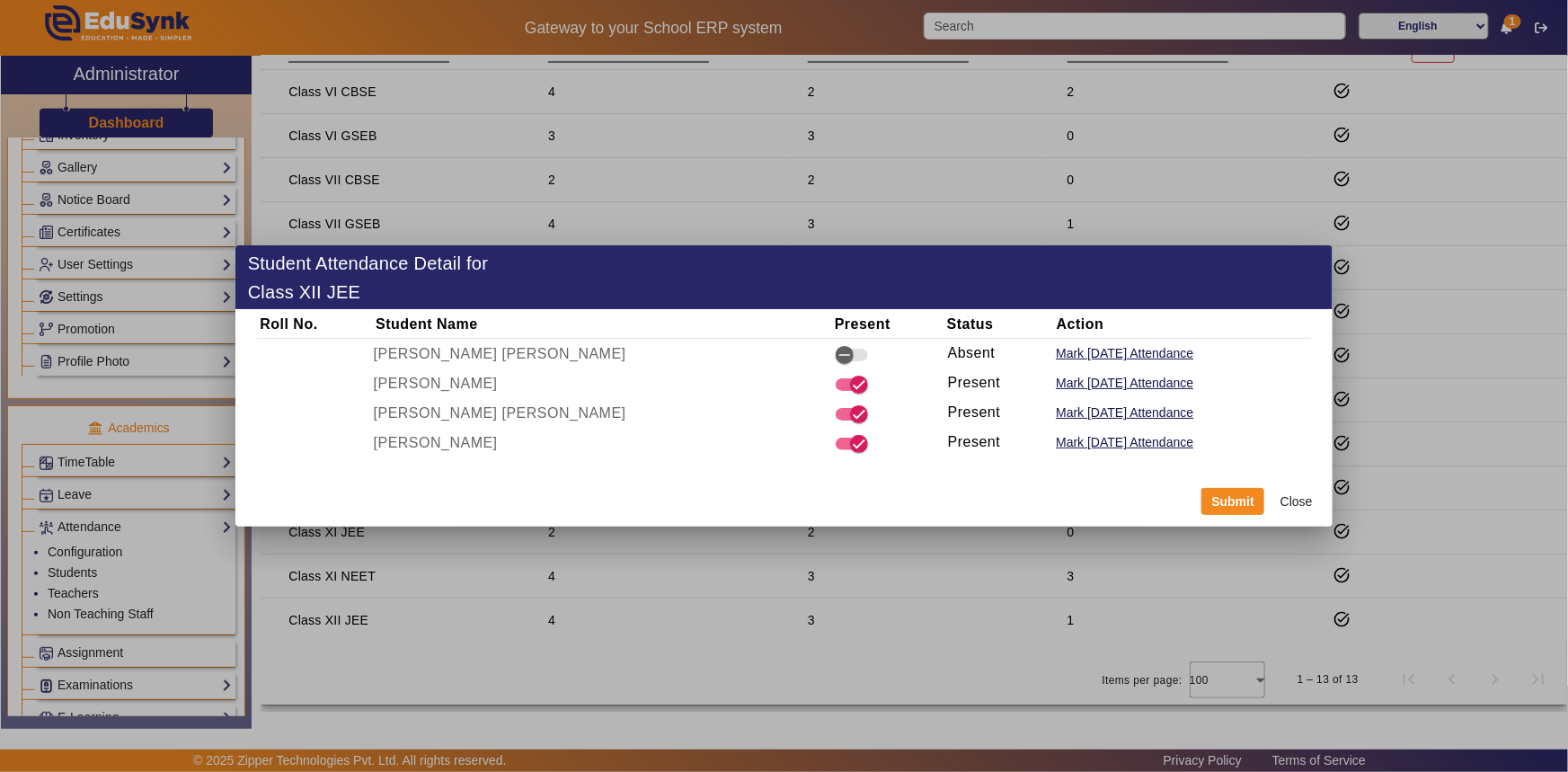
click at [1300, 494] on button "Close" at bounding box center [1296, 501] width 53 height 31
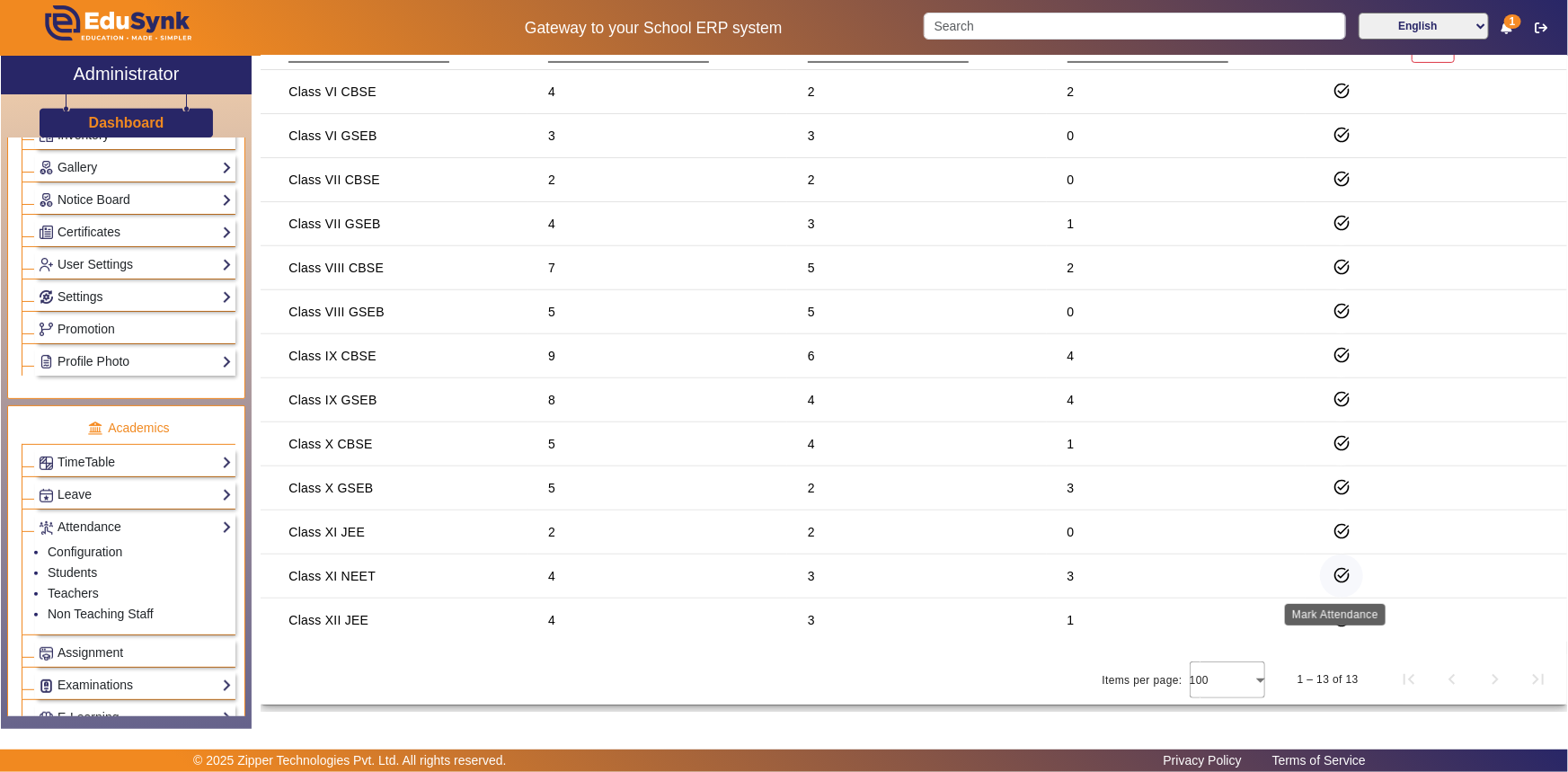
click at [1333, 568] on mat-icon "task_alt" at bounding box center [1342, 576] width 18 height 18
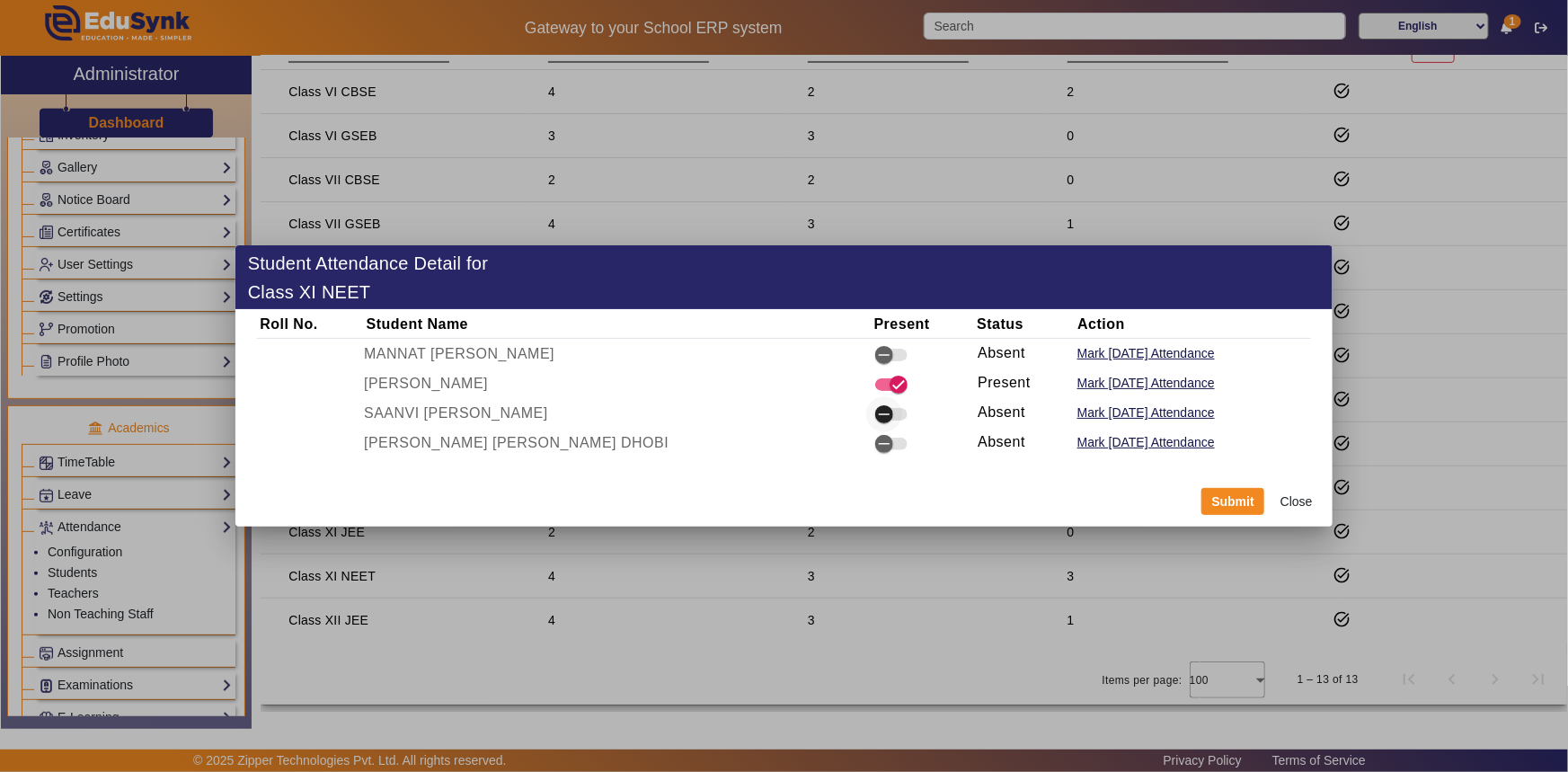
click at [876, 416] on icon "button" at bounding box center [884, 415] width 16 height 16
click at [876, 438] on icon "button" at bounding box center [884, 444] width 16 height 16
click at [1220, 503] on button "Submit" at bounding box center [1233, 501] width 63 height 27
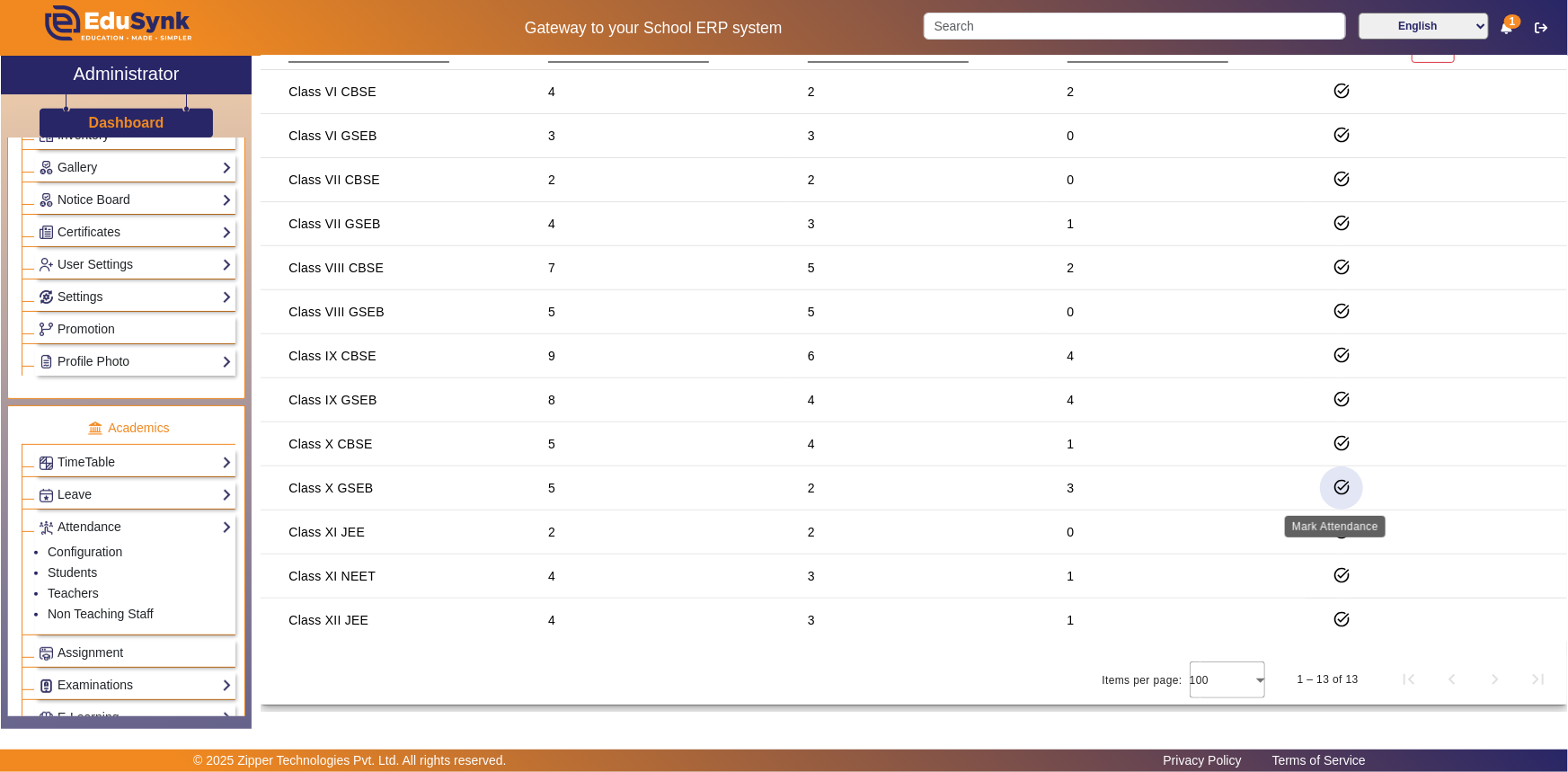
click at [1335, 484] on mat-icon "task_alt" at bounding box center [1342, 487] width 18 height 18
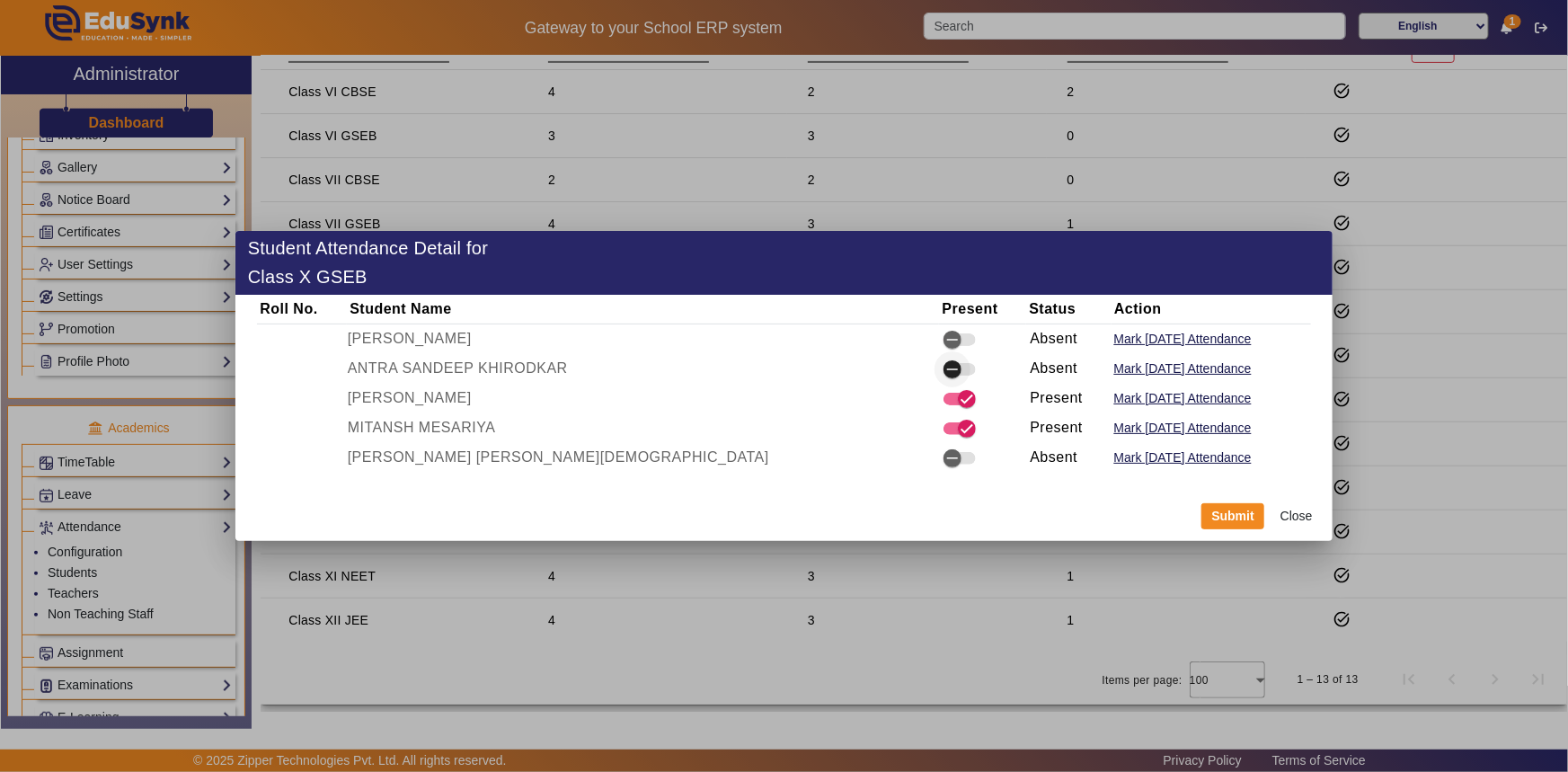
click at [947, 368] on icon "button" at bounding box center [953, 369] width 11 height 2
click at [945, 338] on icon "button" at bounding box center [953, 339] width 16 height 16
click at [1240, 520] on button "Submit" at bounding box center [1233, 517] width 63 height 27
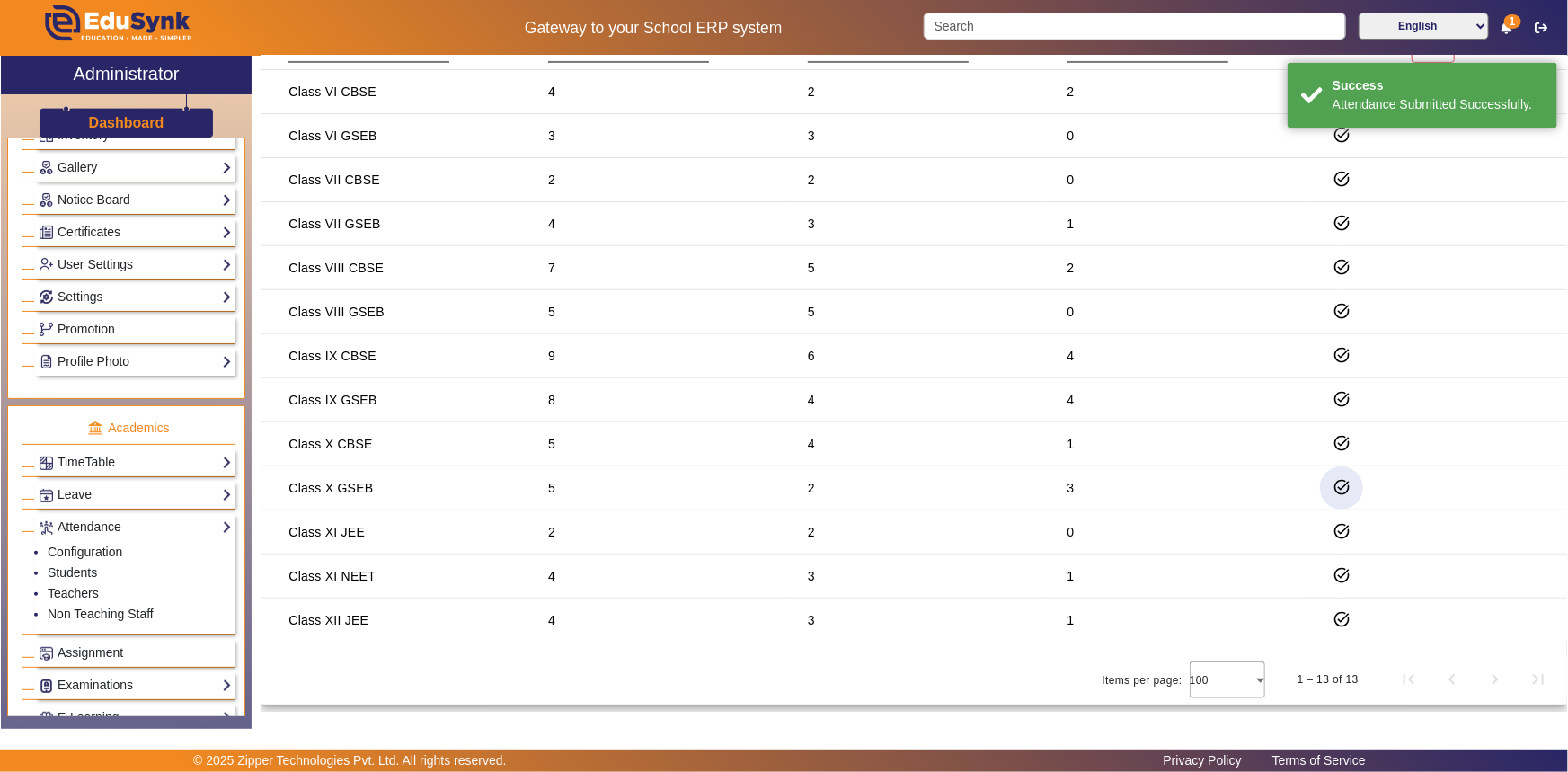
scroll to position [0, 0]
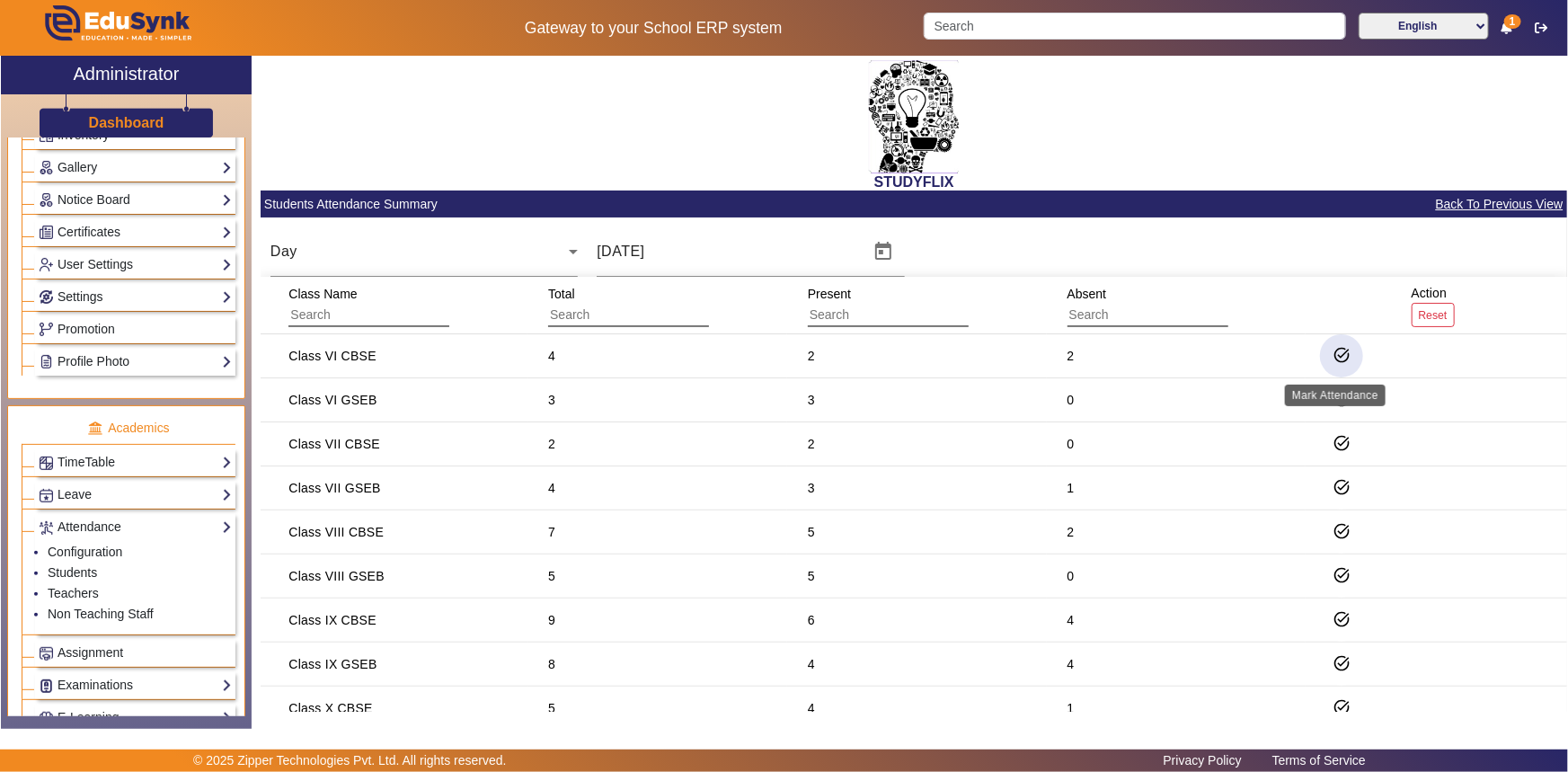
click at [1345, 359] on mat-icon "task_alt" at bounding box center [1342, 355] width 18 height 18
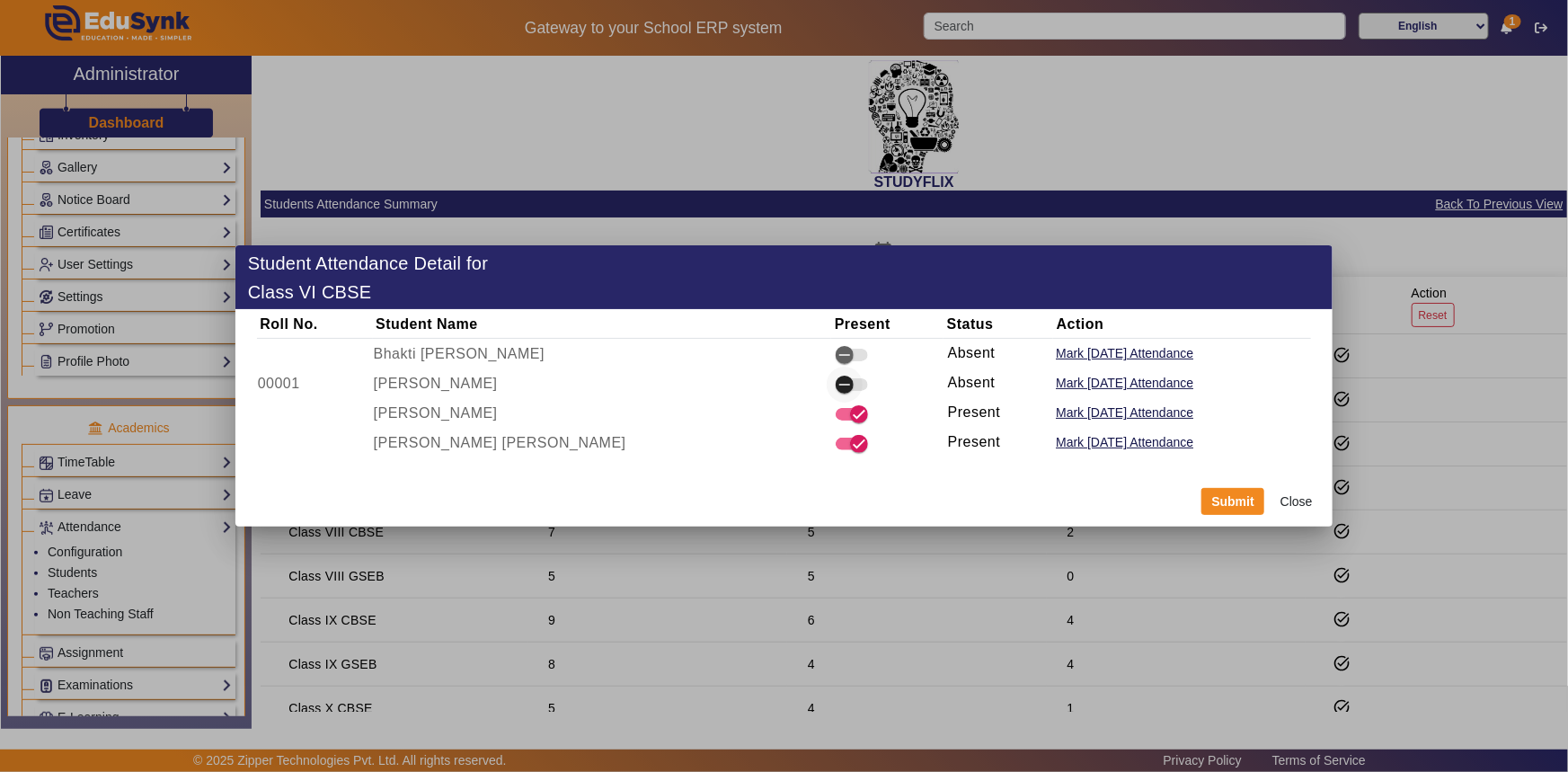
click at [840, 384] on icon "button" at bounding box center [845, 385] width 11 height 2
click at [1231, 499] on button "Submit" at bounding box center [1233, 501] width 63 height 27
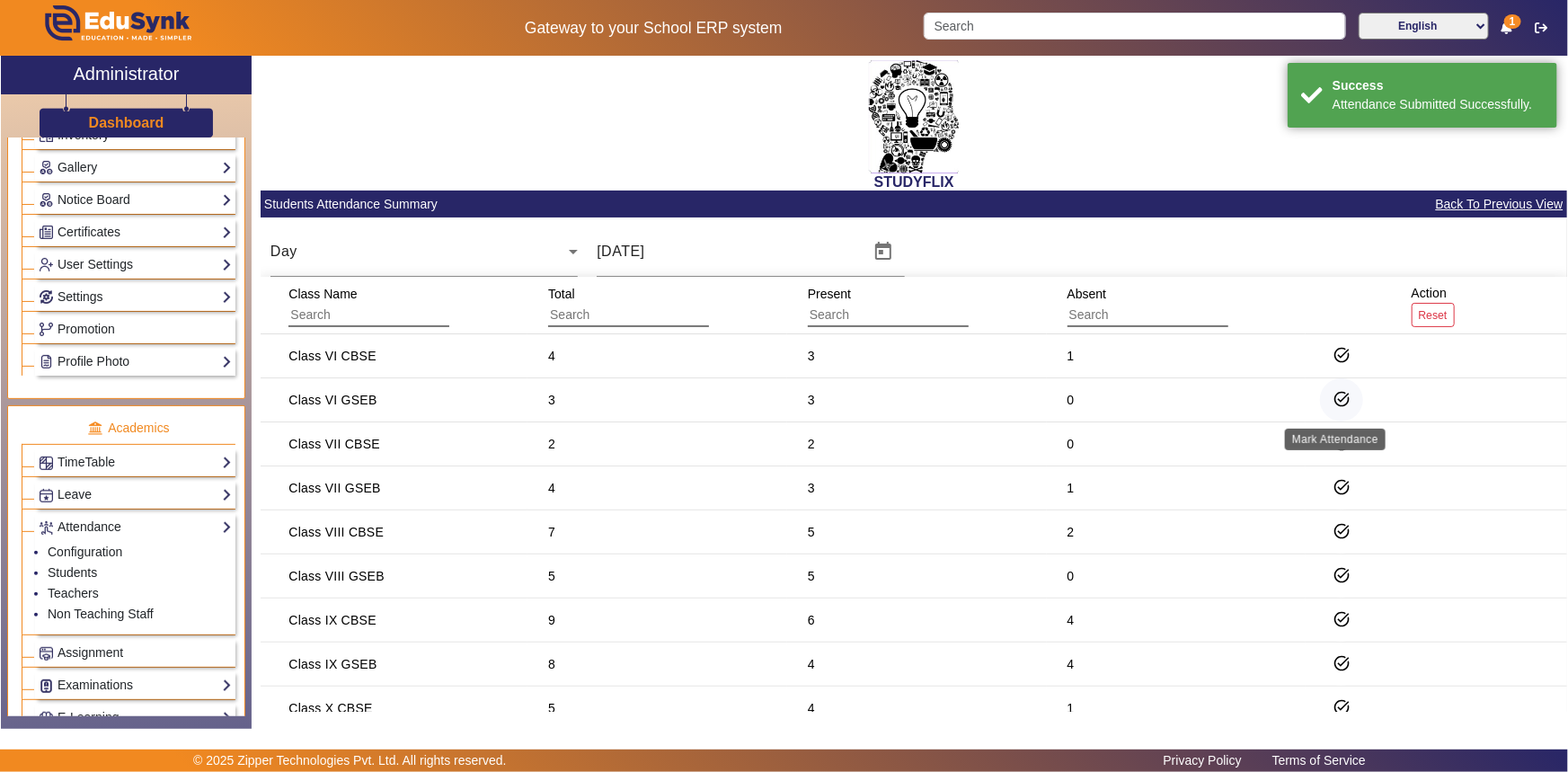
click at [1333, 399] on mat-icon "task_alt" at bounding box center [1342, 399] width 18 height 18
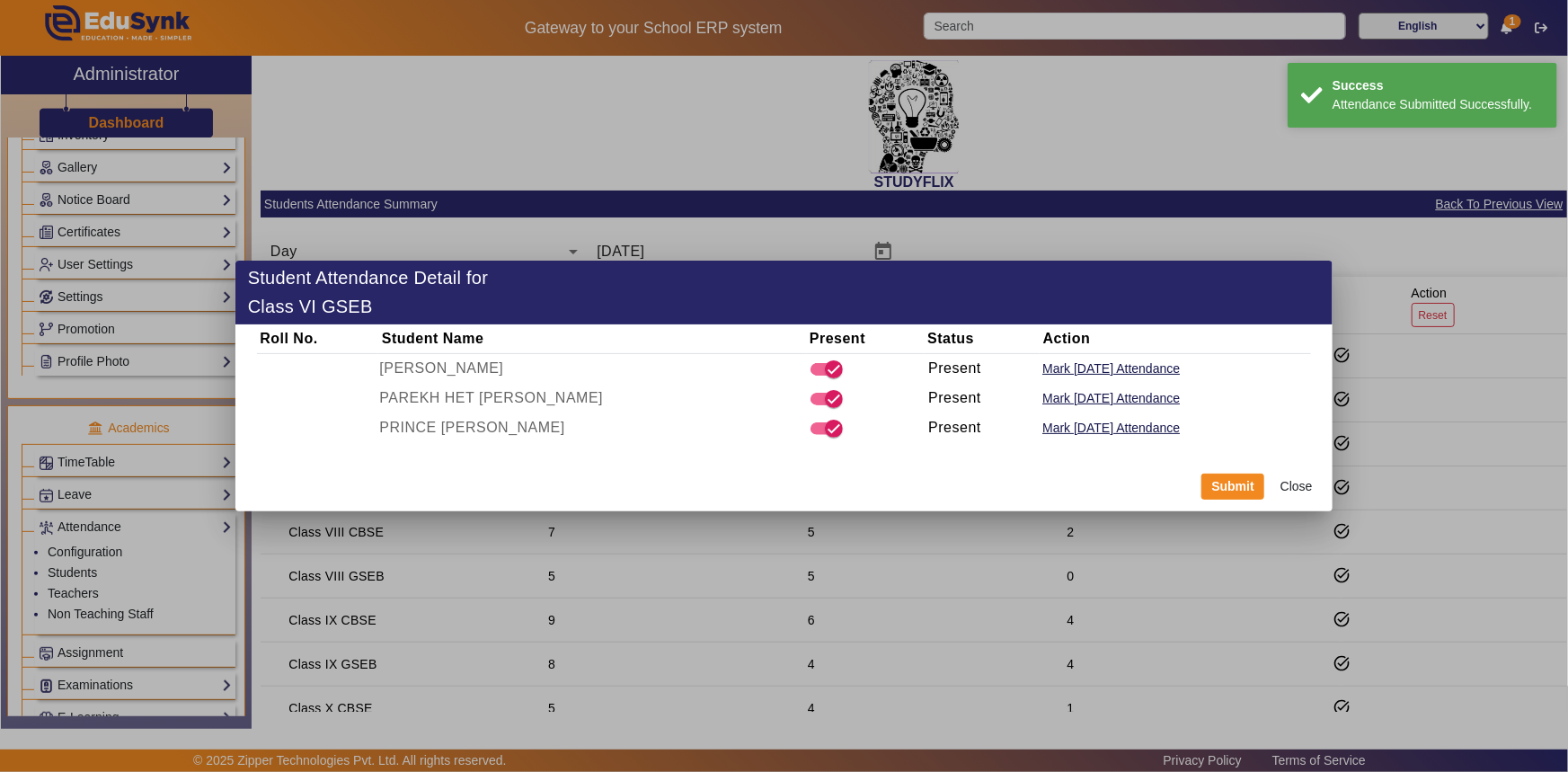
click at [1304, 490] on button "Close" at bounding box center [1296, 487] width 53 height 31
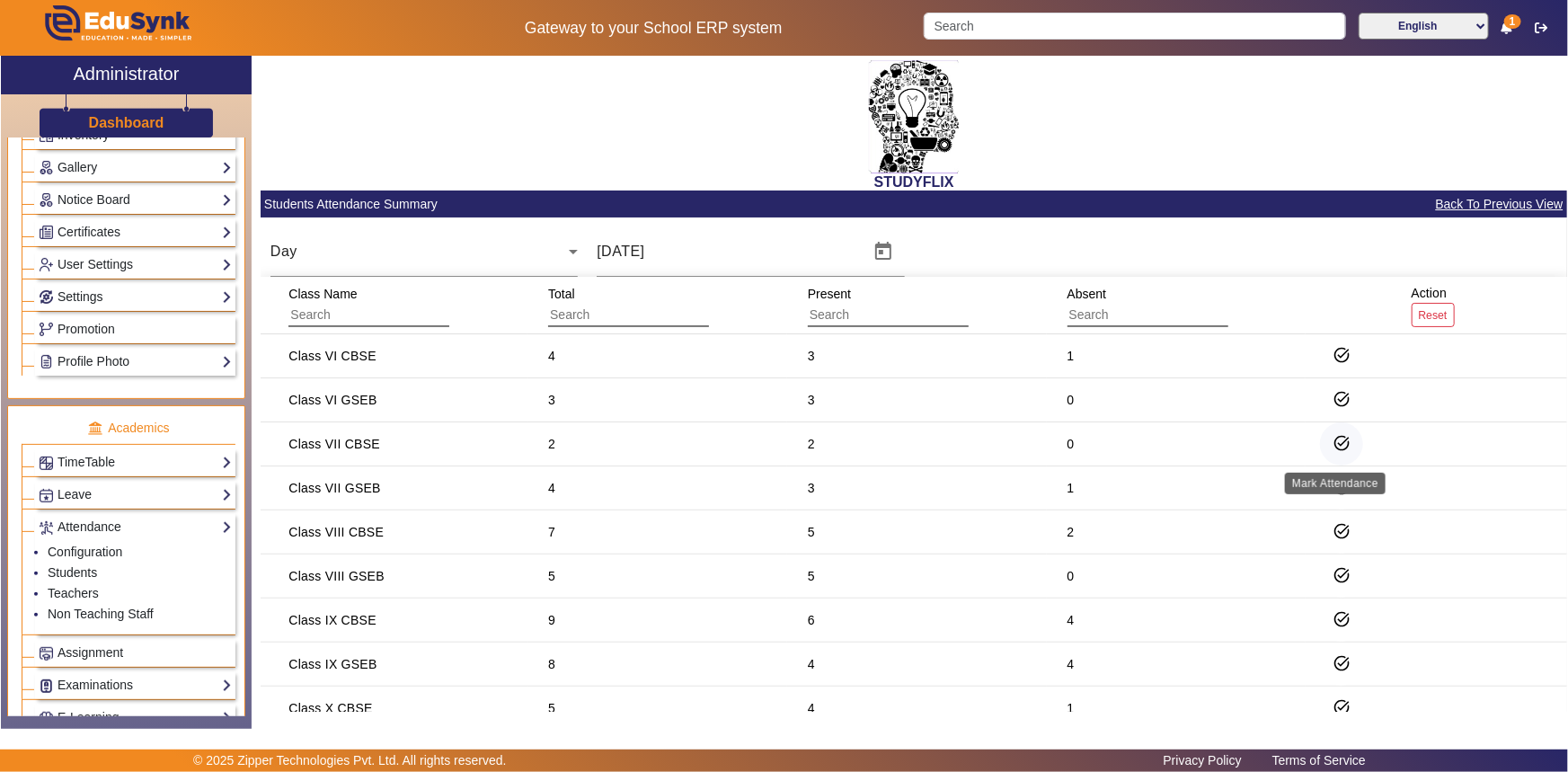
click at [1341, 443] on mat-icon "task_alt" at bounding box center [1342, 443] width 18 height 18
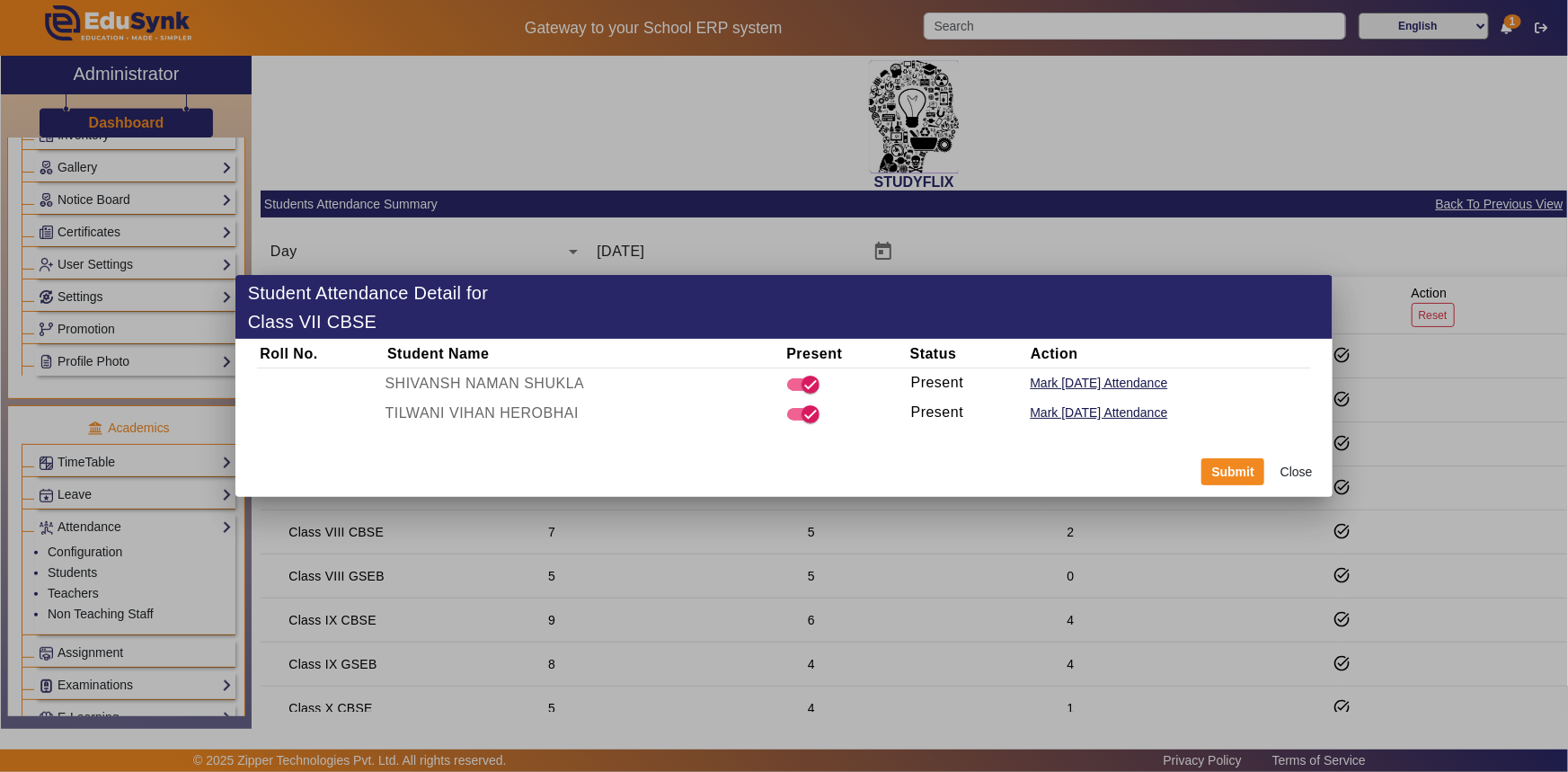
click at [1374, 451] on div at bounding box center [784, 386] width 1568 height 772
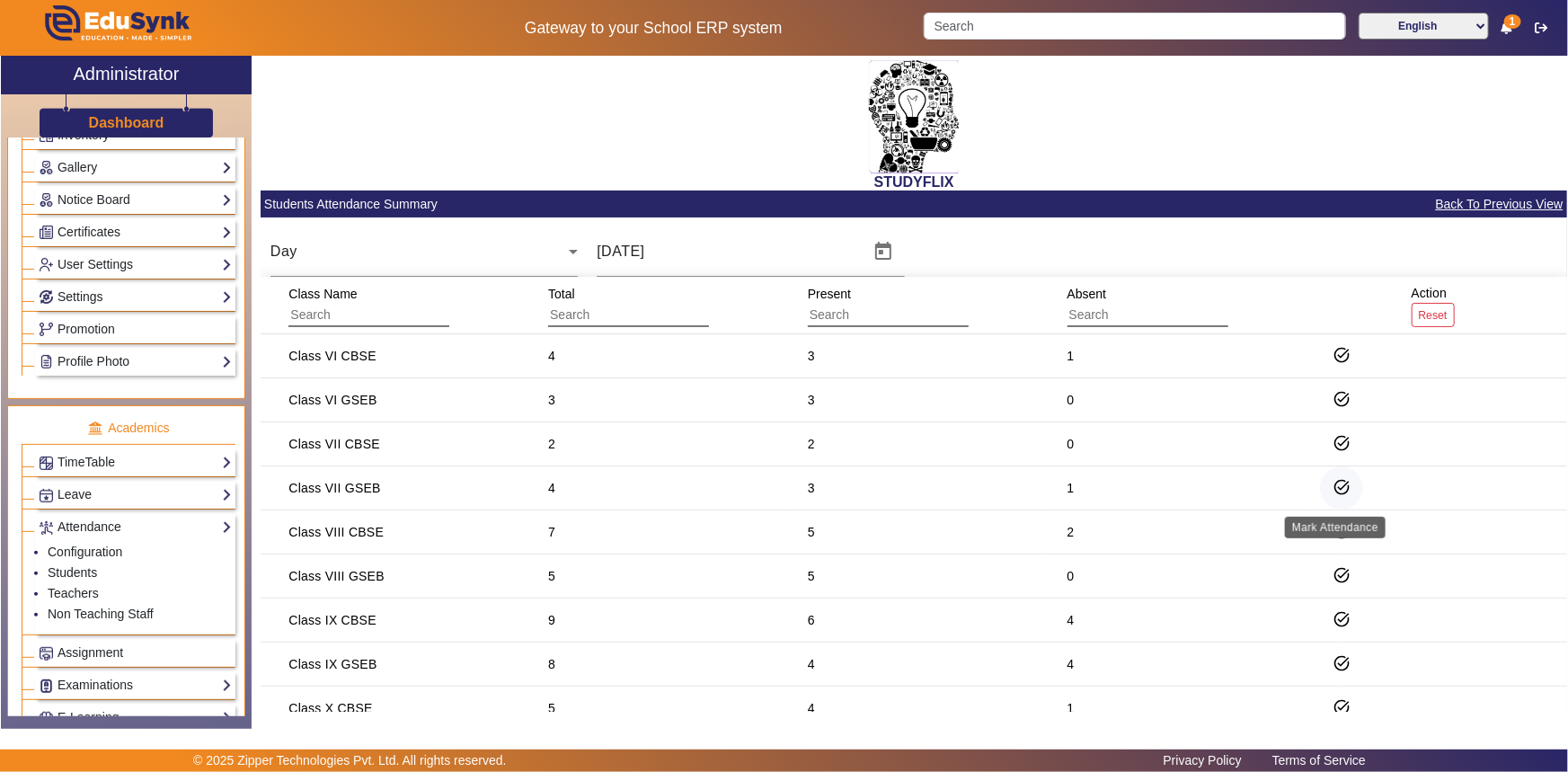
click at [1335, 483] on mat-icon "task_alt" at bounding box center [1342, 487] width 18 height 18
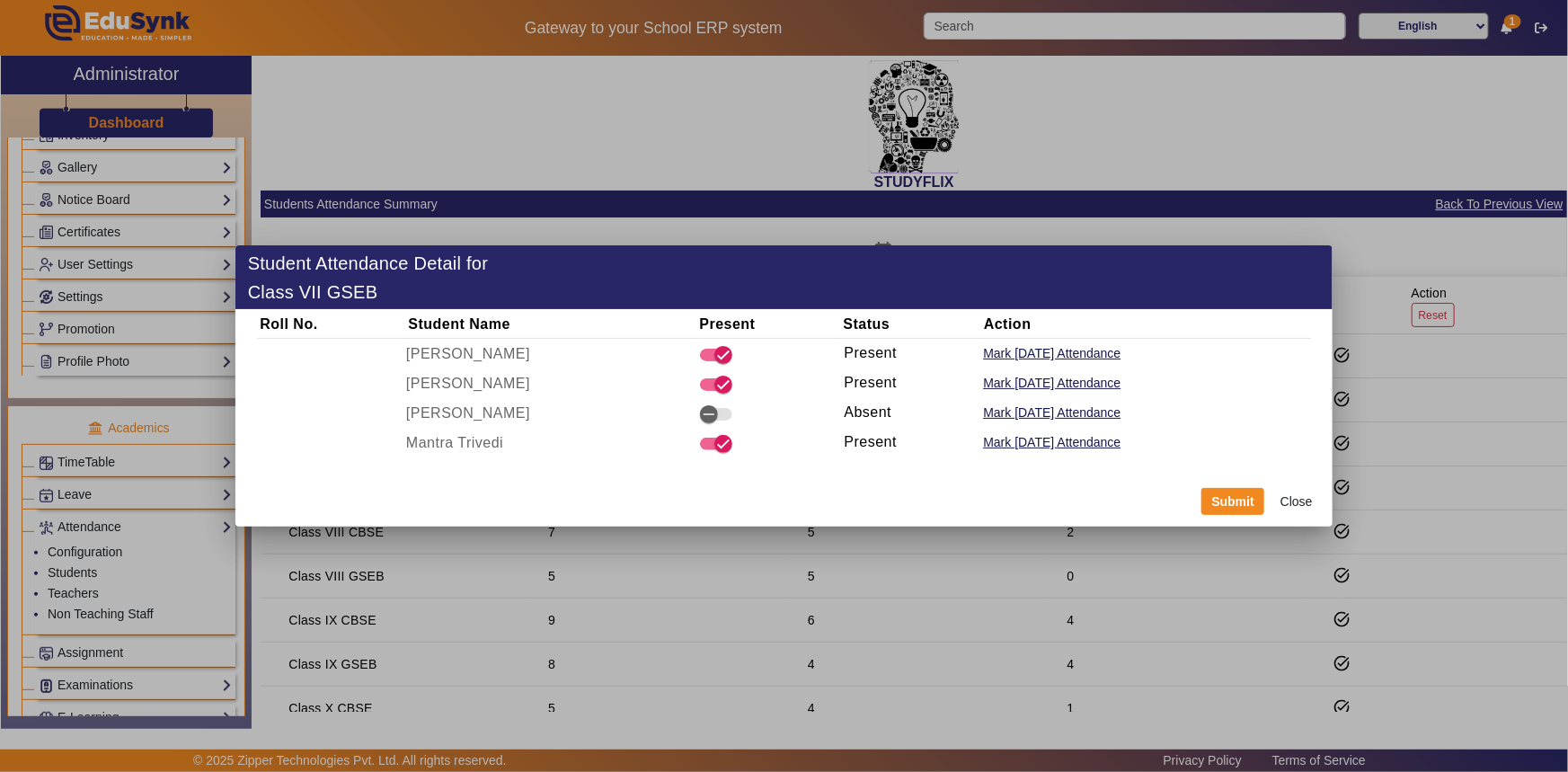
click at [1383, 513] on div at bounding box center [784, 386] width 1568 height 772
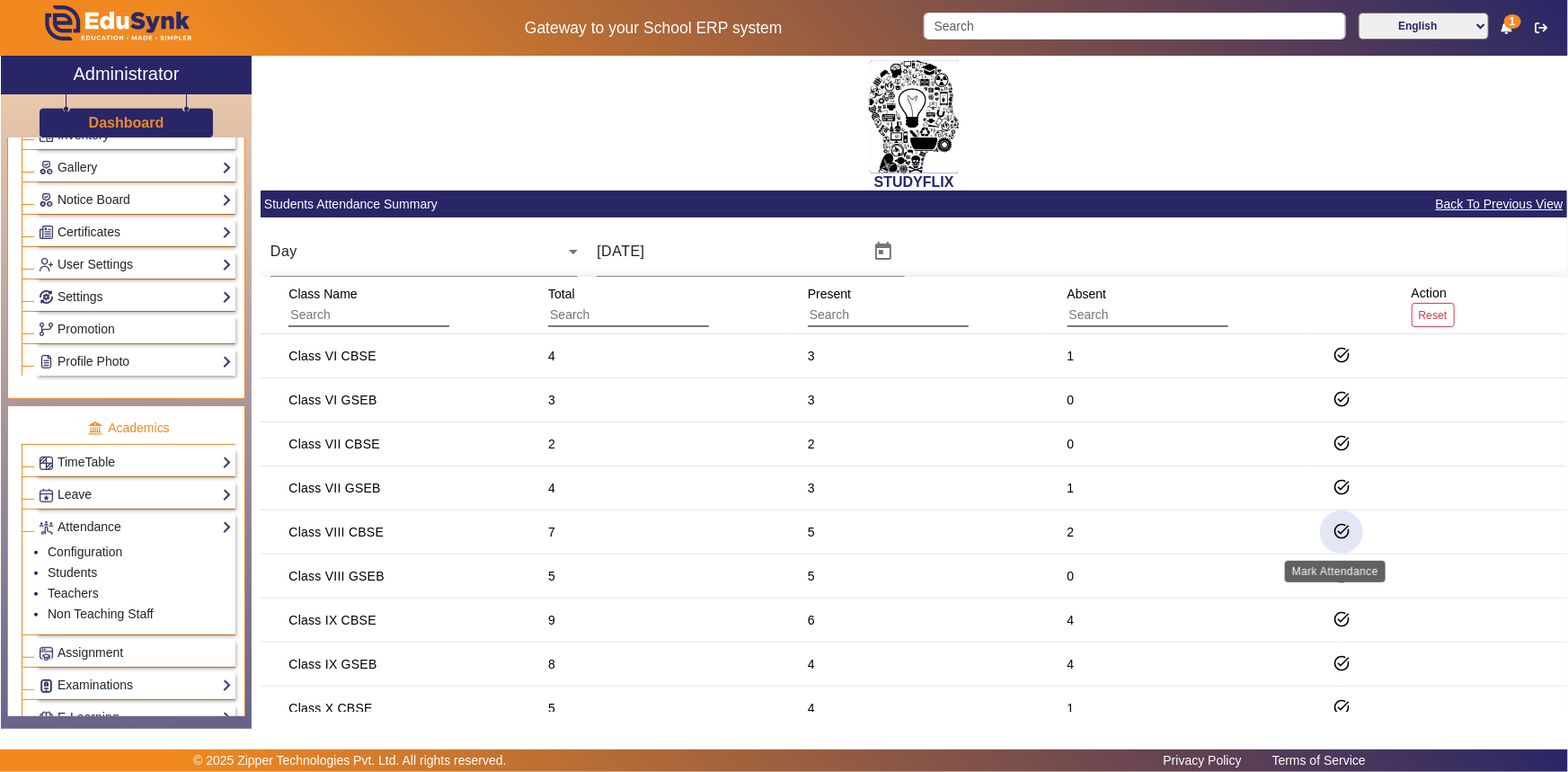
click at [1336, 533] on mat-icon "task_alt" at bounding box center [1342, 531] width 18 height 18
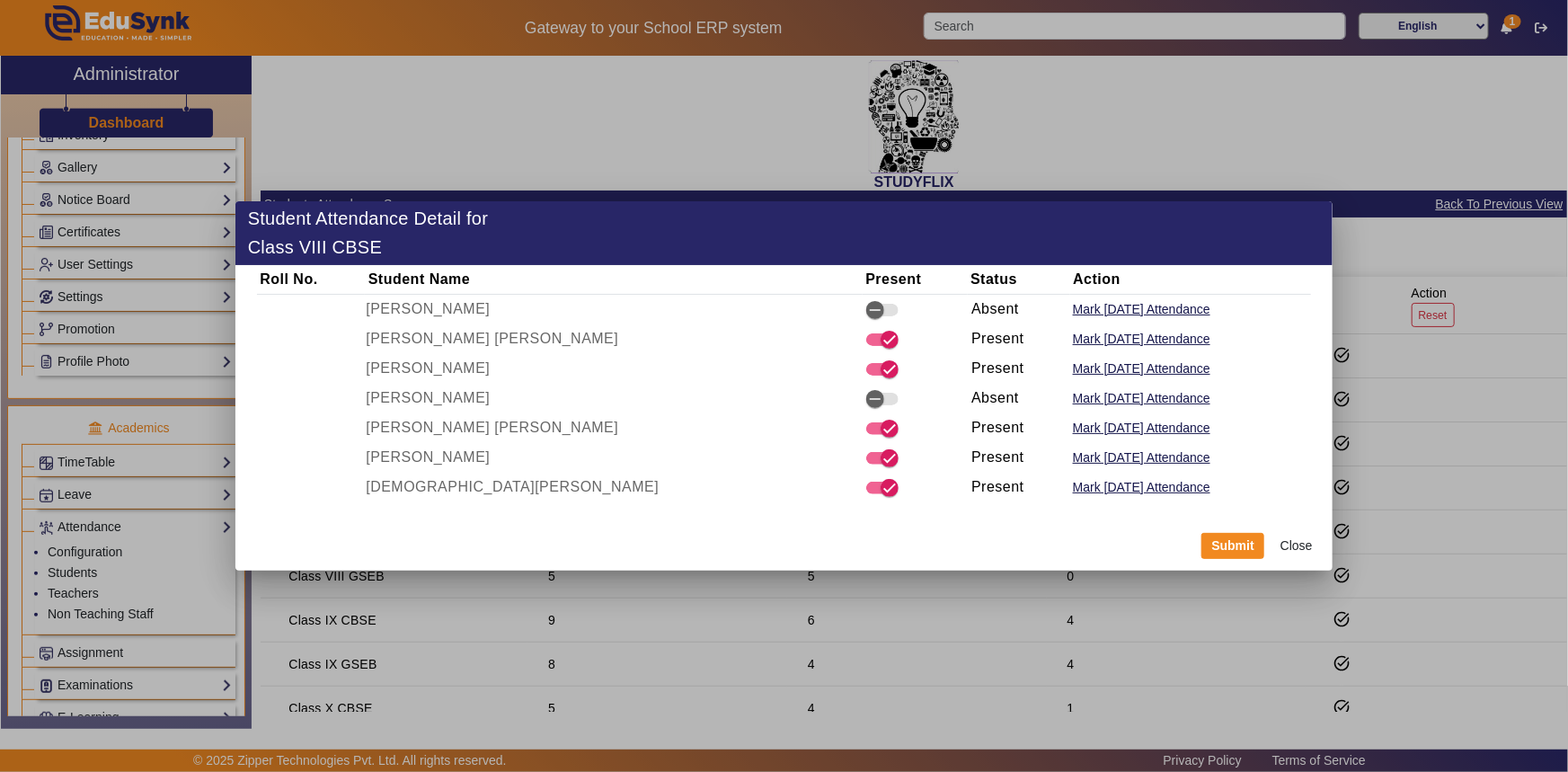
click at [1463, 562] on div at bounding box center [784, 386] width 1568 height 772
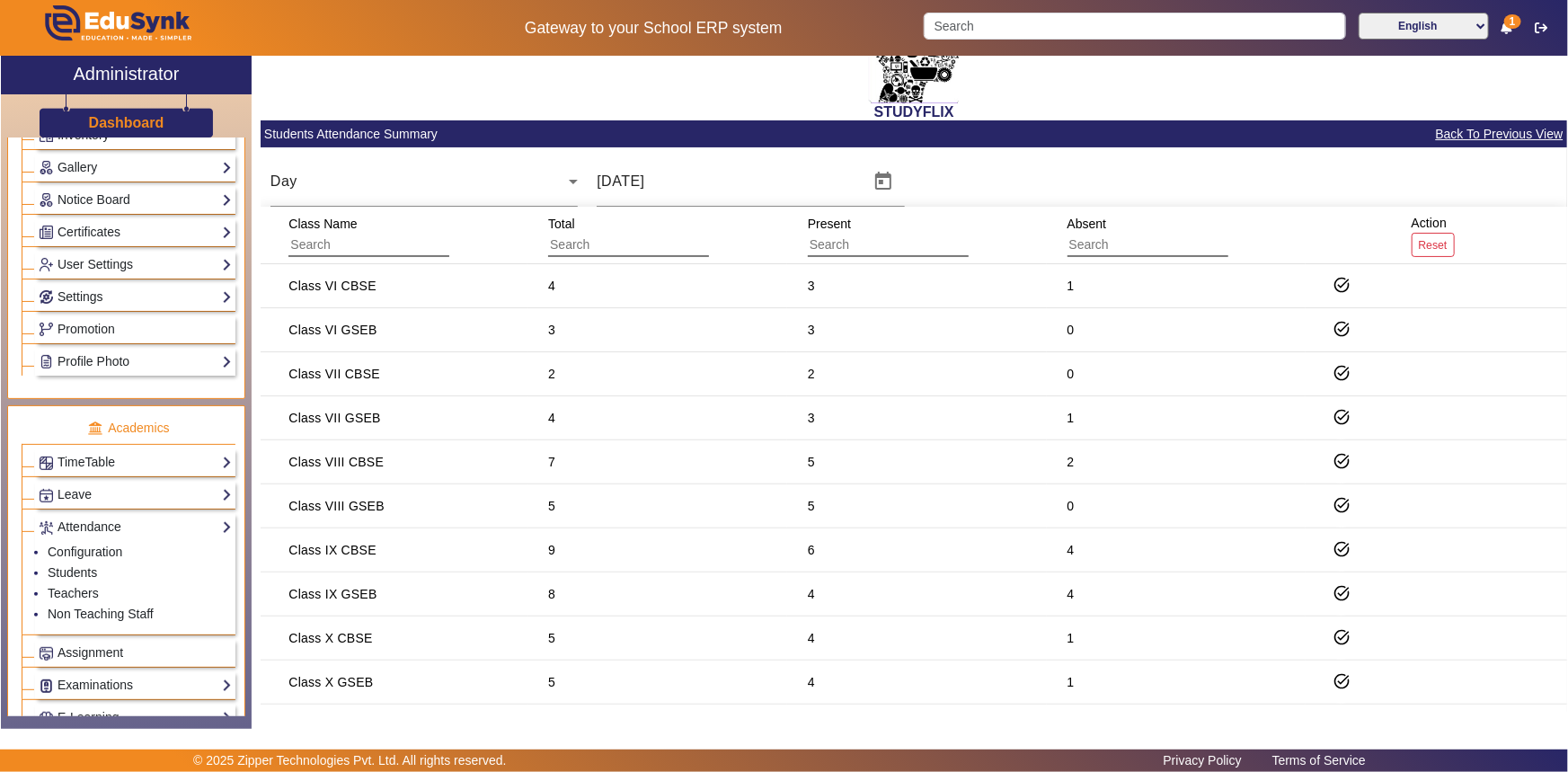
scroll to position [163, 0]
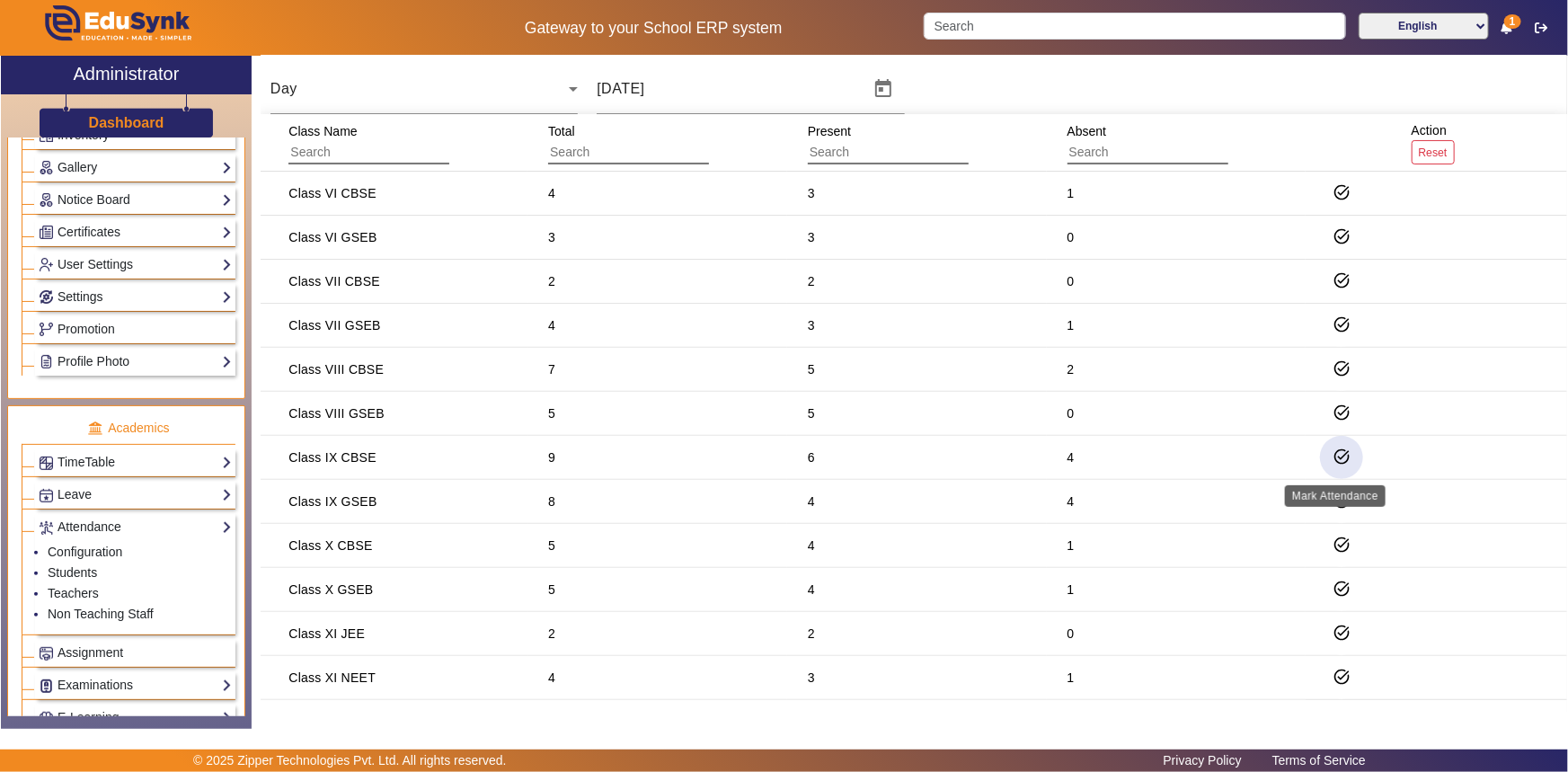
click at [1340, 453] on mat-icon "task_alt" at bounding box center [1342, 457] width 18 height 18
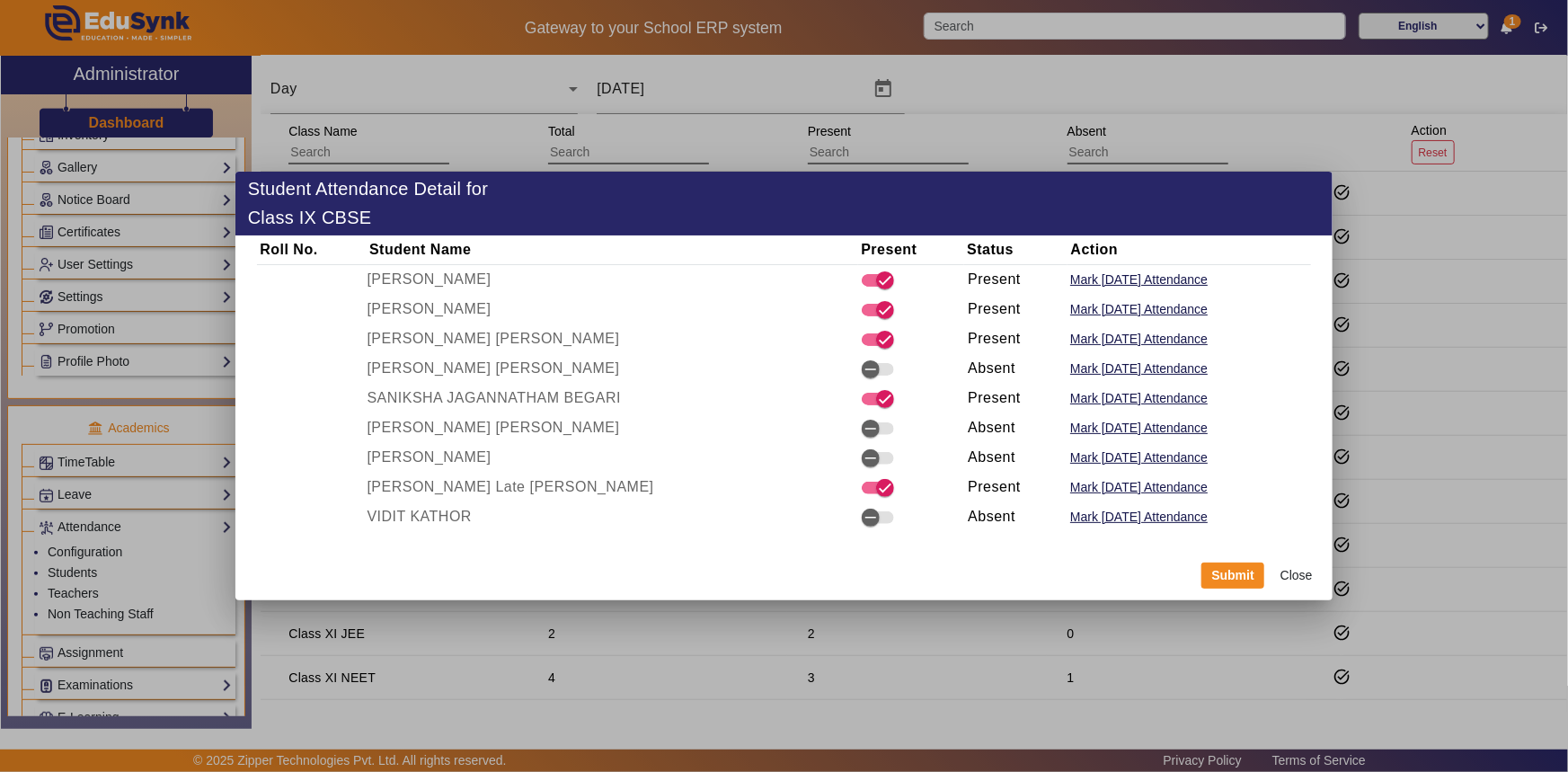
click at [771, 586] on mat-dialog-actions "Submit Close" at bounding box center [784, 576] width 1098 height 52
click at [952, 638] on div at bounding box center [784, 386] width 1568 height 772
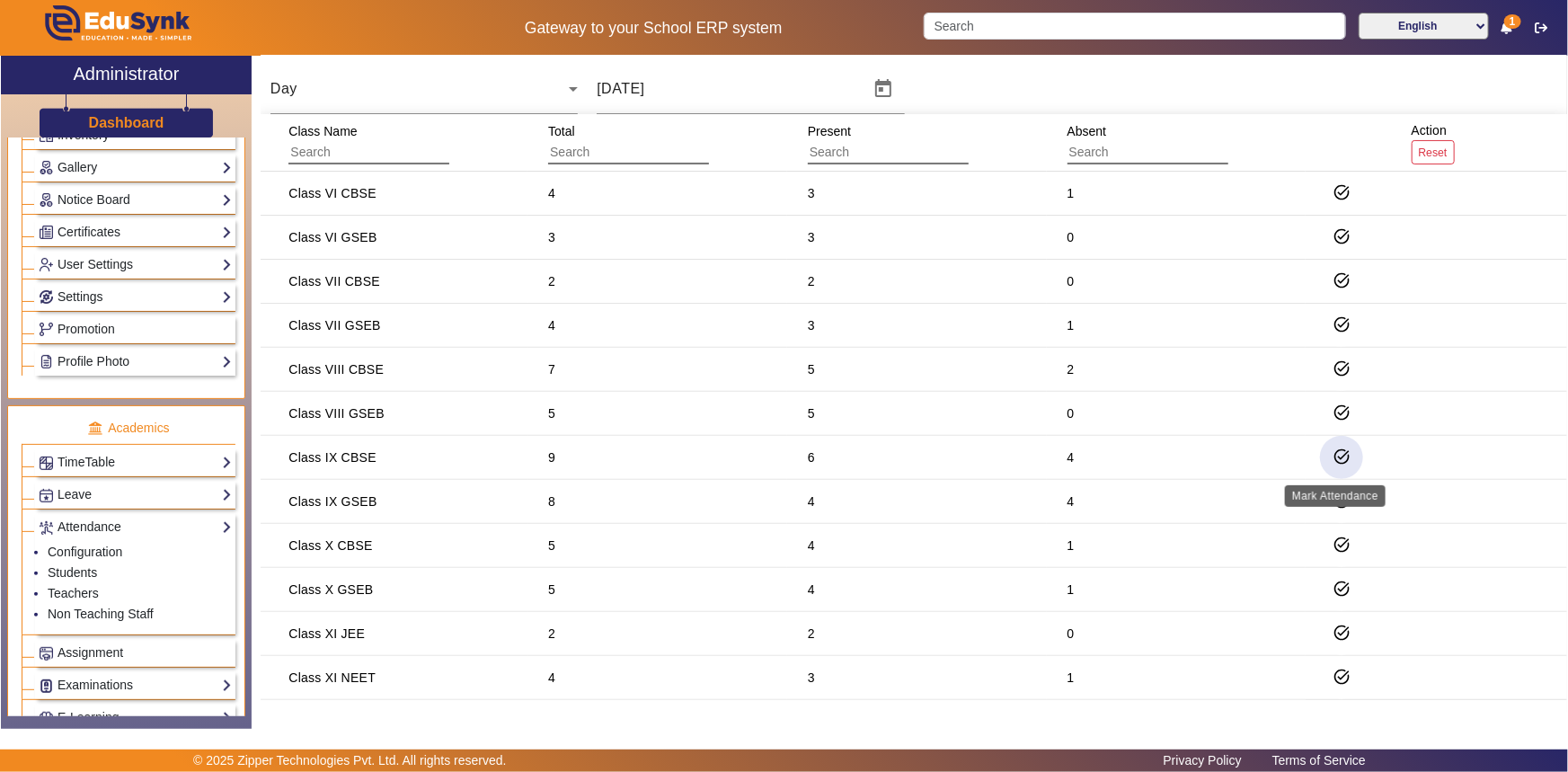
click at [1339, 452] on mat-icon "task_alt" at bounding box center [1342, 457] width 18 height 18
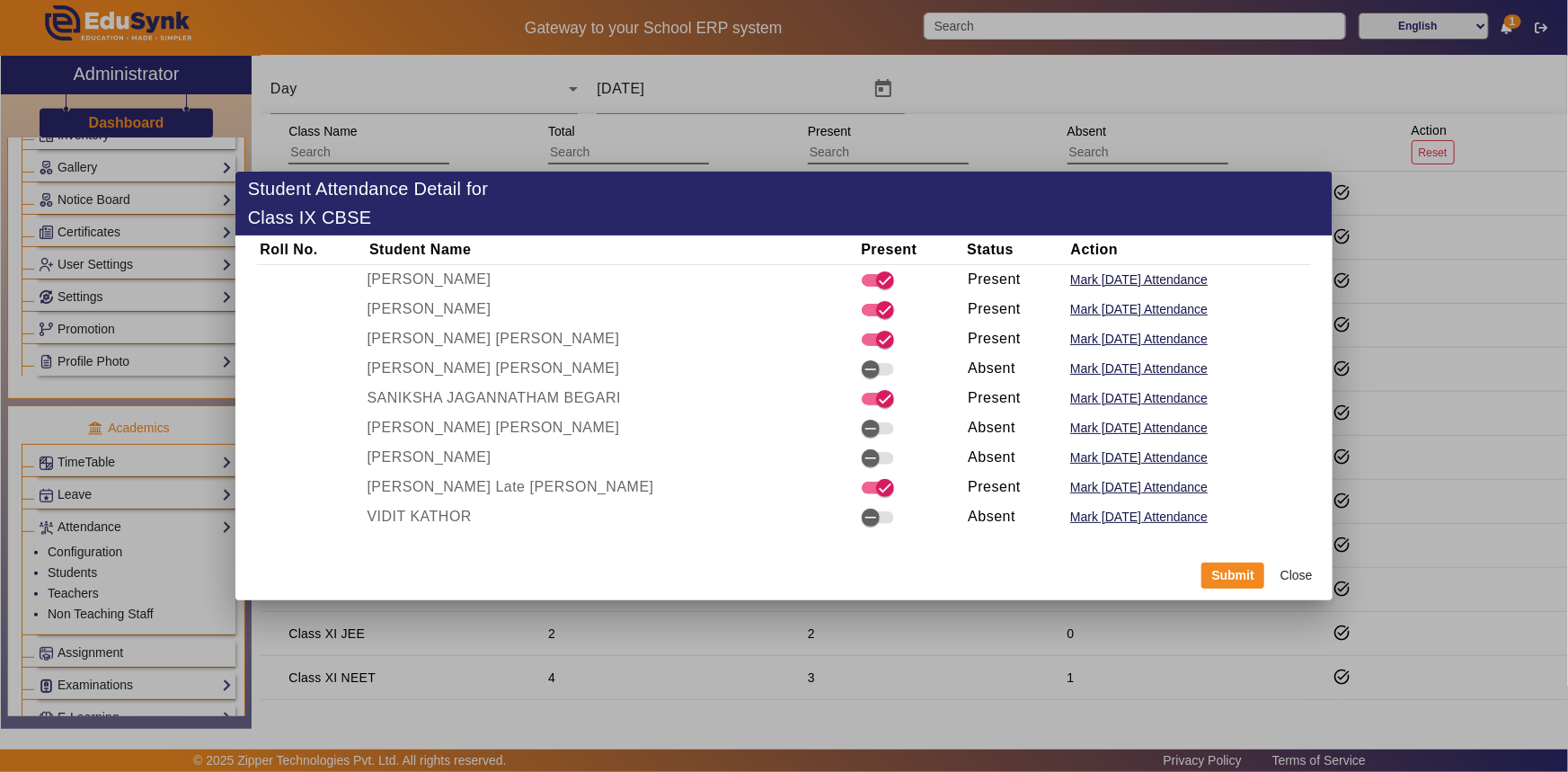
click at [1287, 578] on button "Close" at bounding box center [1296, 577] width 53 height 31
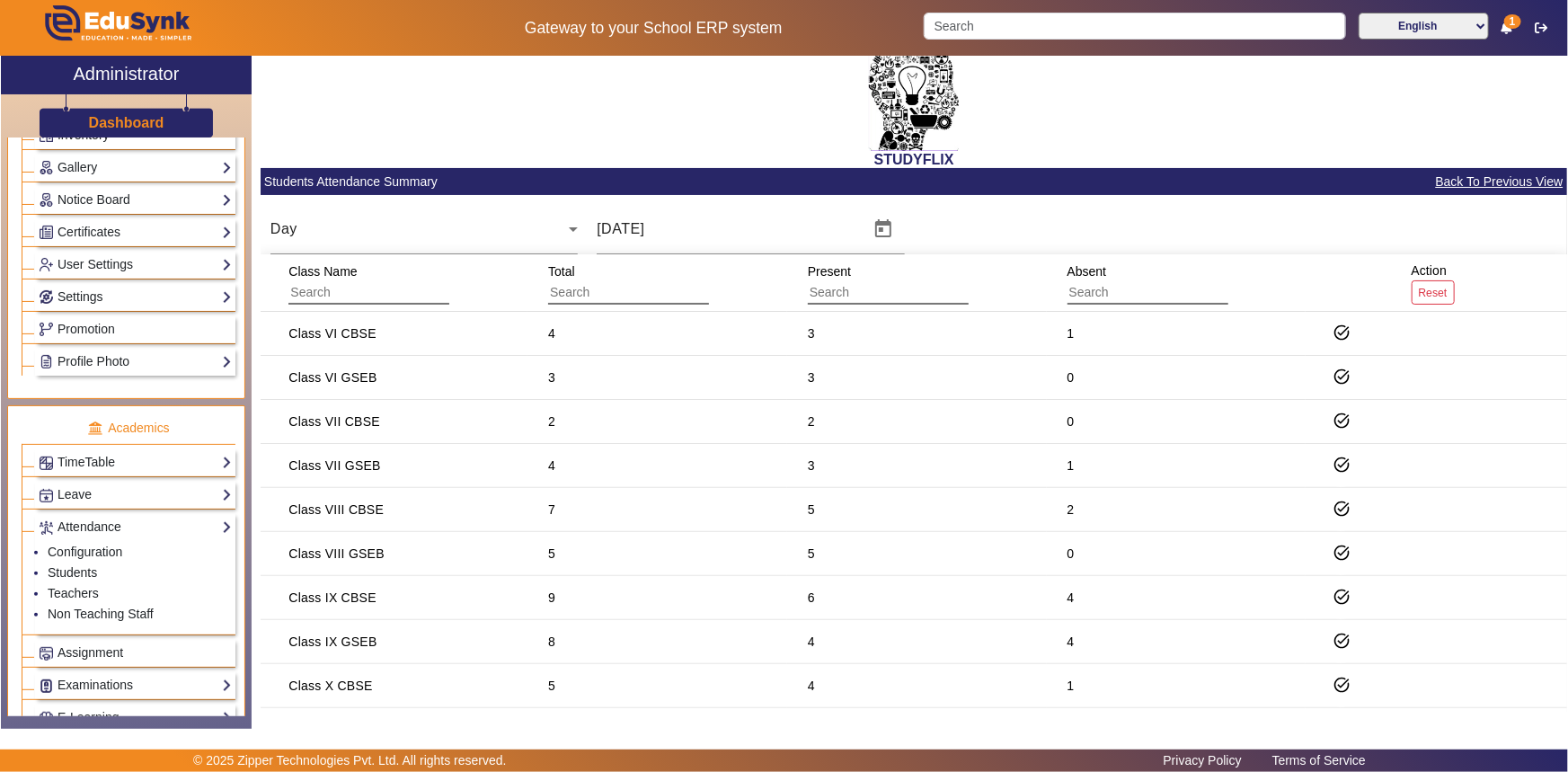
scroll to position [20, 0]
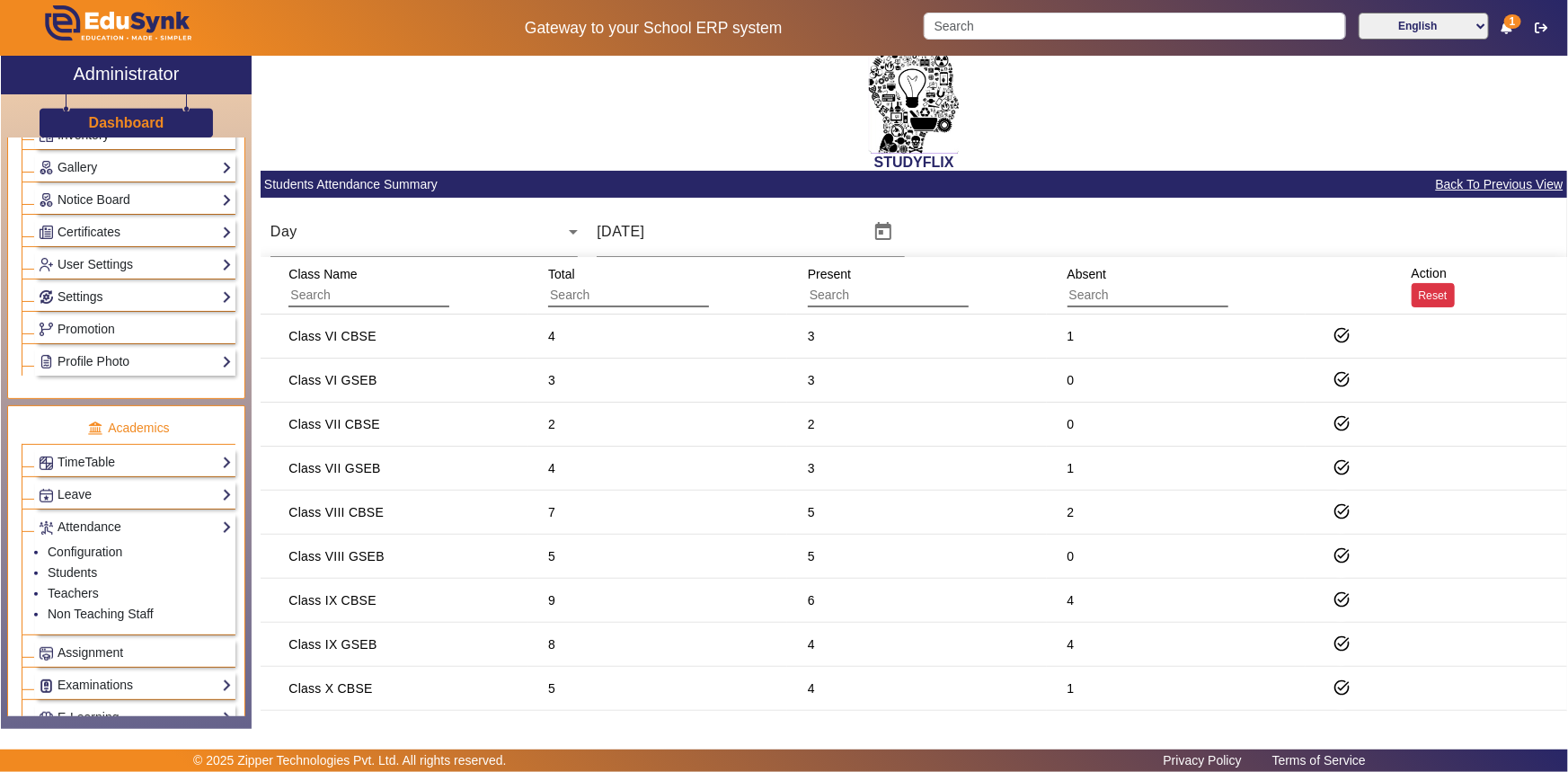
click at [1425, 291] on button "Reset" at bounding box center [1433, 295] width 43 height 24
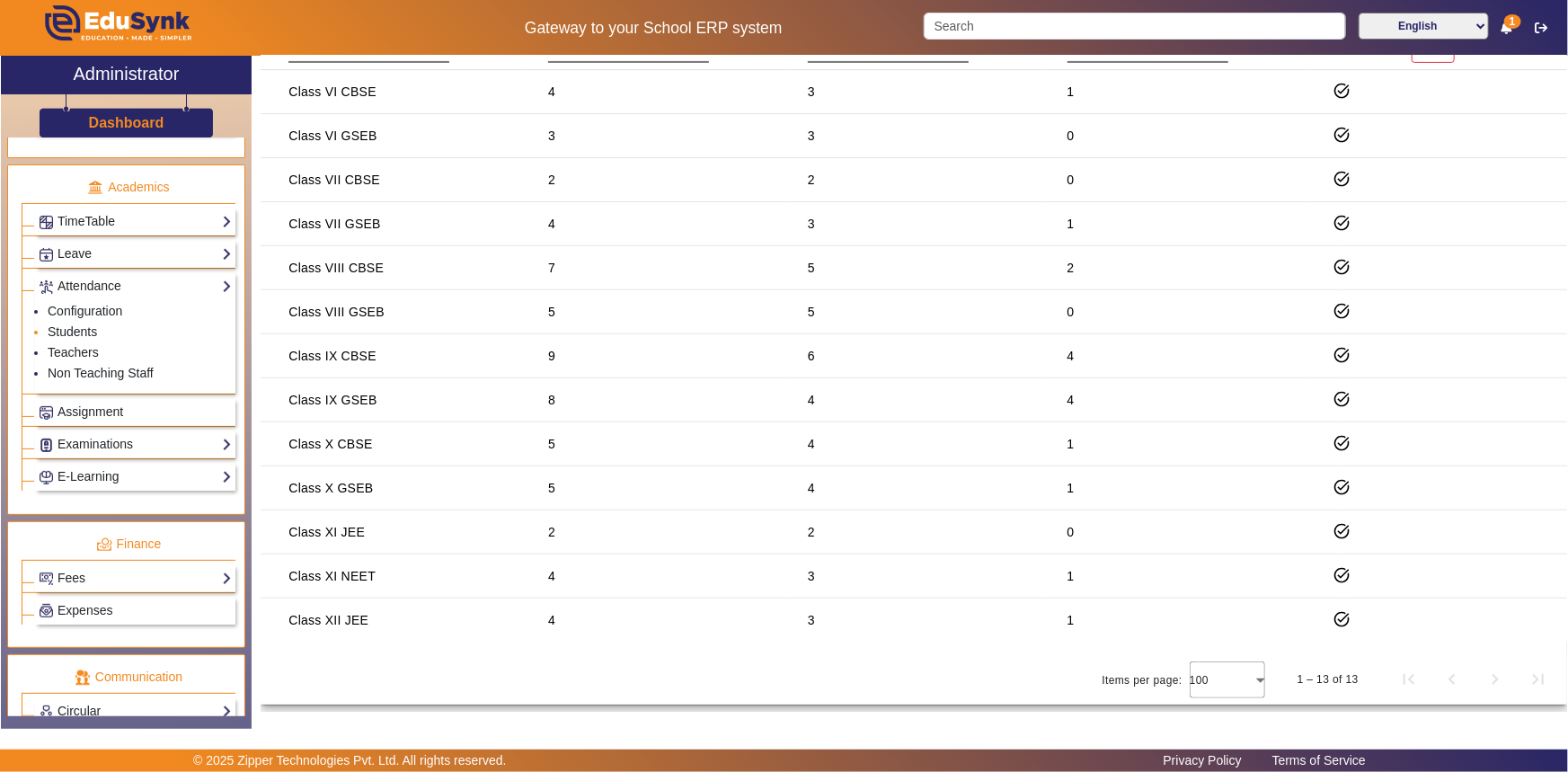
scroll to position [662, 0]
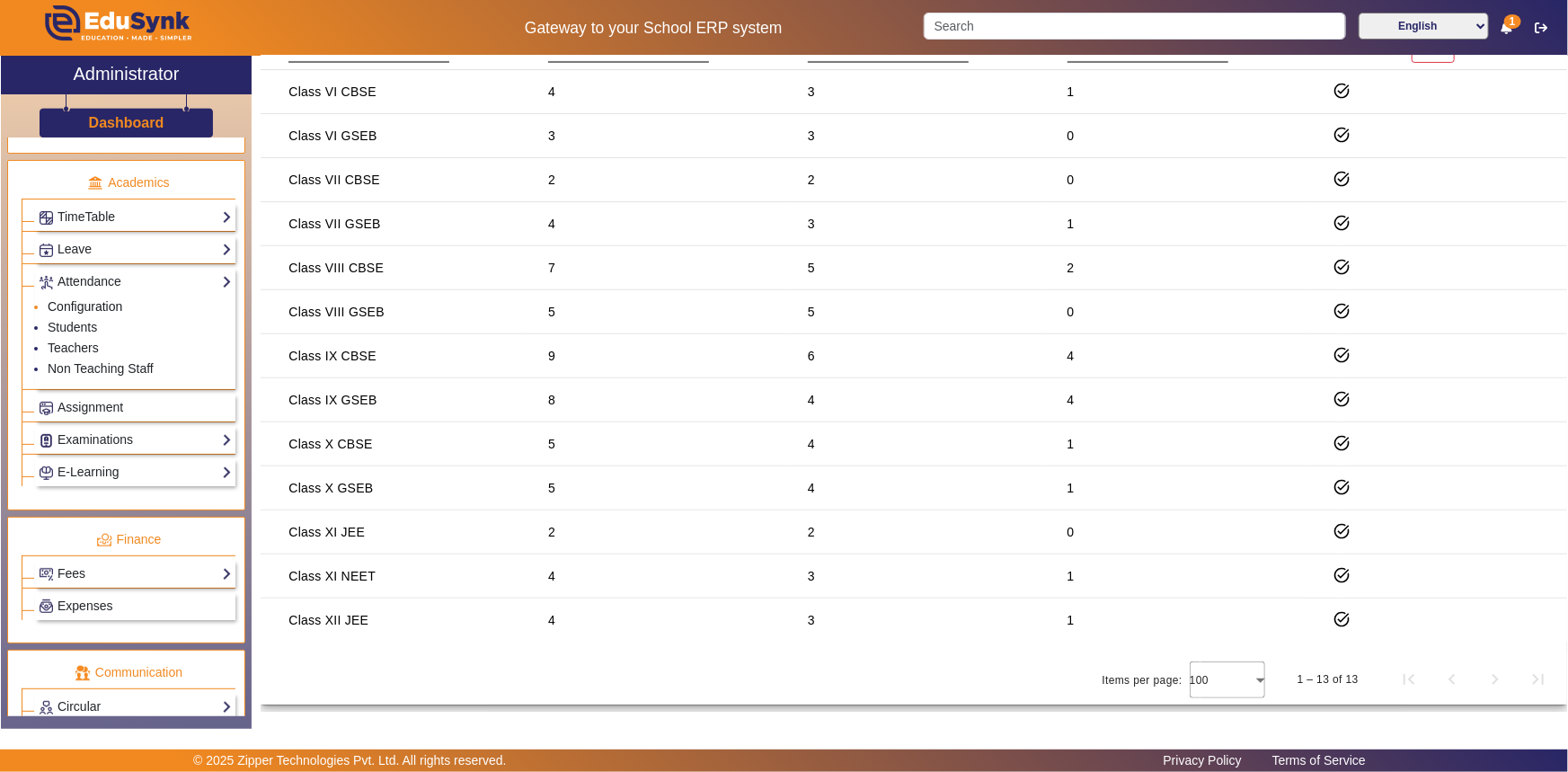
click at [85, 305] on link "Configuration" at bounding box center [85, 307] width 74 height 14
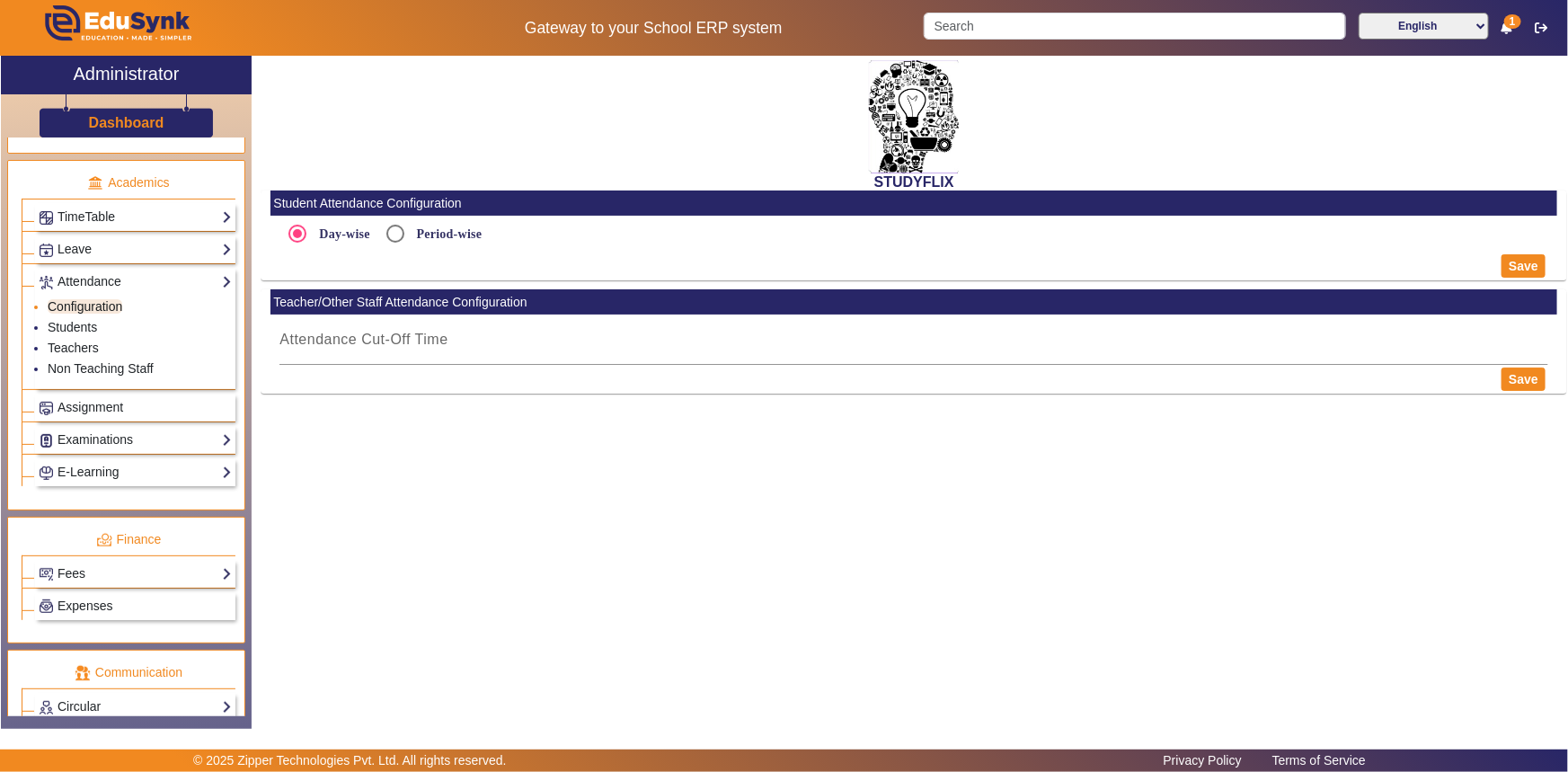
radio input "true"
type input "5:15 PM"
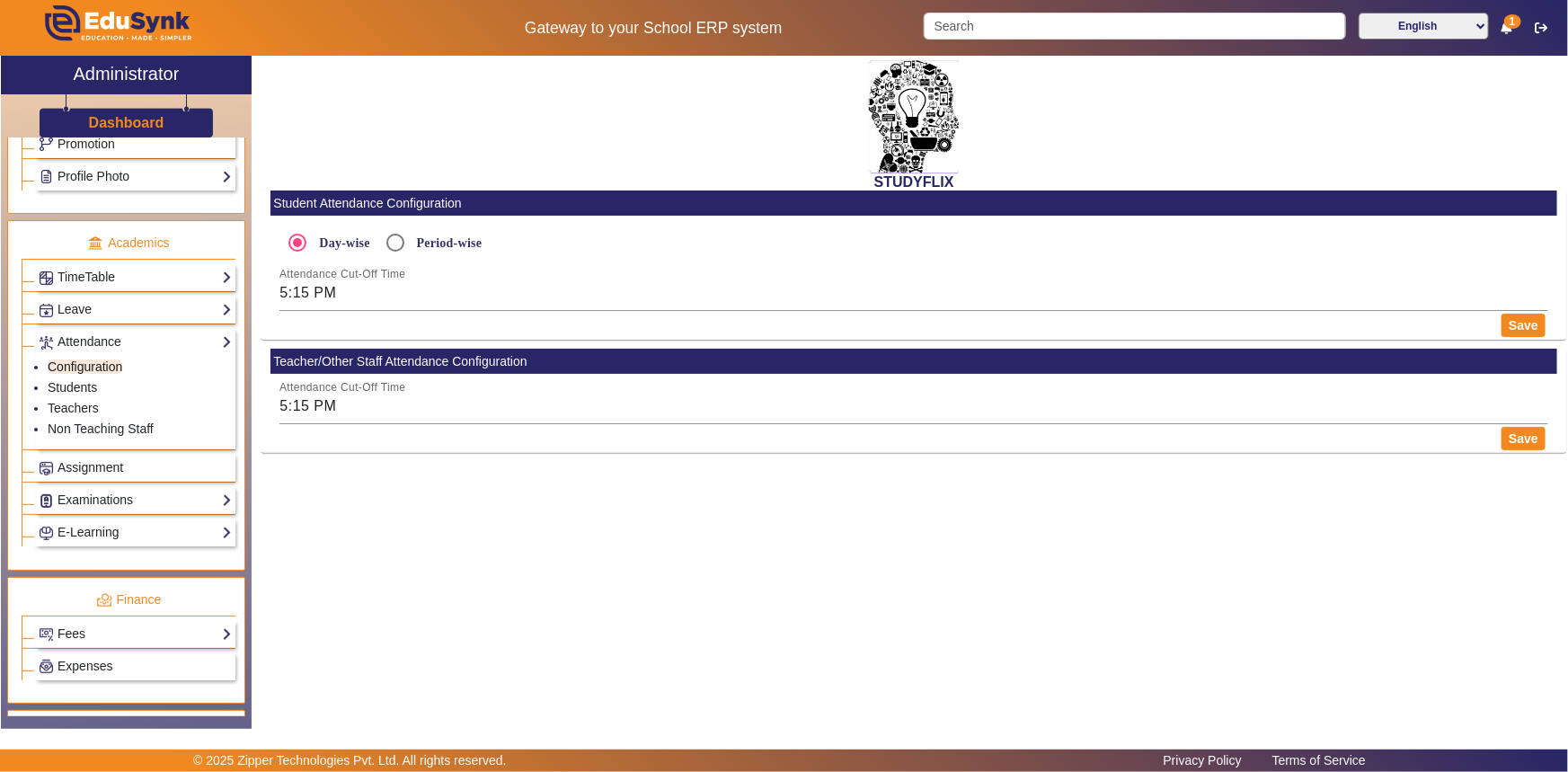
scroll to position [580, 0]
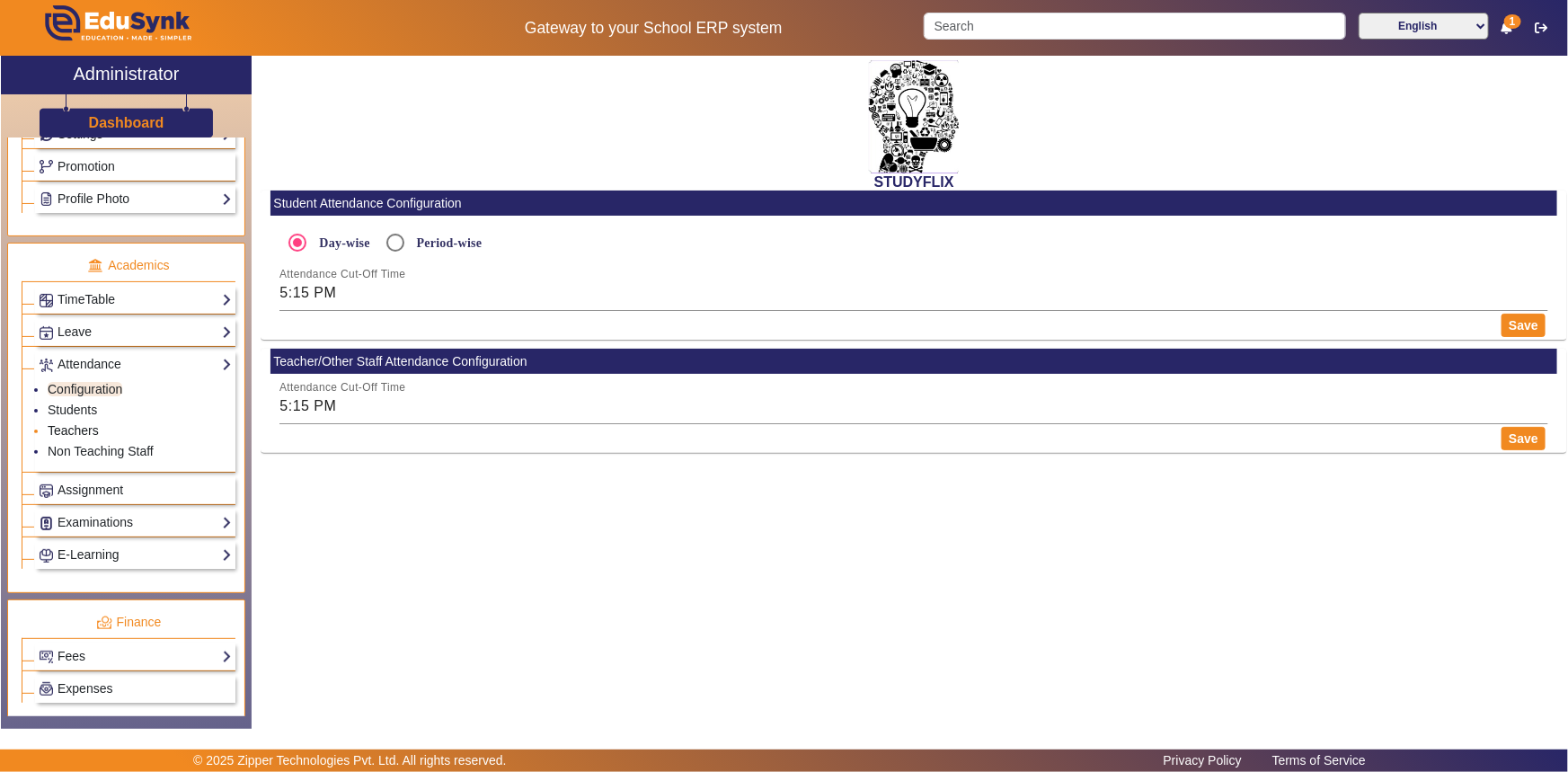
click at [63, 427] on link "Teachers" at bounding box center [73, 431] width 52 height 14
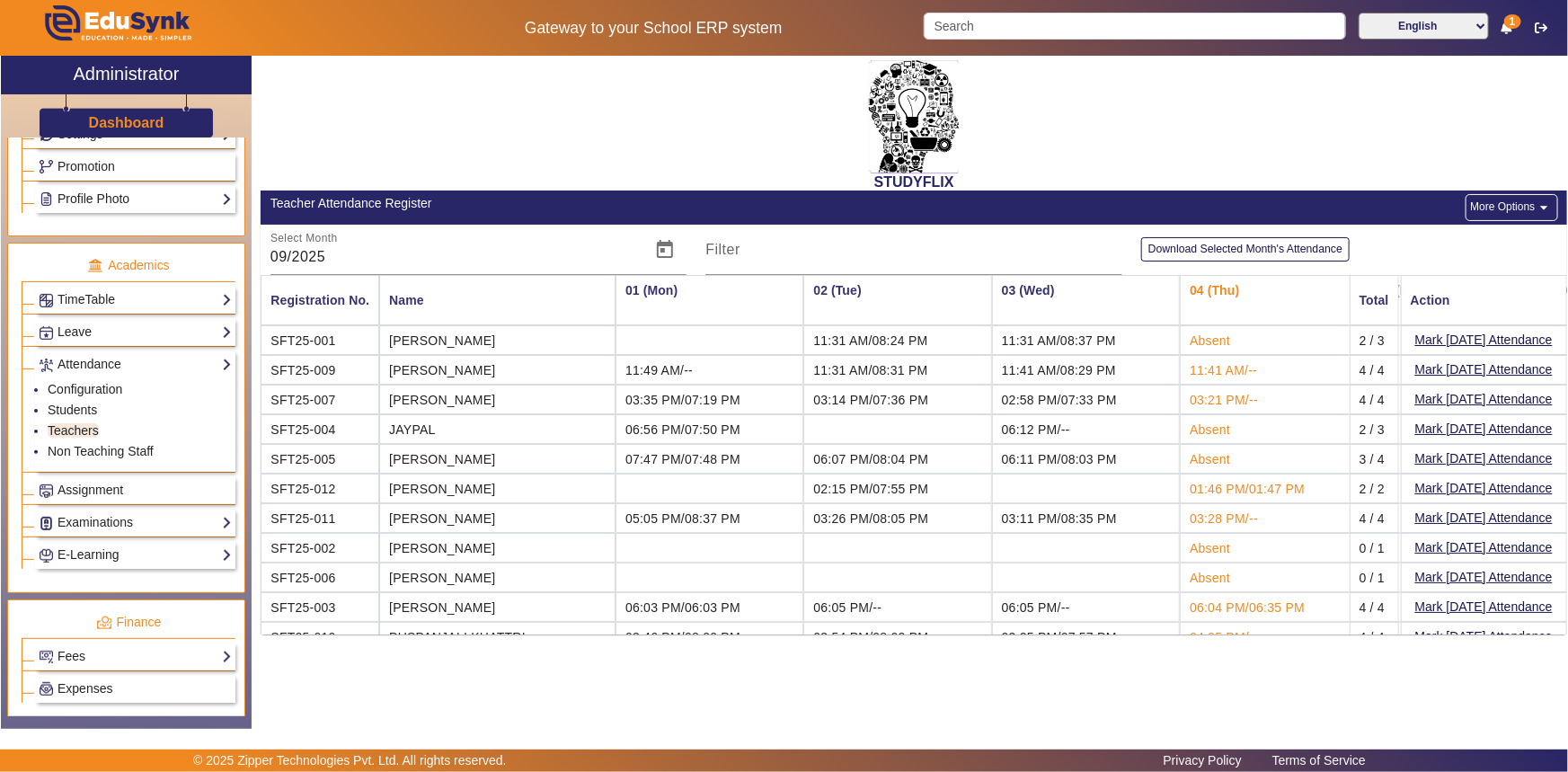
click at [1503, 212] on button "More Options arrow_drop_down" at bounding box center [1511, 208] width 91 height 27
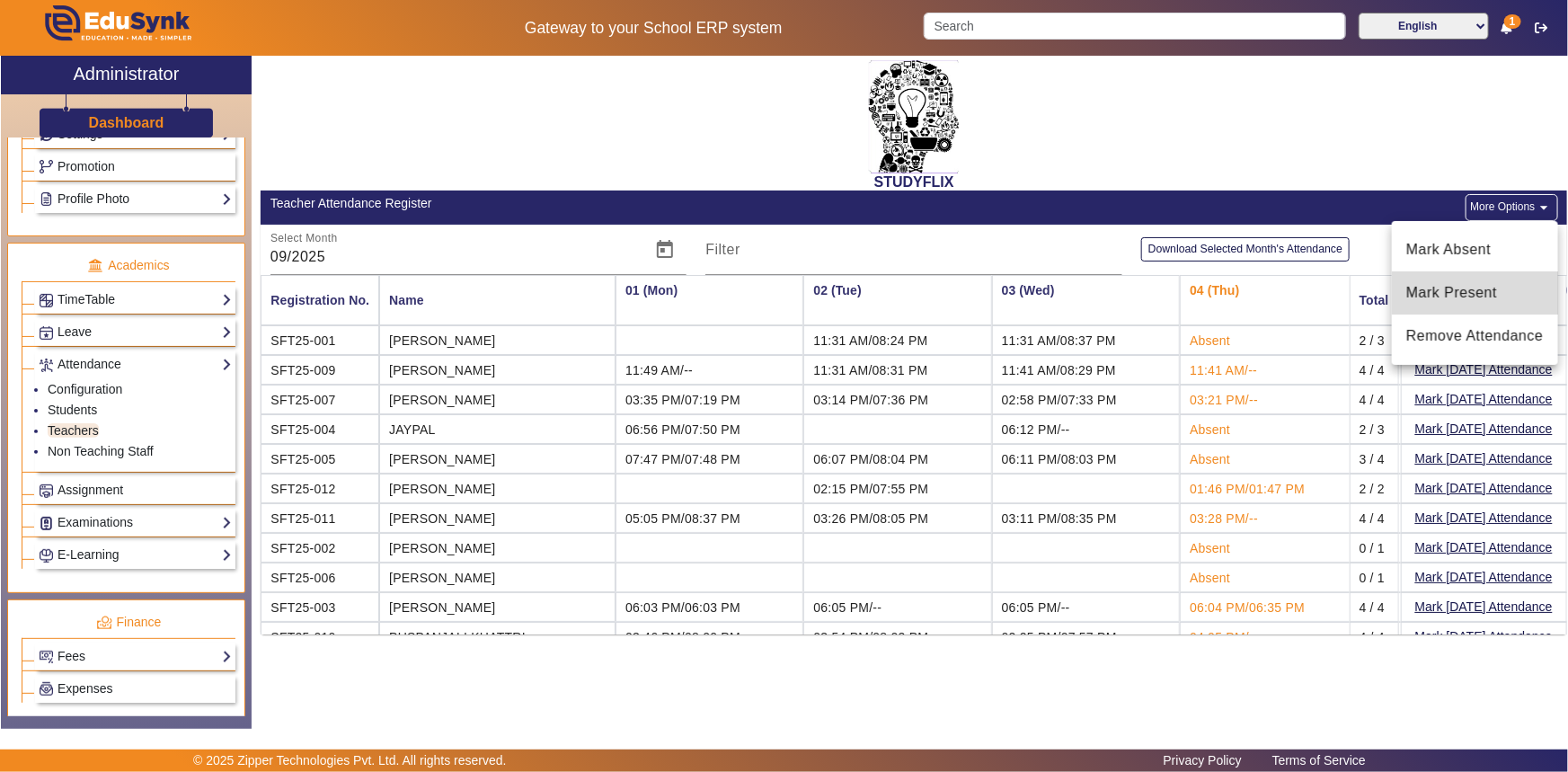
click at [1457, 302] on span "Mark Present" at bounding box center [1475, 293] width 138 height 22
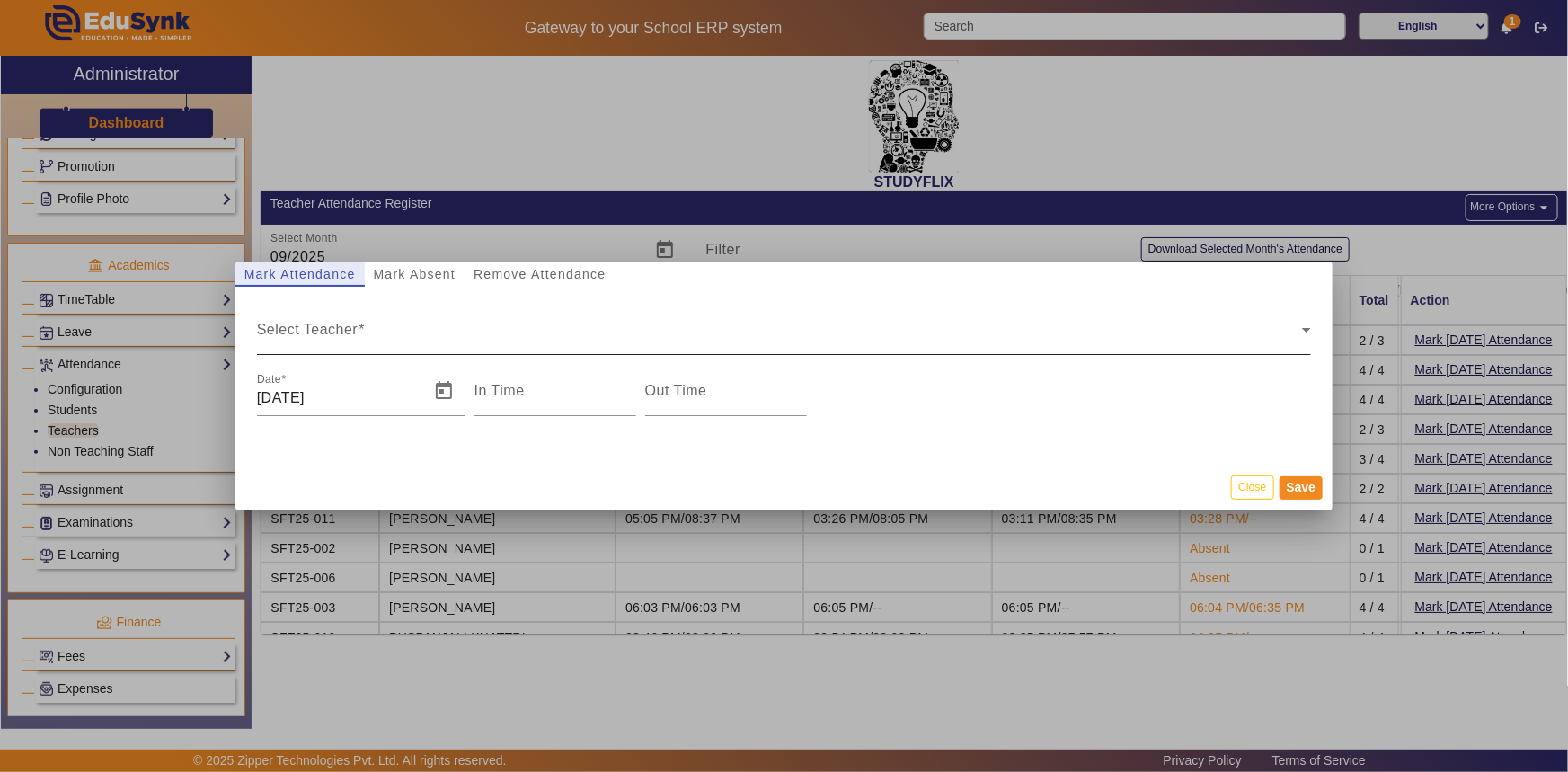
click at [431, 329] on div "Select Teacher" at bounding box center [780, 338] width 1046 height 22
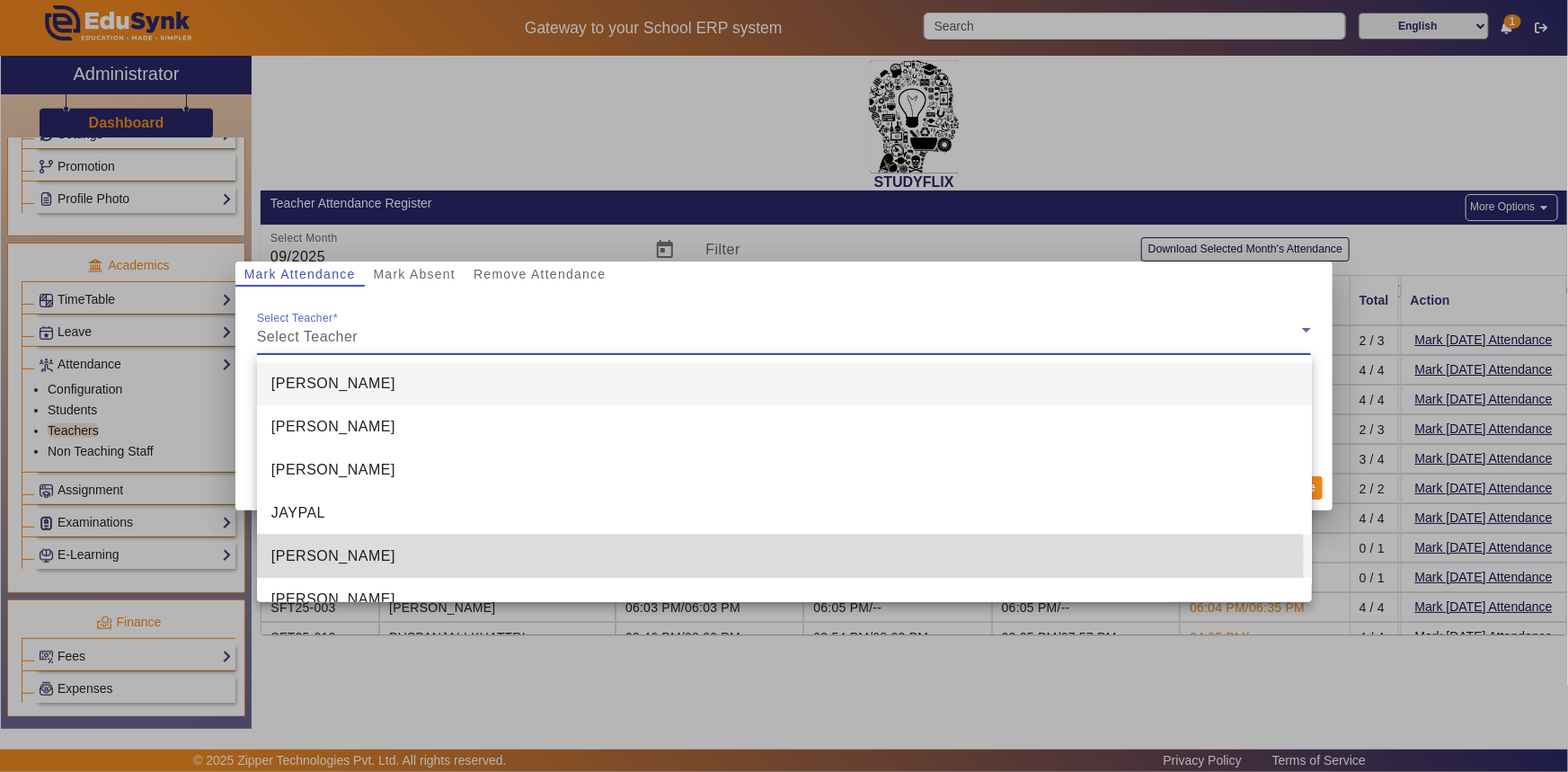
click at [335, 558] on span "[PERSON_NAME]" at bounding box center [333, 557] width 124 height 22
type input "6:48 pm"
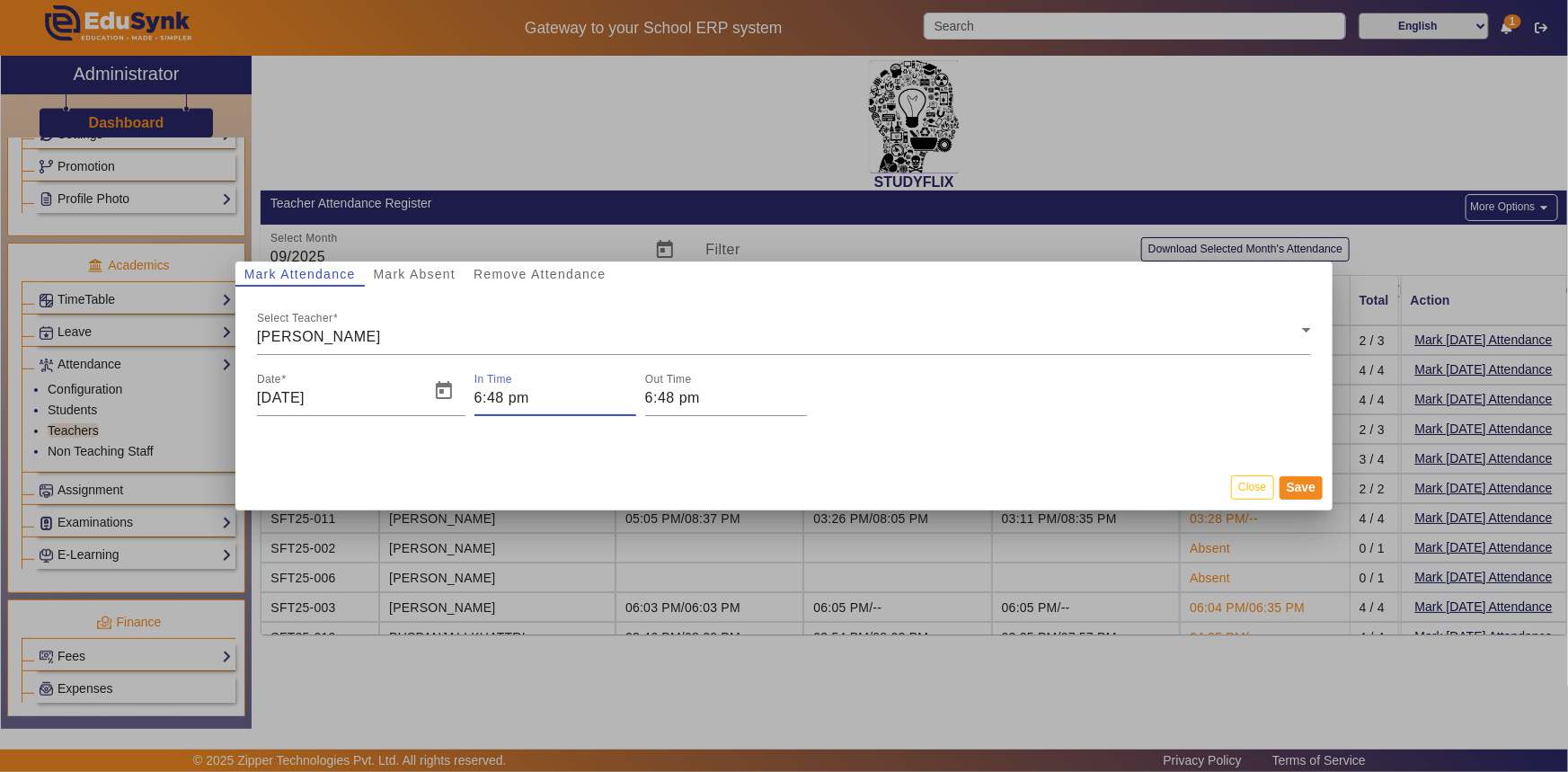
click at [489, 405] on input "6:48 pm" at bounding box center [555, 398] width 162 height 22
drag, startPoint x: 610, startPoint y: 452, endPoint x: 582, endPoint y: 452, distance: 28.0
click at [582, 452] on label "48 Minute" at bounding box center [602, 453] width 55 height 31
type input "06"
click at [641, 502] on span "Set" at bounding box center [648, 510] width 117 height 25
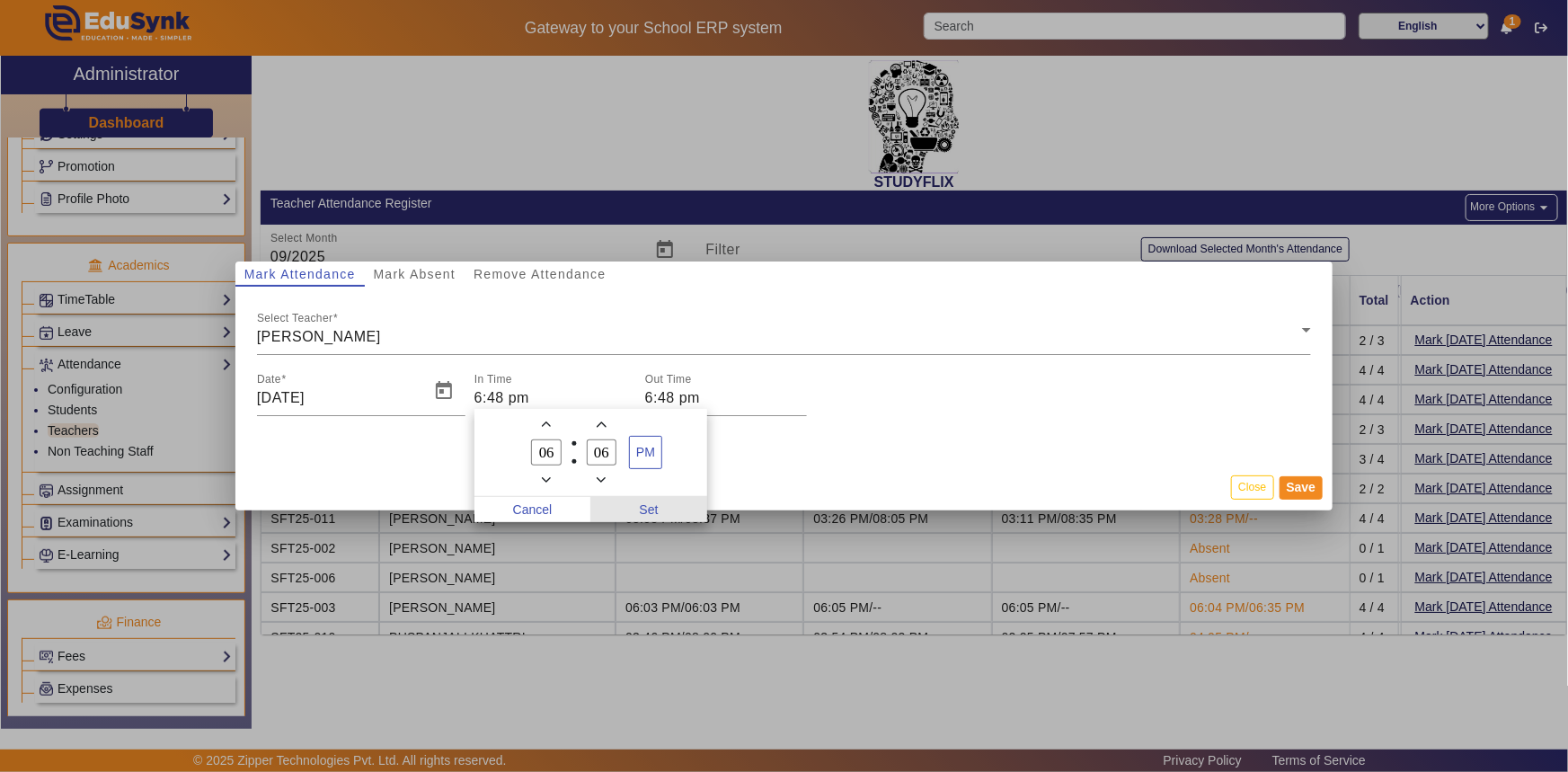
type input "6:06 pm"
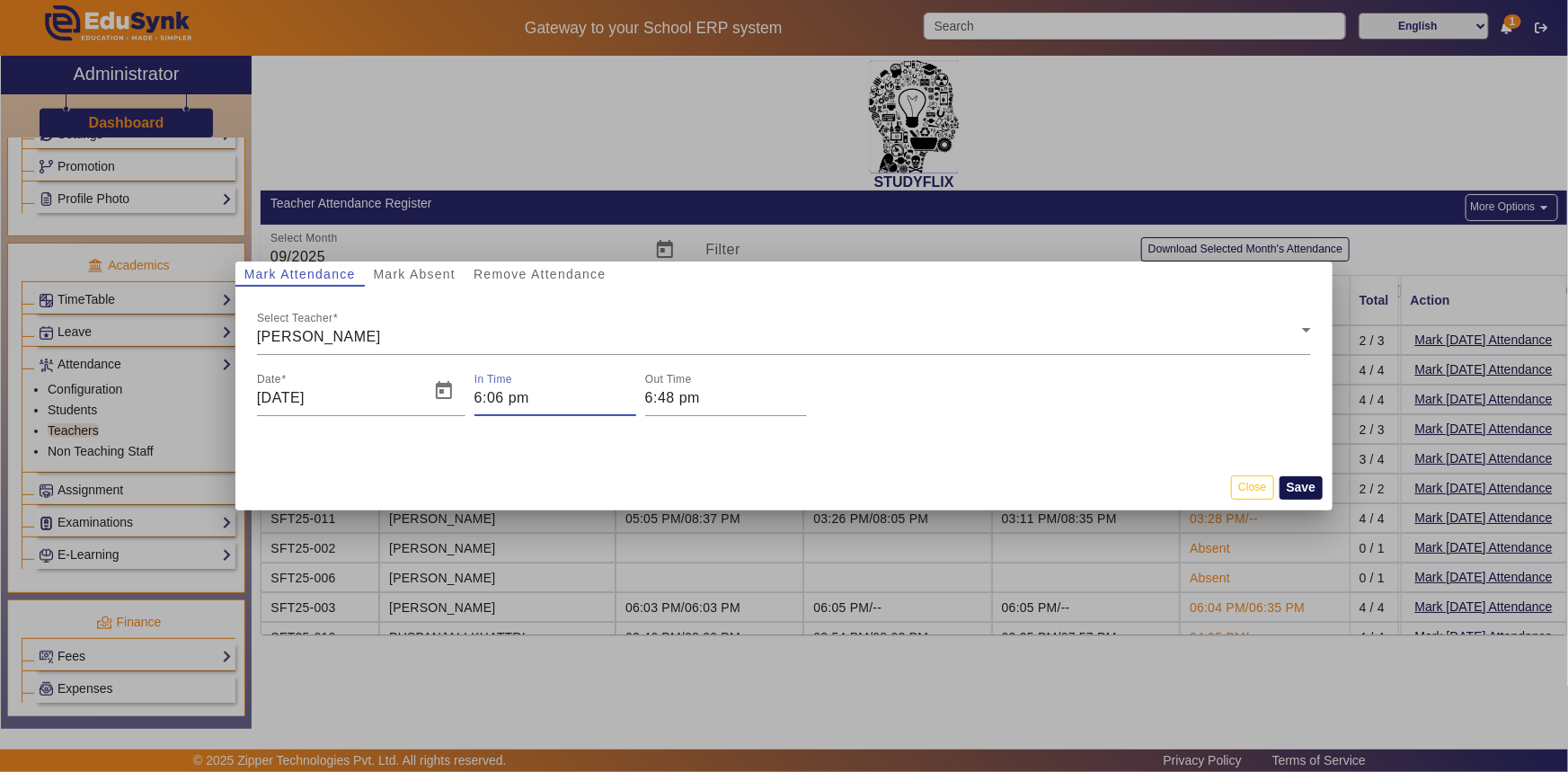
click at [1306, 484] on button "Save" at bounding box center [1301, 488] width 44 height 24
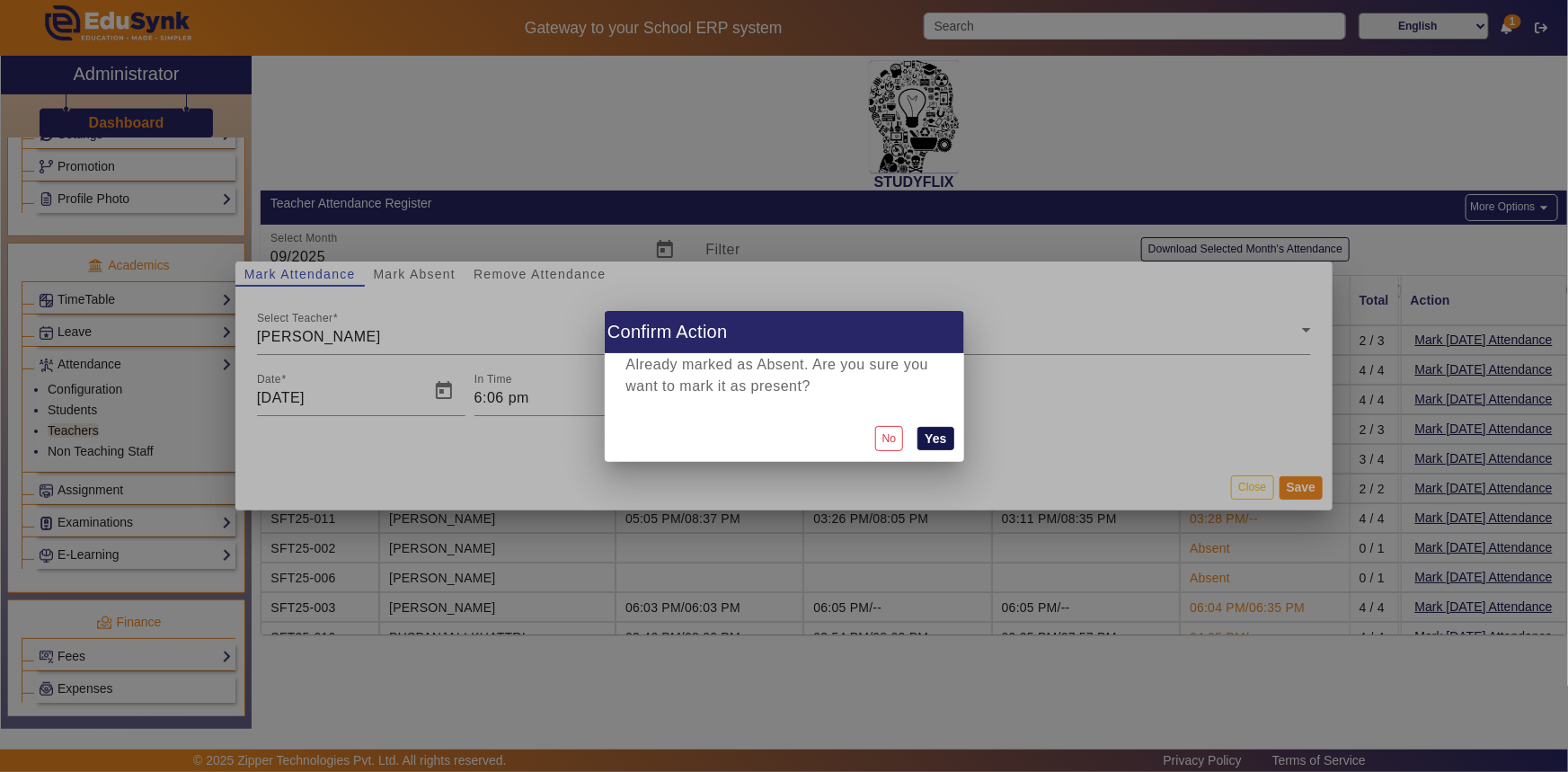
click at [933, 436] on button "Yes" at bounding box center [936, 439] width 36 height 24
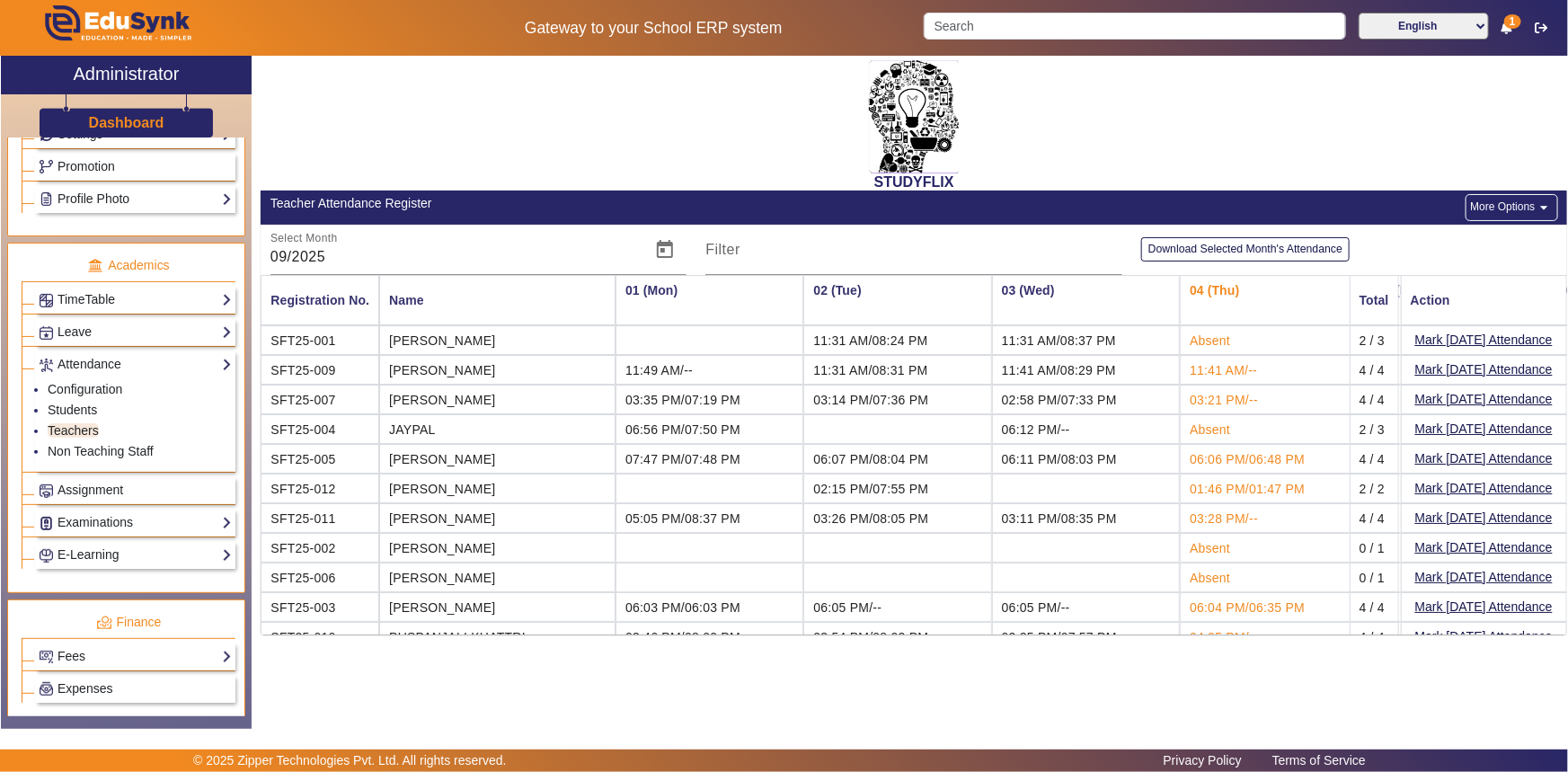
click at [1187, 424] on td "Absent" at bounding box center [1274, 429] width 188 height 30
drag, startPoint x: 1187, startPoint y: 424, endPoint x: 1185, endPoint y: 435, distance: 11.2
click at [1186, 430] on td "Absent" at bounding box center [1274, 429] width 188 height 30
click at [77, 412] on link "Students" at bounding box center [72, 410] width 50 height 14
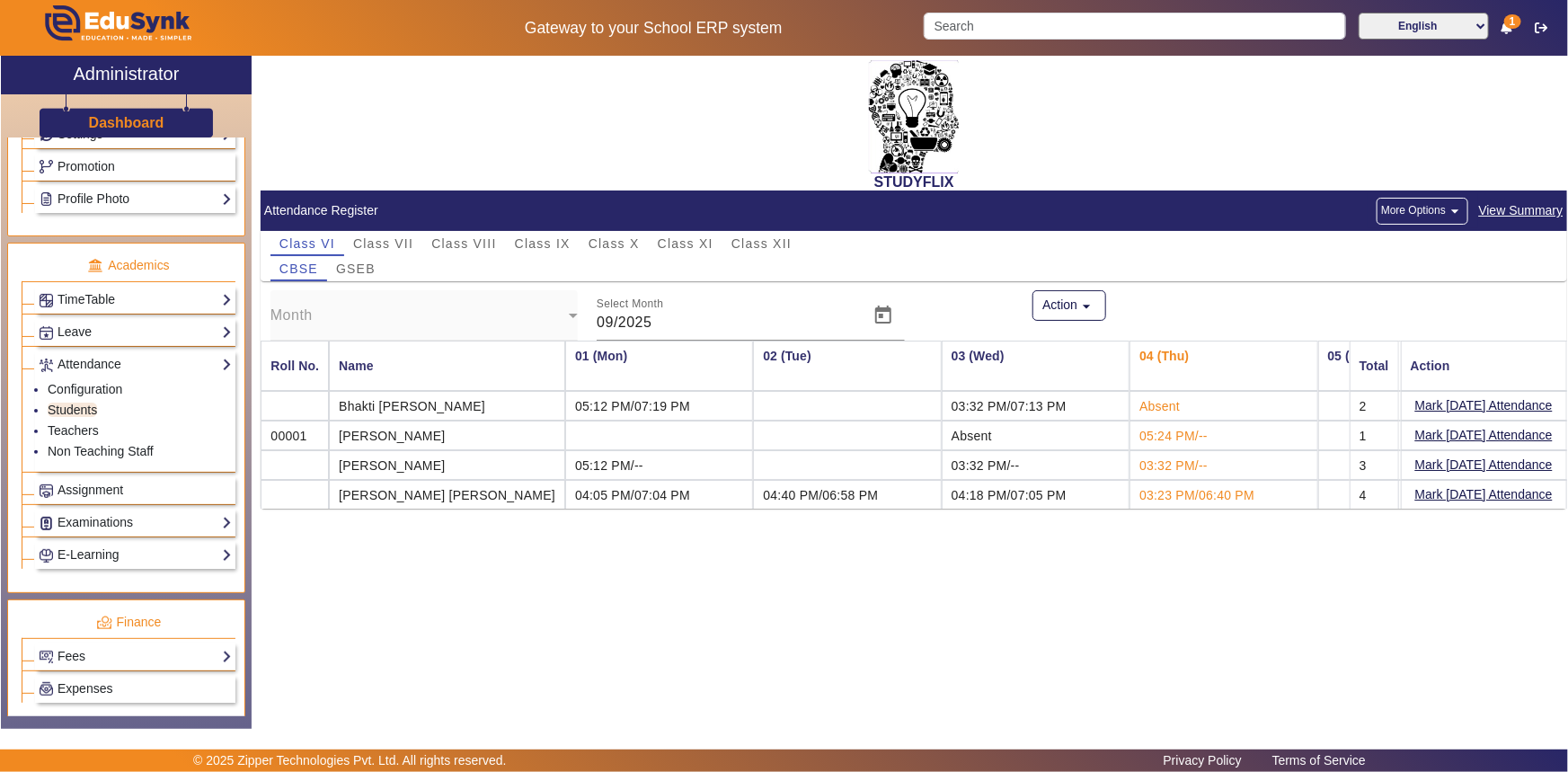
click at [1454, 205] on mat-icon "arrow_drop_down" at bounding box center [1455, 211] width 18 height 18
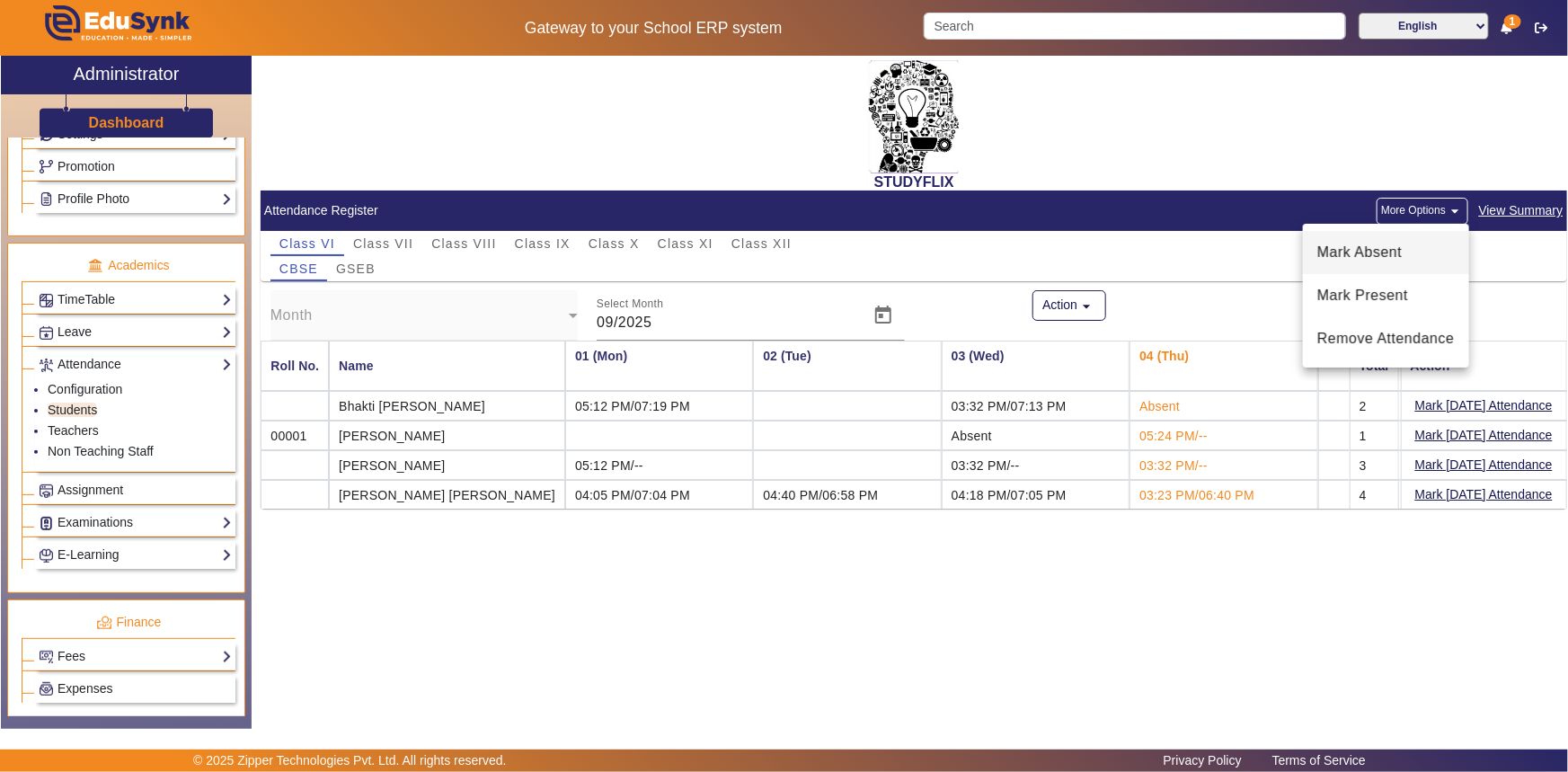
click at [1417, 262] on span "Mark Absent" at bounding box center [1386, 253] width 138 height 22
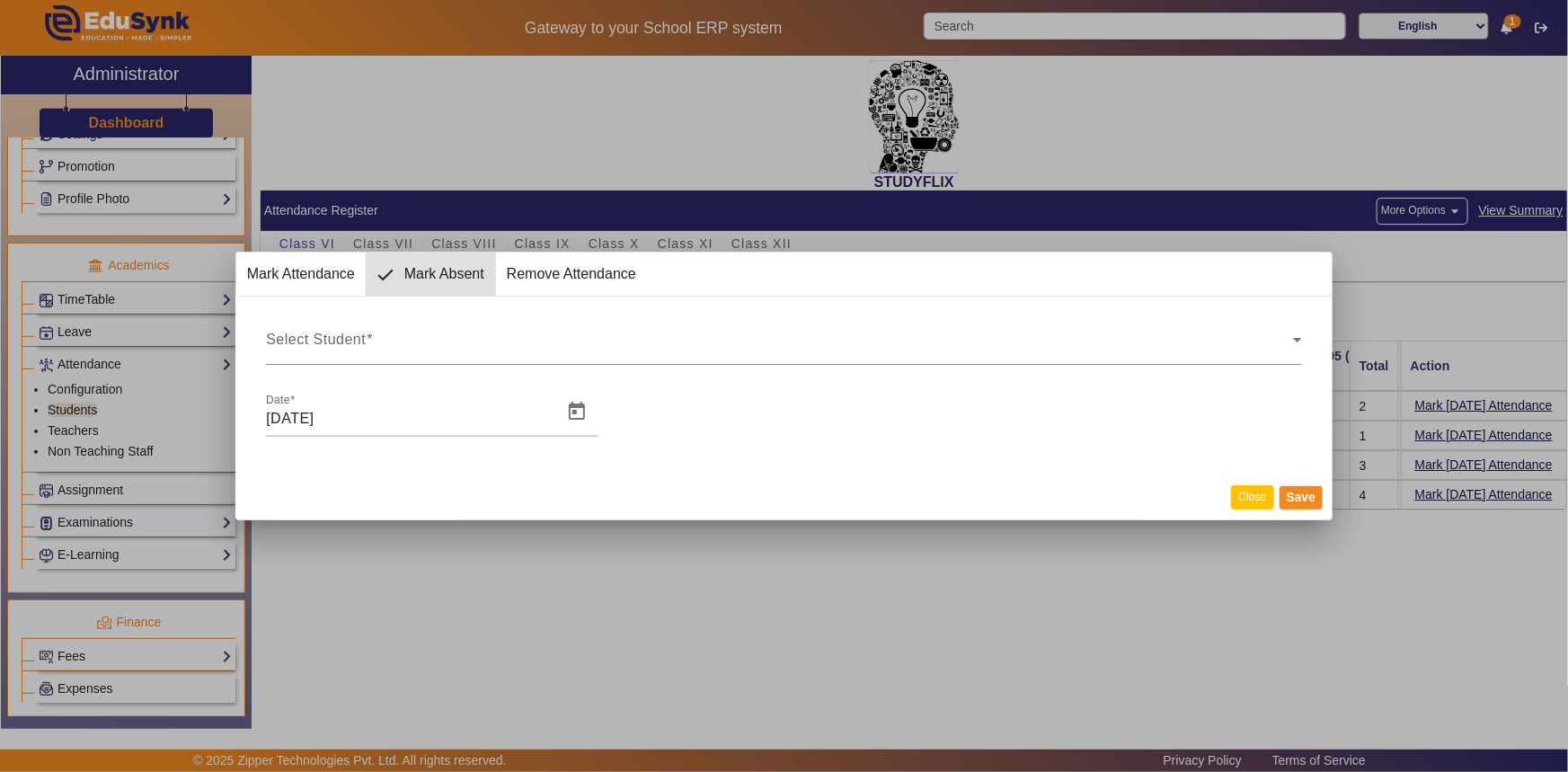
click at [1249, 497] on button "Close" at bounding box center [1252, 497] width 43 height 24
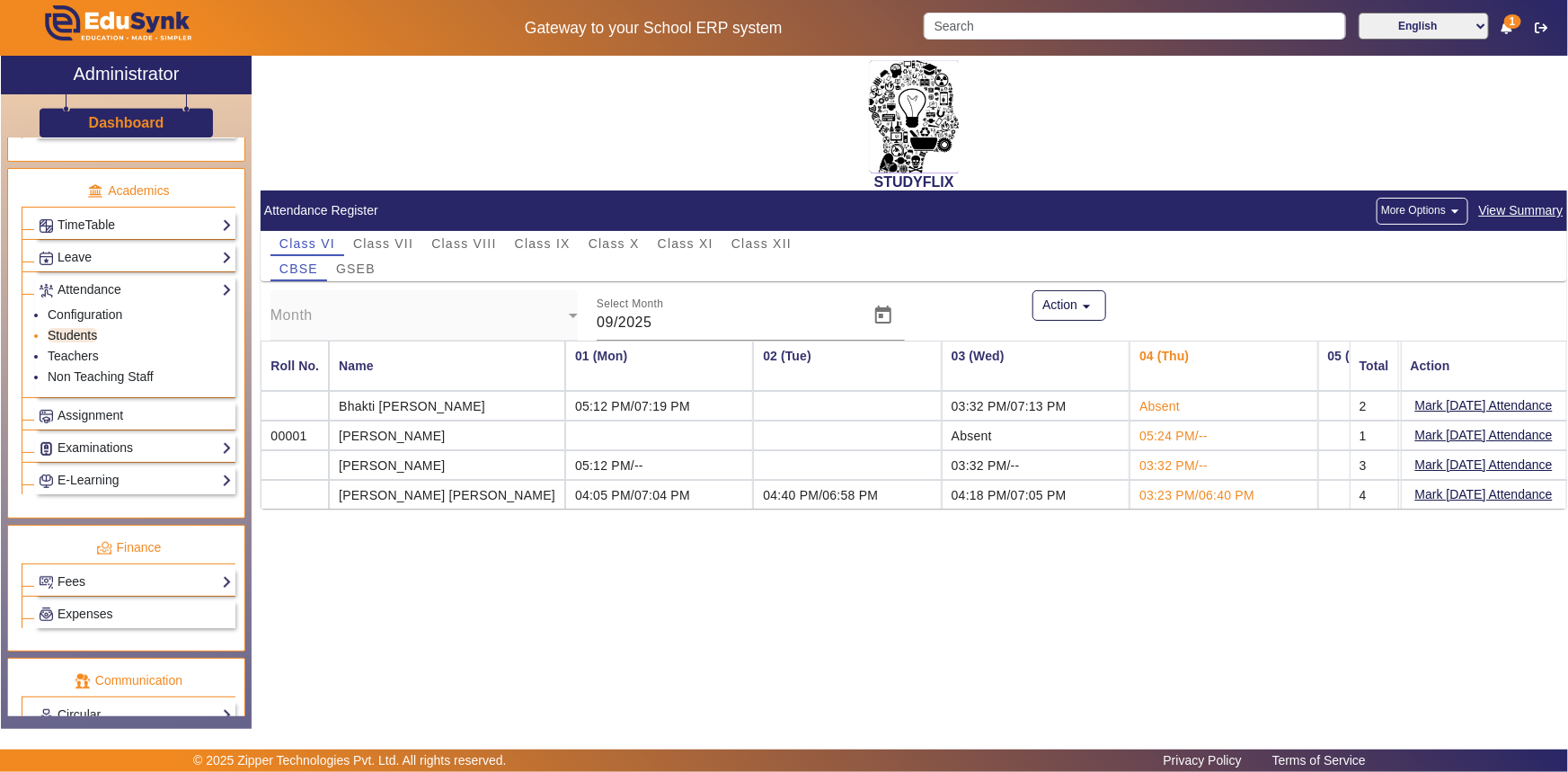
scroll to position [498, 0]
